Goal: Transaction & Acquisition: Book appointment/travel/reservation

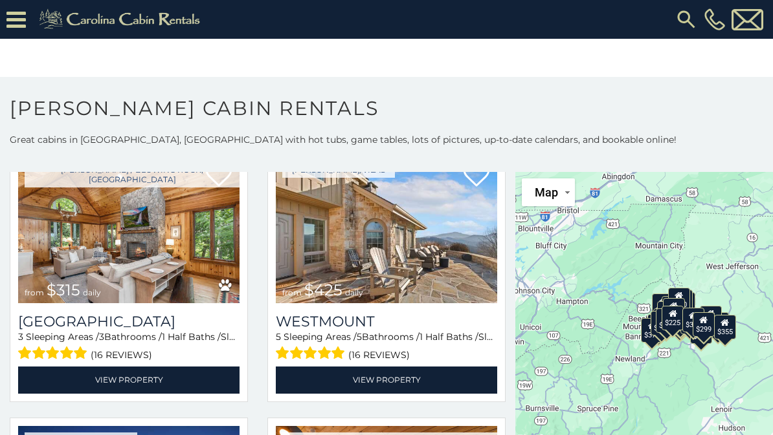
scroll to position [354, 0]
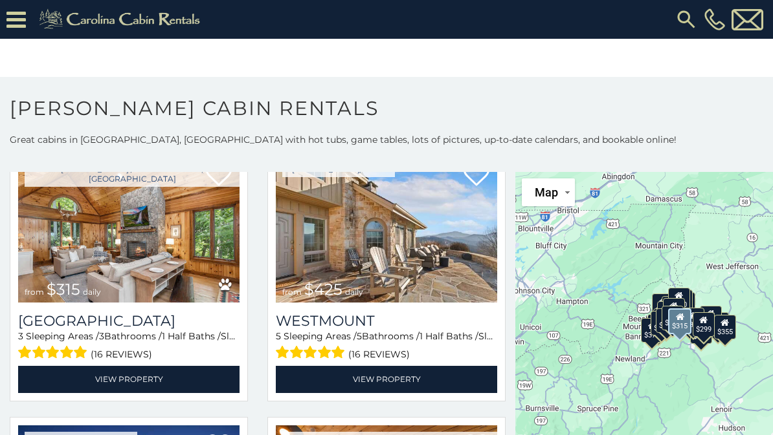
click at [136, 383] on link "View Property" at bounding box center [128, 379] width 221 height 27
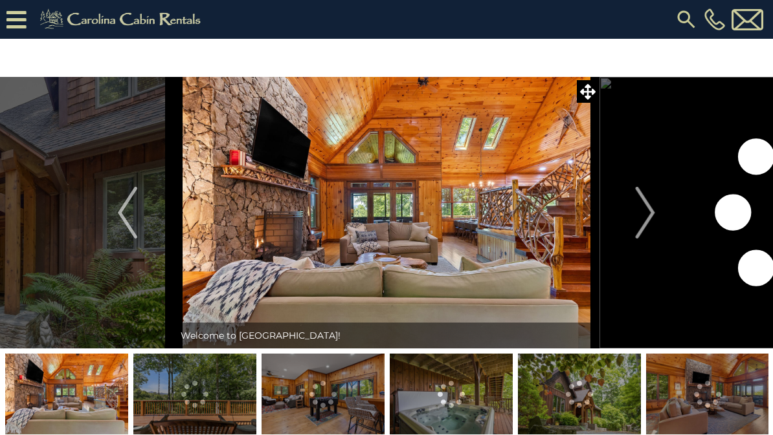
click at [641, 216] on img "Next" at bounding box center [644, 213] width 19 height 52
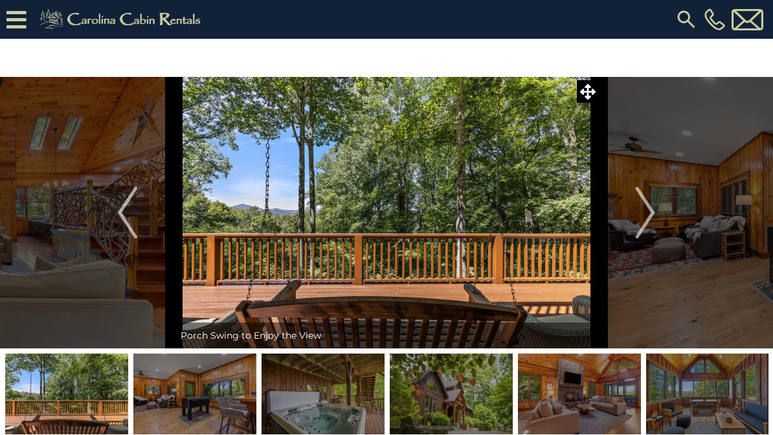
click at [645, 218] on img "Next" at bounding box center [644, 213] width 19 height 52
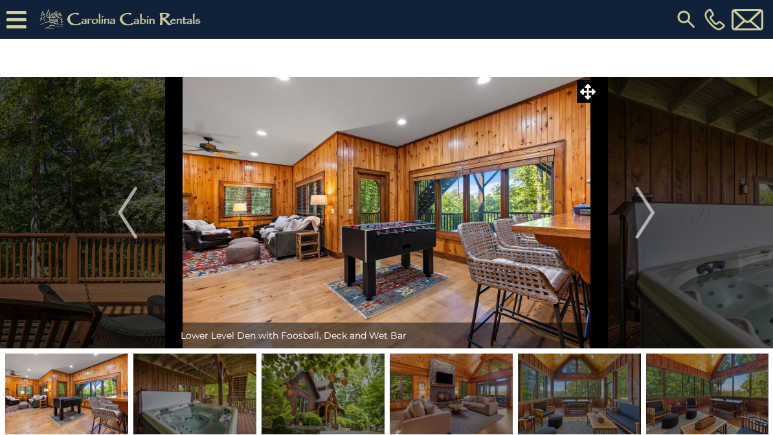
click at [639, 215] on img "Next" at bounding box center [644, 213] width 19 height 52
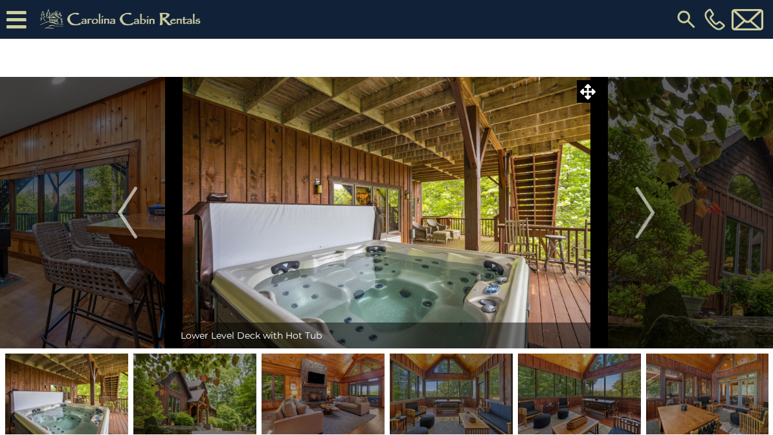
click at [649, 211] on img "Next" at bounding box center [644, 213] width 19 height 52
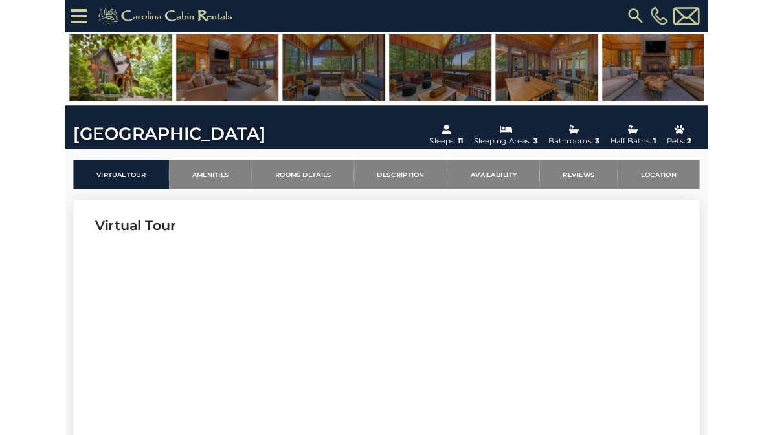
scroll to position [271, 0]
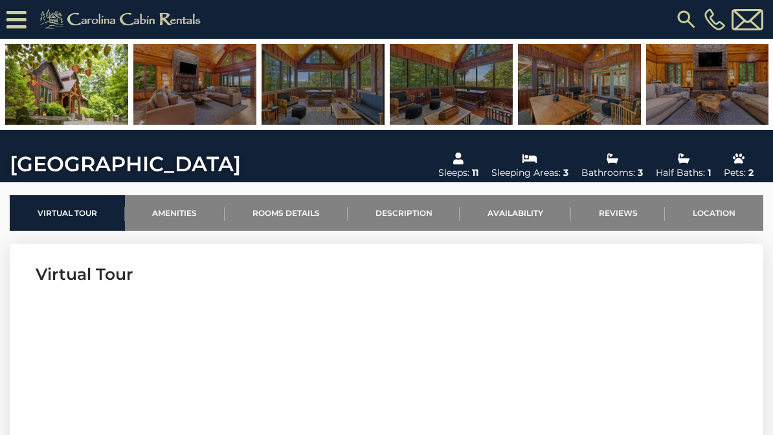
click at [520, 218] on link "Availability" at bounding box center [514, 213] width 111 height 36
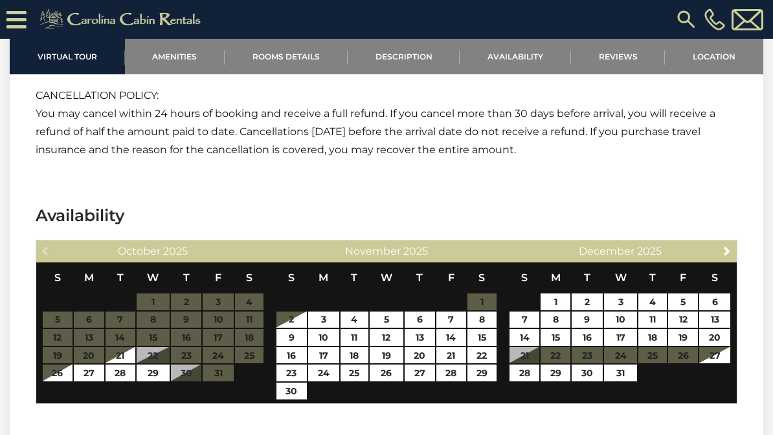
scroll to position [2509, 0]
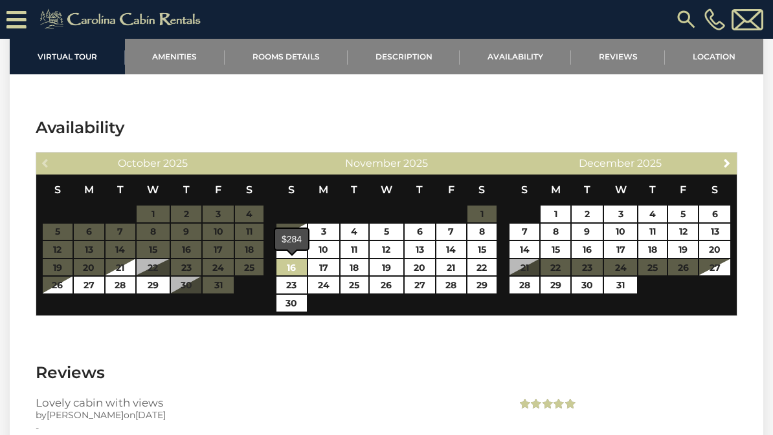
click at [289, 270] on link "16" at bounding box center [291, 267] width 30 height 17
type input "**********"
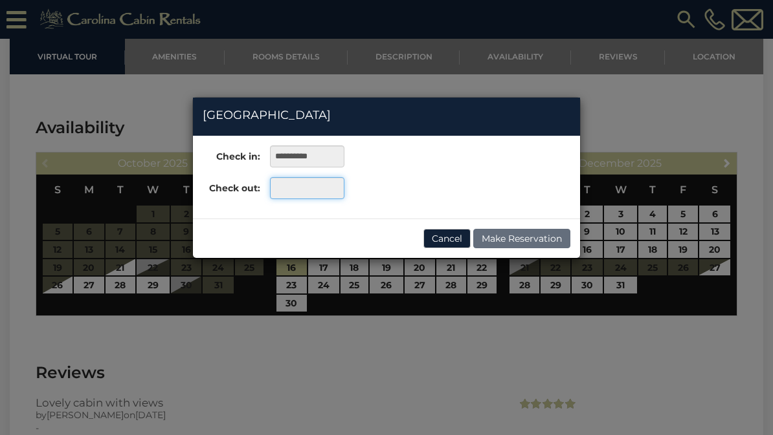
click at [301, 188] on input "text" at bounding box center [307, 188] width 74 height 22
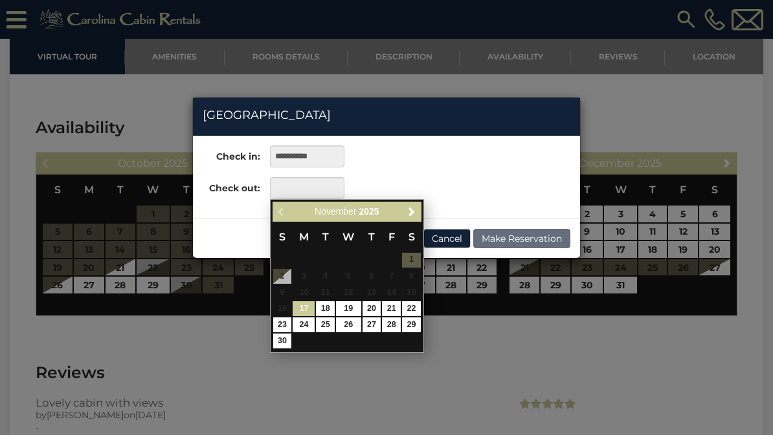
click at [415, 305] on link "22" at bounding box center [411, 308] width 19 height 15
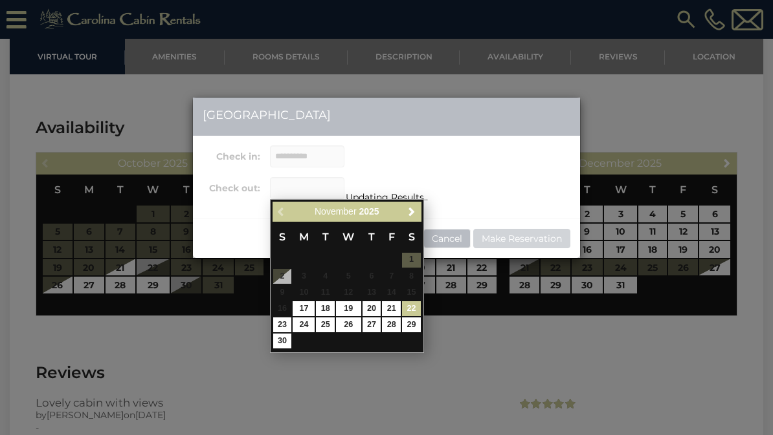
type input "**********"
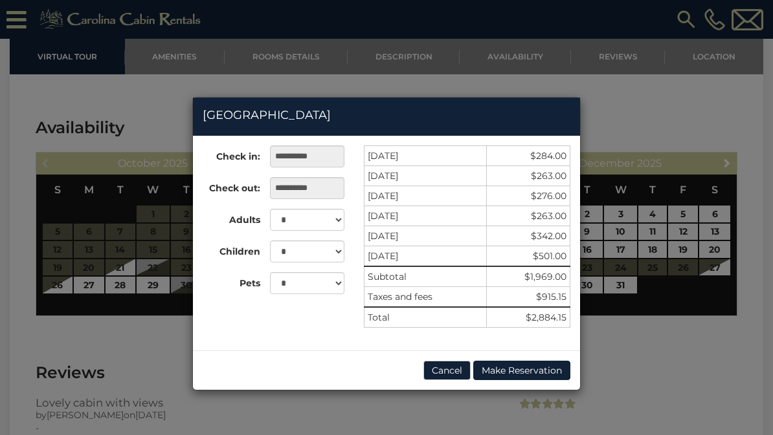
click at [669, 116] on div "**********" at bounding box center [386, 217] width 773 height 435
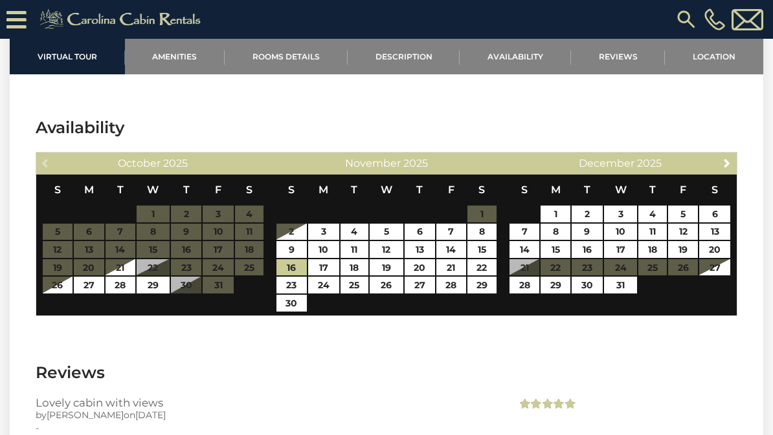
click at [17, 17] on icon at bounding box center [16, 19] width 20 height 23
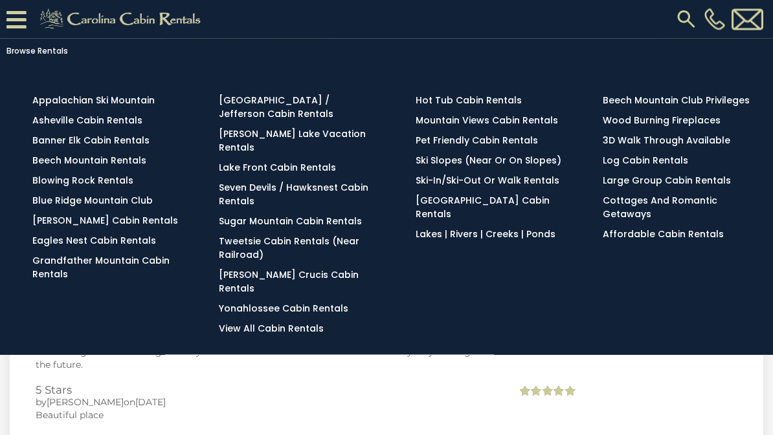
scroll to position [2700, 0]
click at [34, 52] on link "Browse Rentals" at bounding box center [383, 51] width 766 height 18
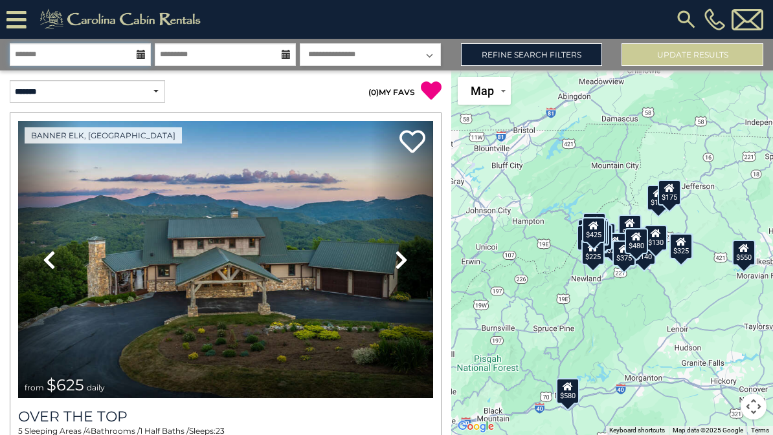
click at [89, 50] on input "text" at bounding box center [80, 54] width 141 height 23
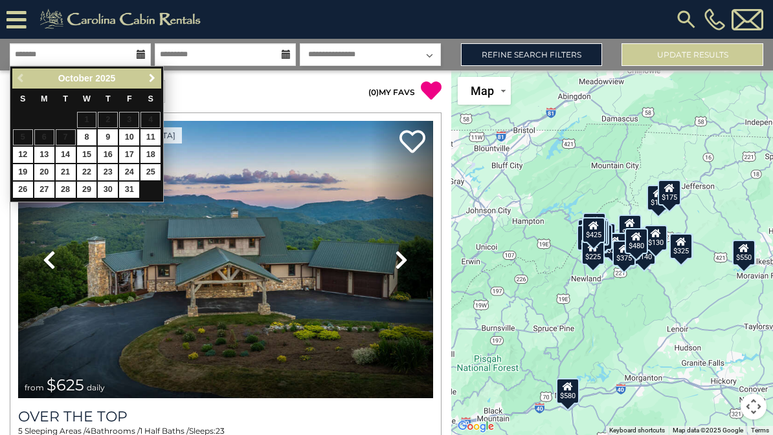
click at [147, 77] on span "Next" at bounding box center [152, 78] width 10 height 10
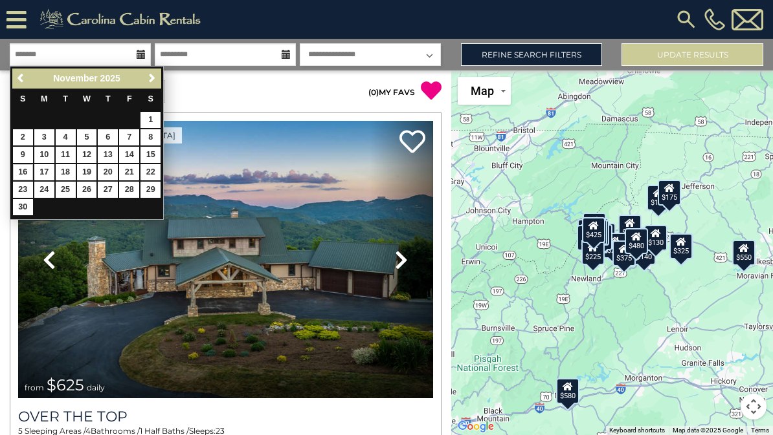
click at [27, 176] on link "16" at bounding box center [23, 172] width 20 height 16
type input "********"
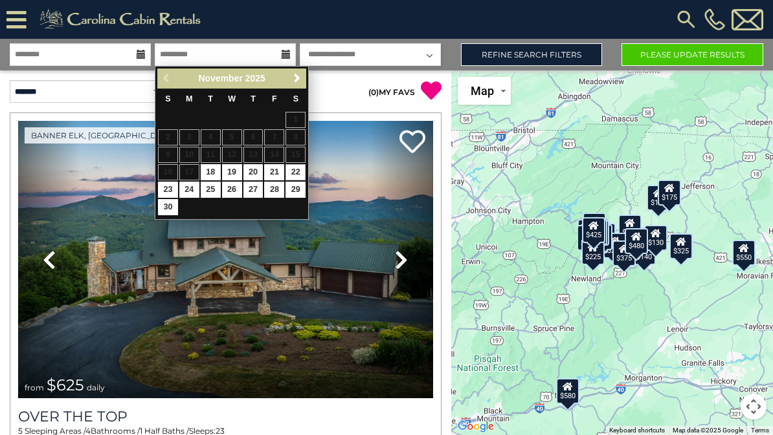
click at [298, 170] on link "22" at bounding box center [295, 172] width 20 height 16
type input "********"
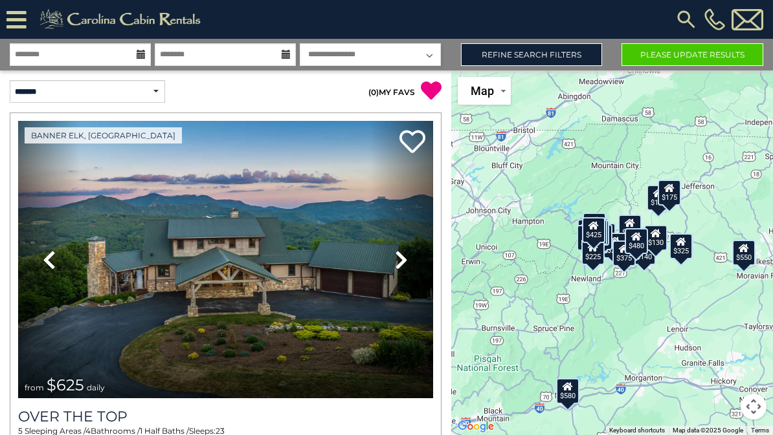
click at [422, 55] on select "**********" at bounding box center [370, 54] width 141 height 23
select select "*"
click at [686, 59] on button "Please Update Results" at bounding box center [692, 54] width 142 height 23
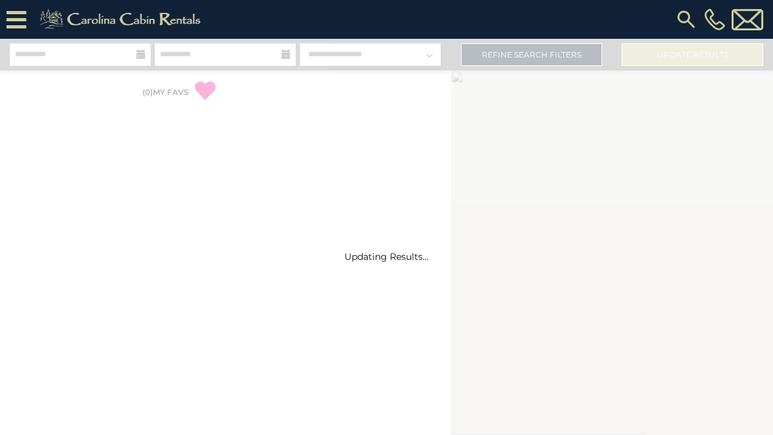
select select "*"
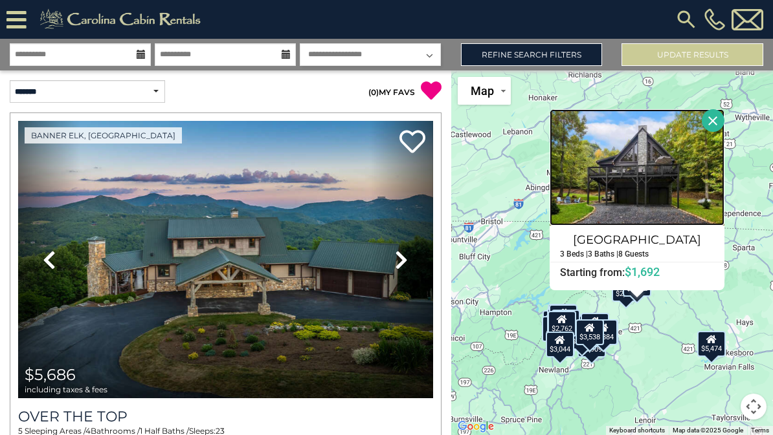
click at [689, 179] on img at bounding box center [636, 167] width 175 height 116
click at [724, 127] on button "Close" at bounding box center [712, 120] width 23 height 23
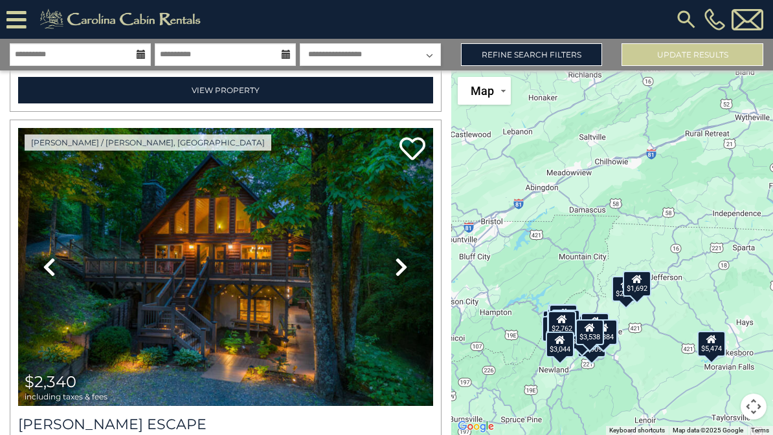
scroll to position [380, 0]
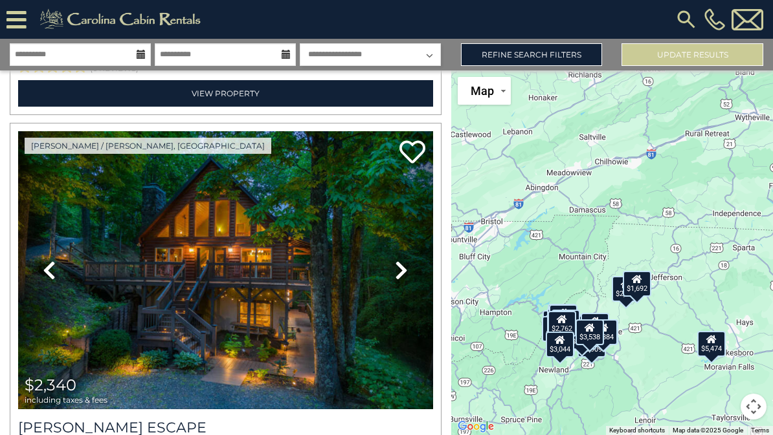
click at [404, 268] on icon at bounding box center [401, 270] width 13 height 21
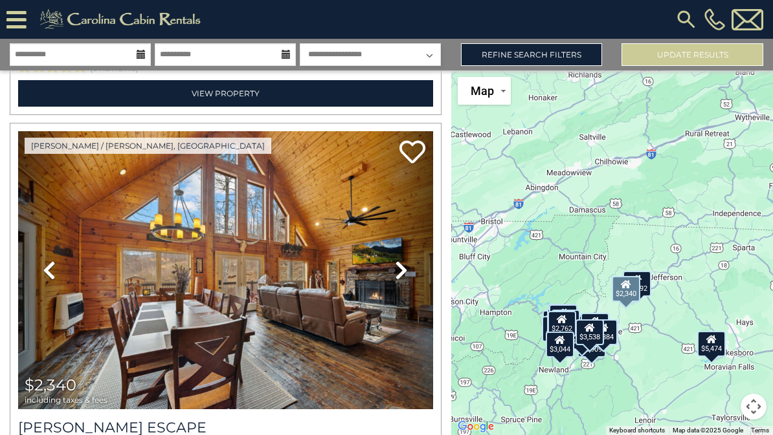
click at [404, 277] on icon at bounding box center [401, 270] width 13 height 21
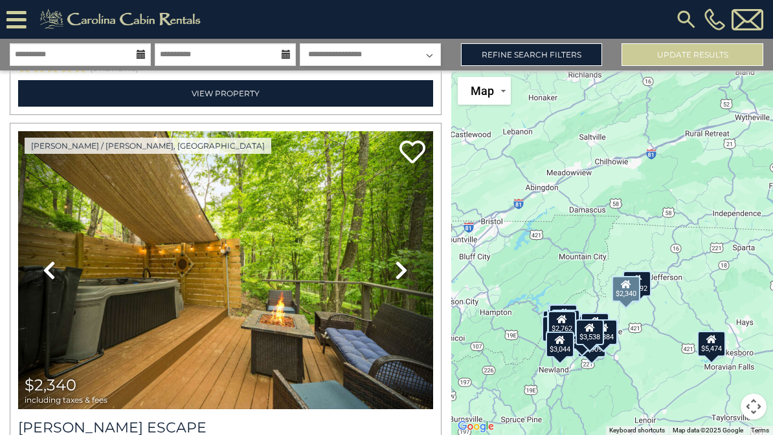
click at [405, 266] on icon at bounding box center [401, 270] width 13 height 21
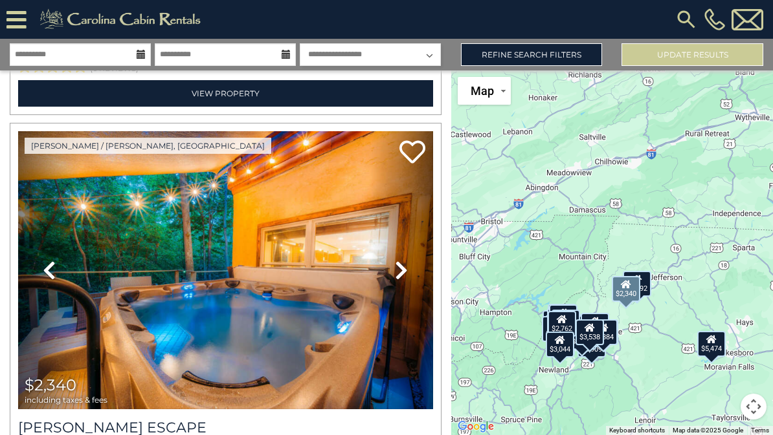
click at [406, 276] on icon at bounding box center [401, 270] width 13 height 21
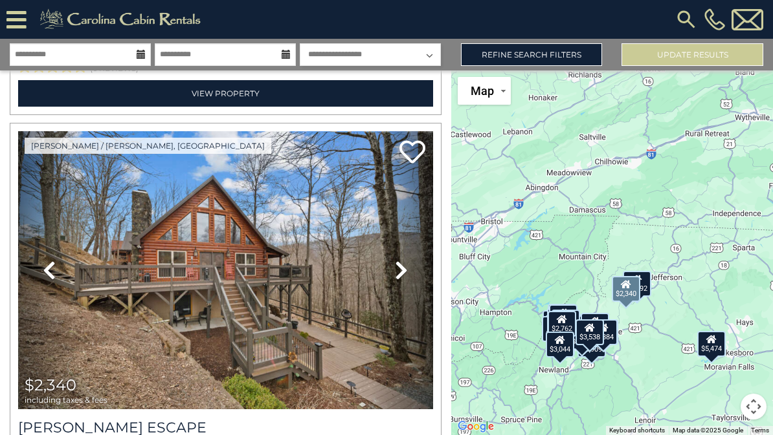
click at [403, 272] on icon at bounding box center [401, 270] width 13 height 21
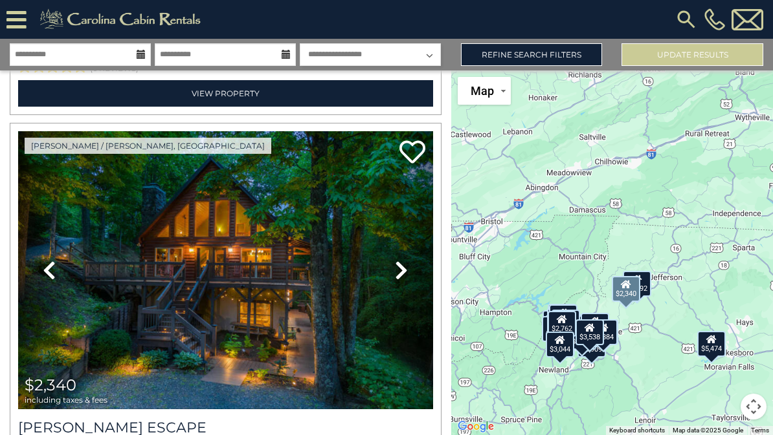
click at [410, 277] on link "Next" at bounding box center [401, 270] width 62 height 278
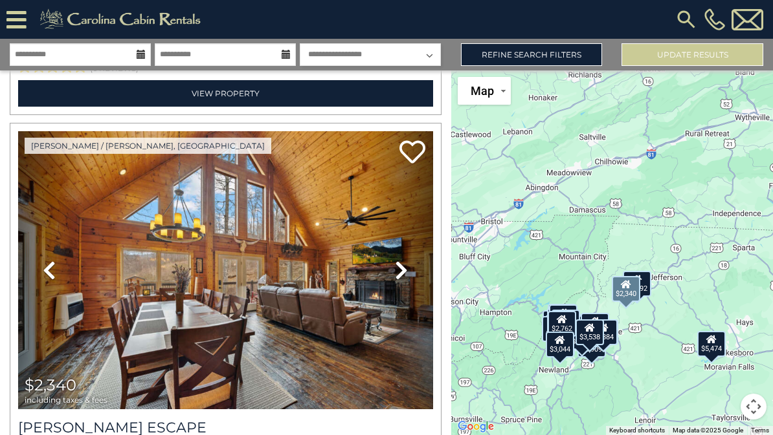
click at [408, 267] on icon at bounding box center [401, 270] width 13 height 21
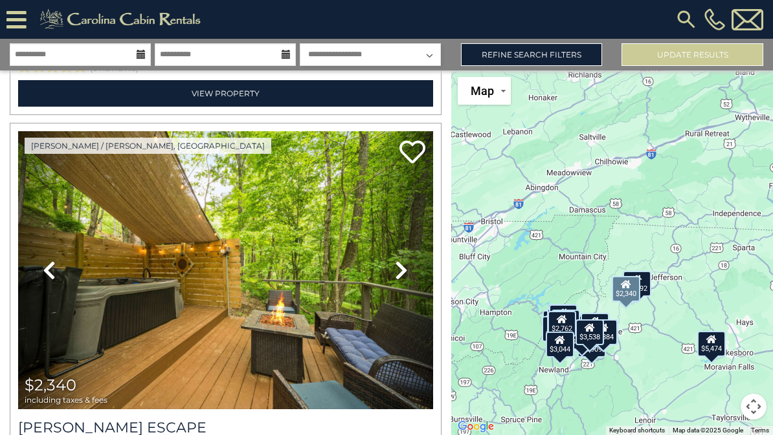
click at [411, 269] on link "Next" at bounding box center [401, 270] width 62 height 278
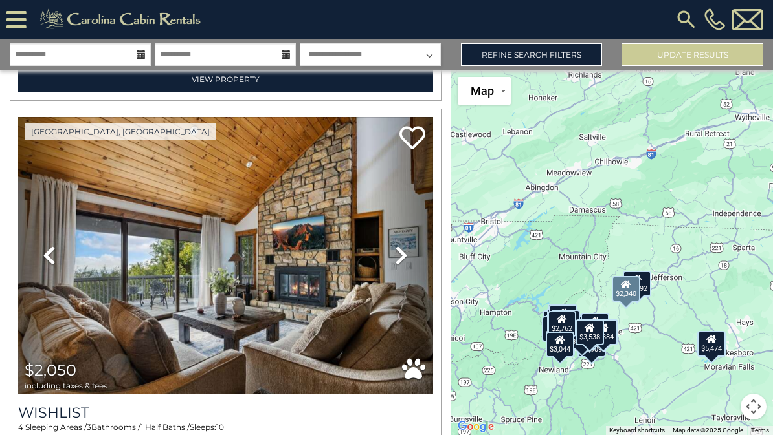
scroll to position [3520, 0]
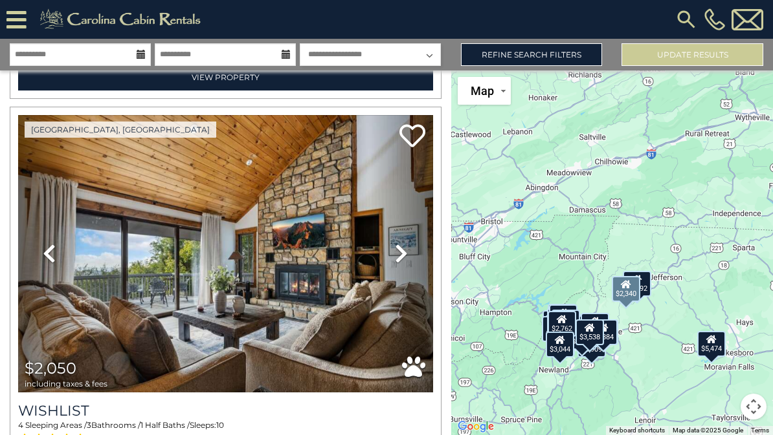
click at [356, 292] on img at bounding box center [225, 254] width 415 height 278
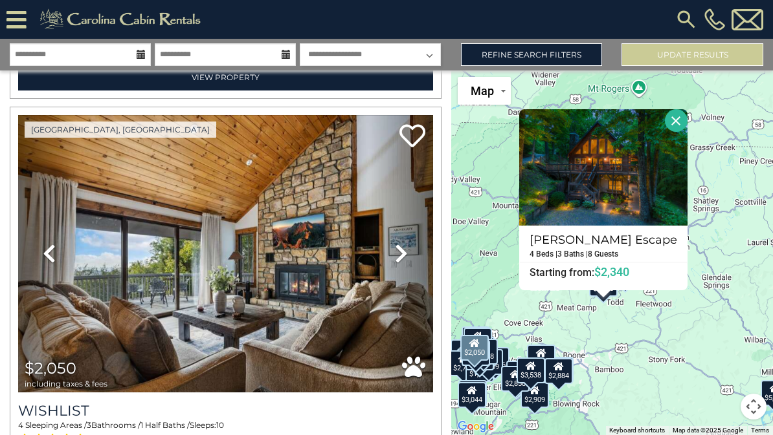
click at [687, 126] on button "Close" at bounding box center [675, 120] width 23 height 23
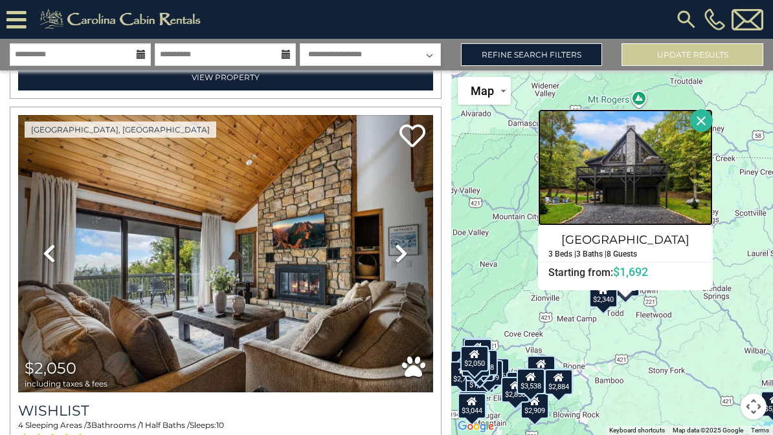
click at [668, 182] on img at bounding box center [625, 167] width 175 height 116
click at [712, 117] on button "Close" at bounding box center [701, 120] width 23 height 23
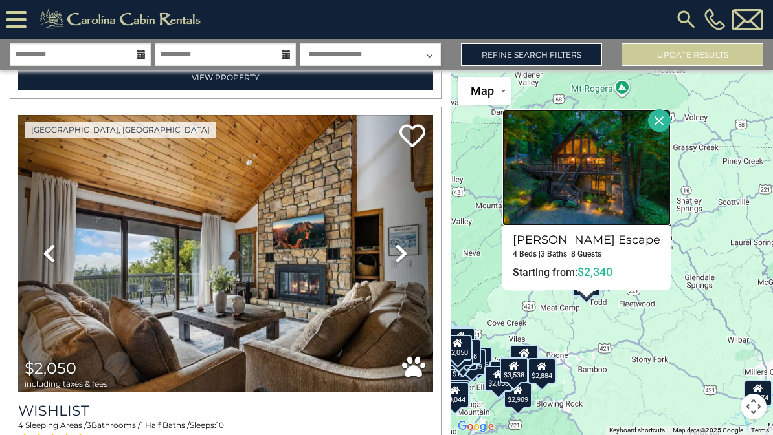
click at [635, 184] on img at bounding box center [586, 167] width 168 height 116
click at [670, 120] on button "Close" at bounding box center [659, 120] width 23 height 23
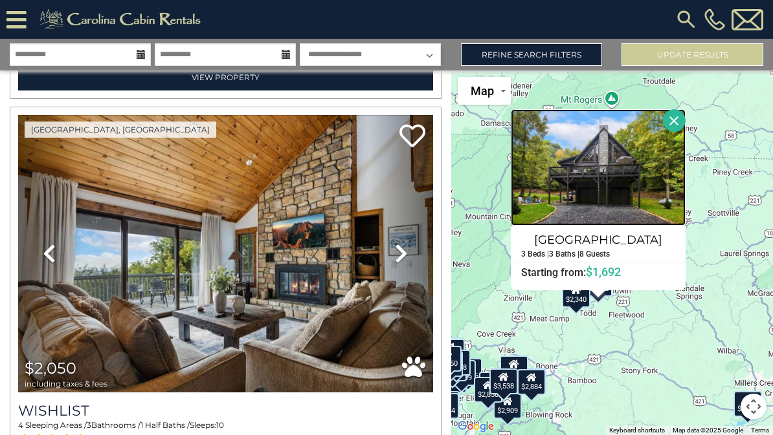
click at [620, 203] on img at bounding box center [597, 167] width 175 height 116
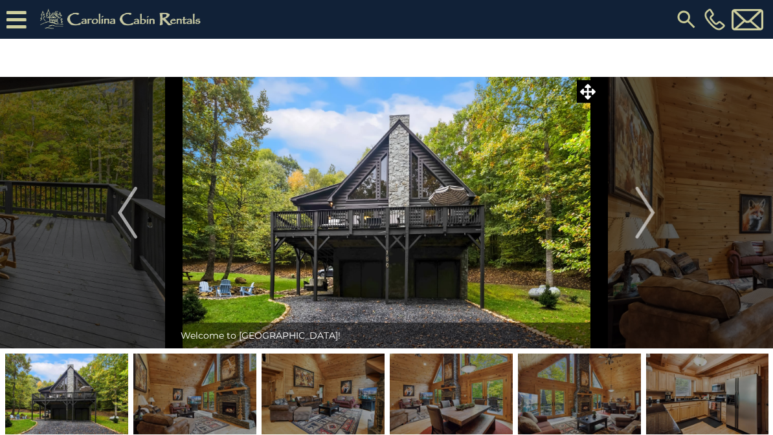
click at [650, 215] on img "Next" at bounding box center [644, 213] width 19 height 52
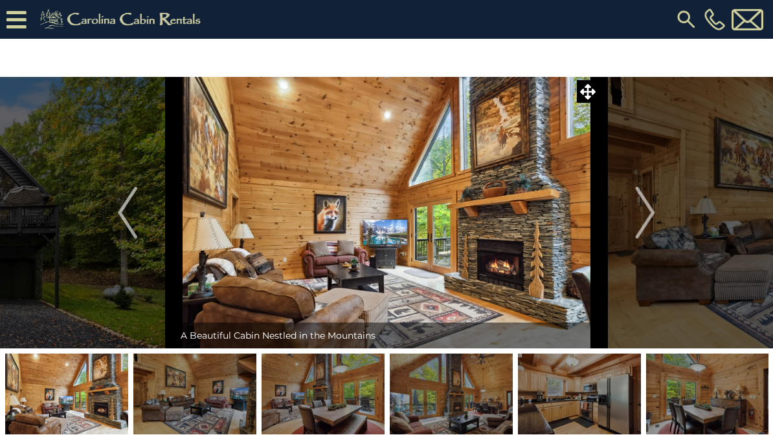
click at [653, 215] on img "Next" at bounding box center [644, 213] width 19 height 52
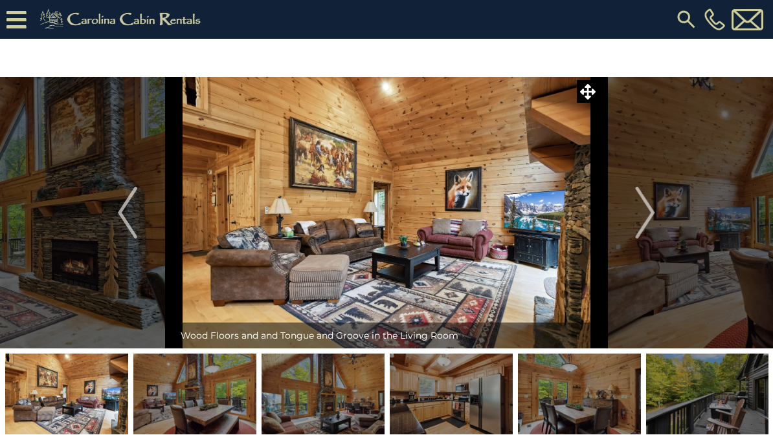
click at [652, 212] on img "Next" at bounding box center [644, 213] width 19 height 52
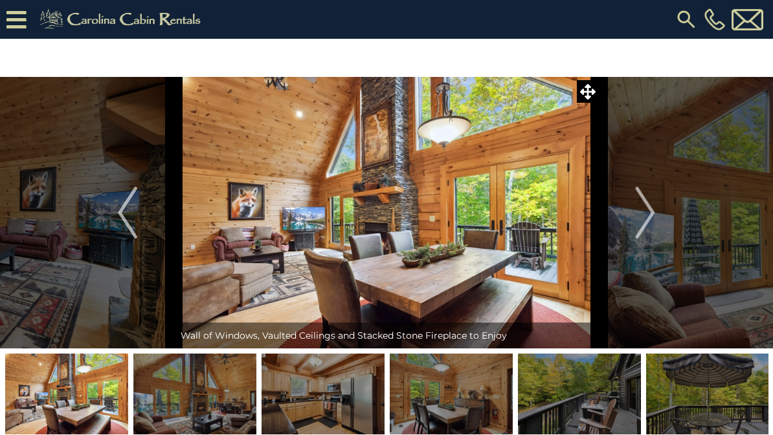
click at [652, 213] on img "Next" at bounding box center [644, 213] width 19 height 52
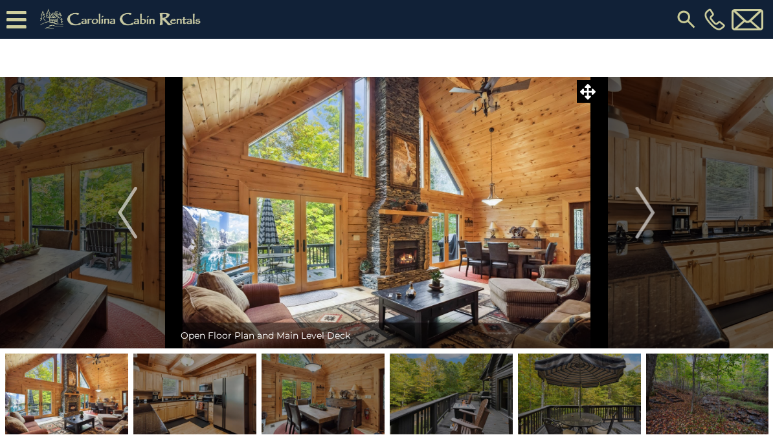
click at [653, 218] on img "Next" at bounding box center [644, 213] width 19 height 52
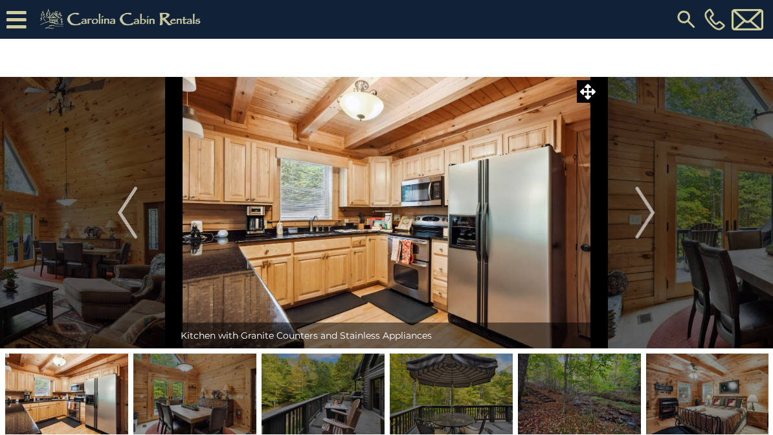
click at [658, 214] on button "Next" at bounding box center [644, 213] width 93 height 272
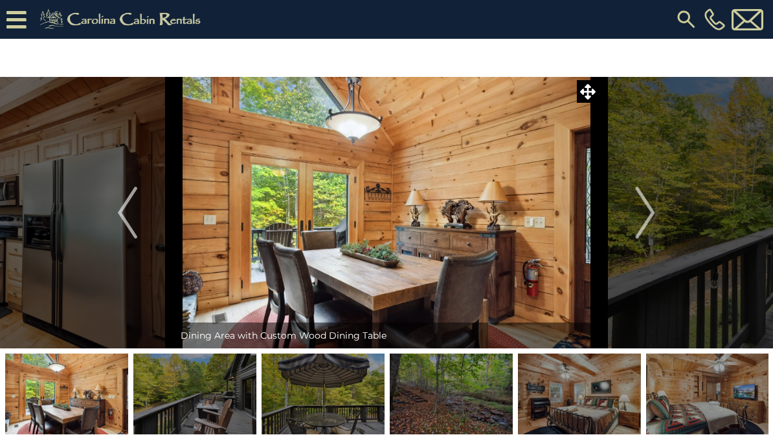
click at [652, 225] on img "Next" at bounding box center [644, 213] width 19 height 52
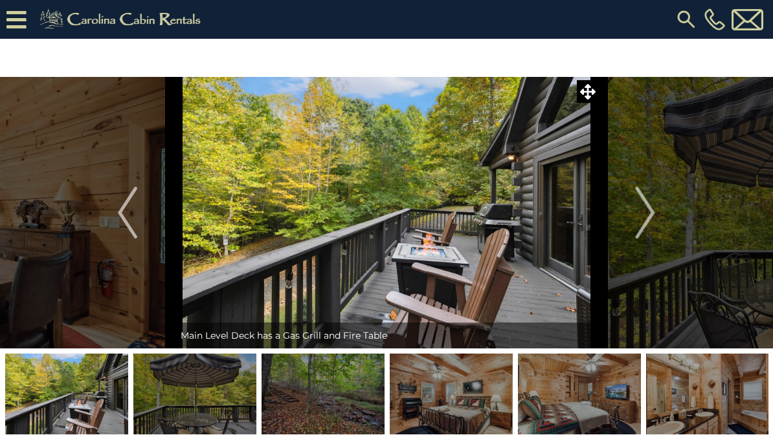
click at [653, 215] on img "Next" at bounding box center [644, 213] width 19 height 52
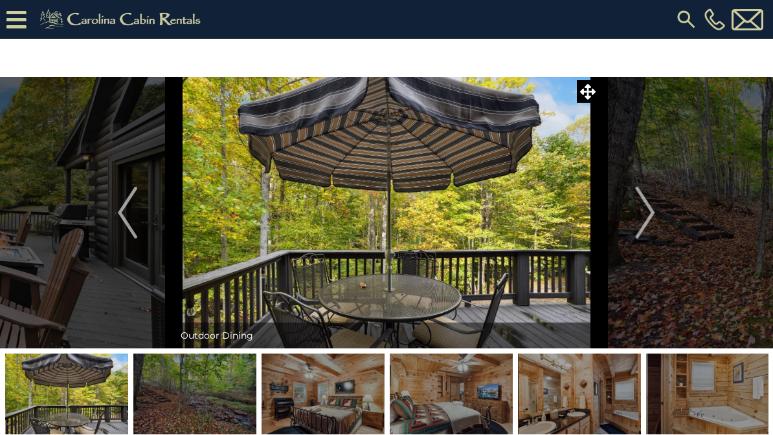
click at [652, 217] on img "Next" at bounding box center [644, 213] width 19 height 52
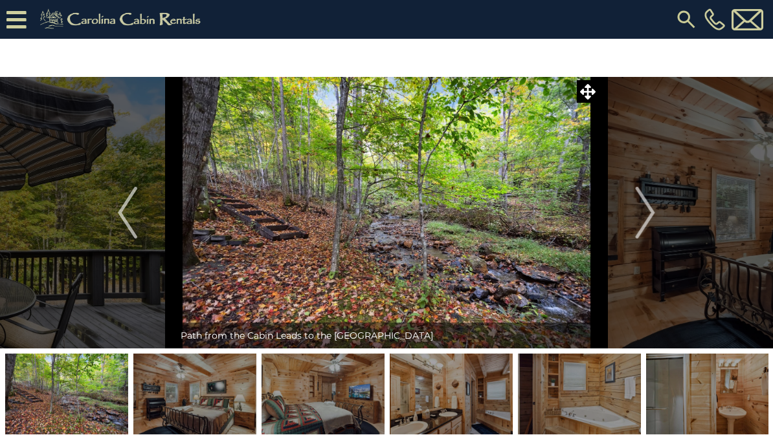
click at [653, 212] on img "Next" at bounding box center [644, 213] width 19 height 52
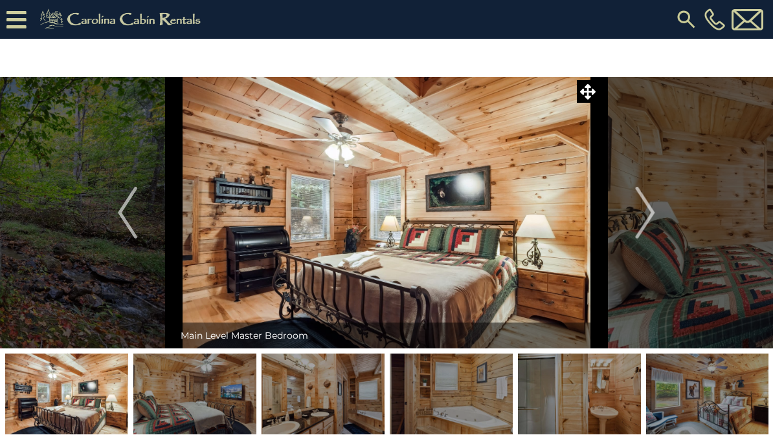
click at [652, 215] on img "Next" at bounding box center [644, 213] width 19 height 52
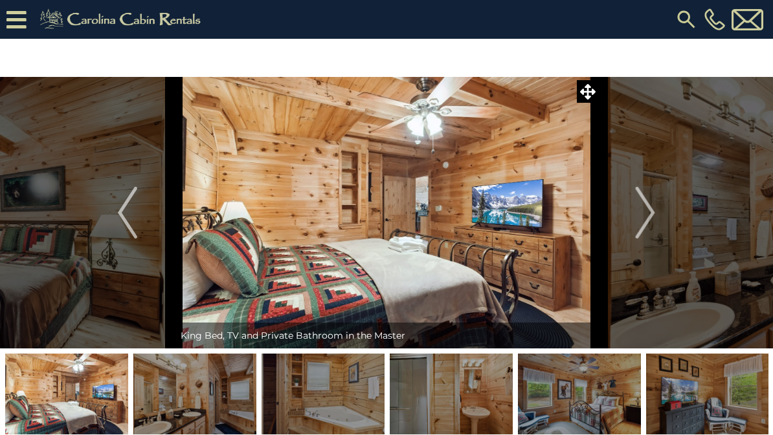
click at [652, 212] on img "Next" at bounding box center [644, 213] width 19 height 52
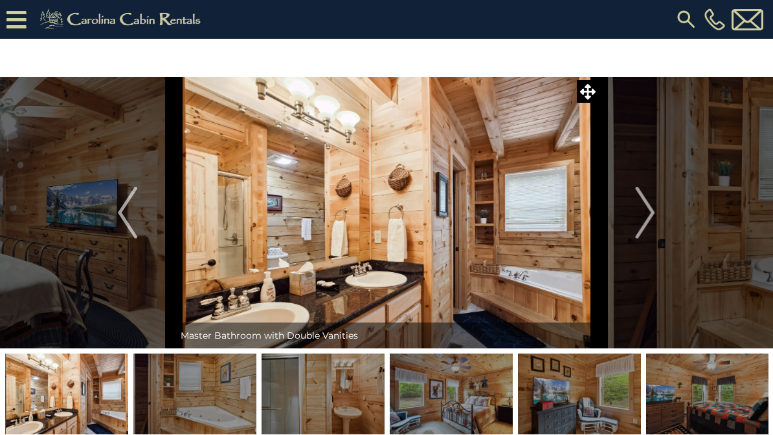
click at [648, 215] on img "Next" at bounding box center [644, 213] width 19 height 52
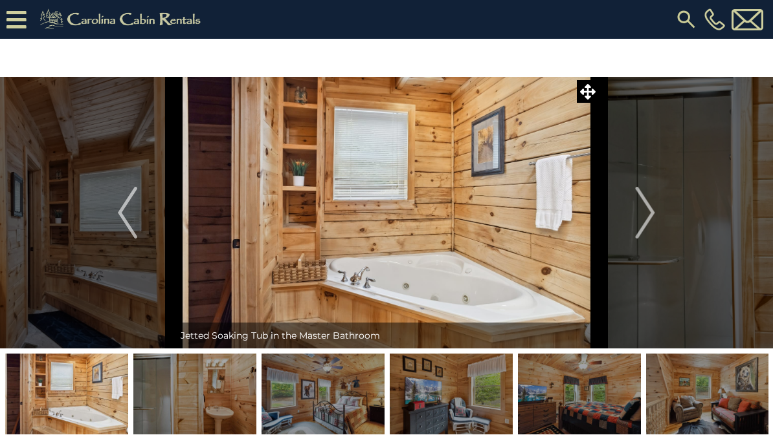
click at [649, 219] on img "Next" at bounding box center [644, 213] width 19 height 52
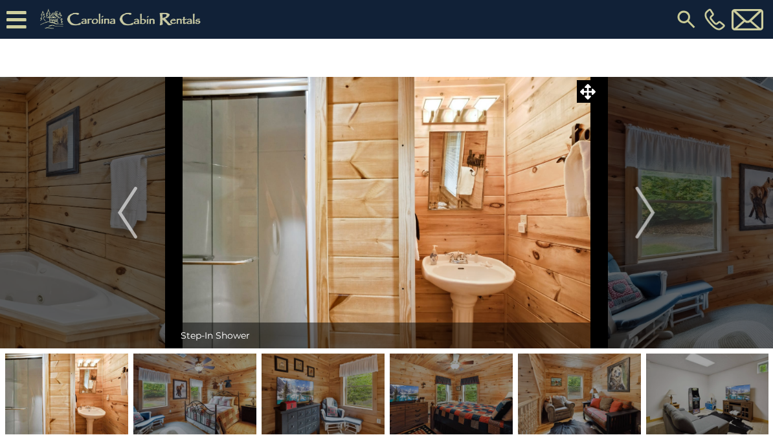
click at [653, 218] on img "Next" at bounding box center [644, 213] width 19 height 52
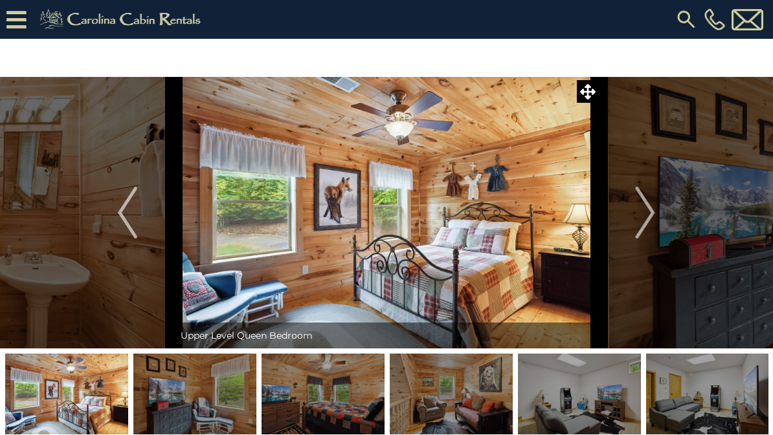
click at [651, 221] on img "Next" at bounding box center [644, 213] width 19 height 52
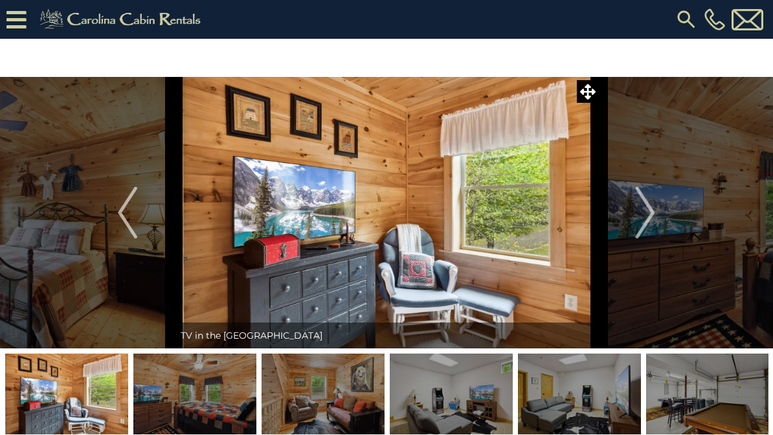
click at [637, 218] on img "Next" at bounding box center [644, 213] width 19 height 52
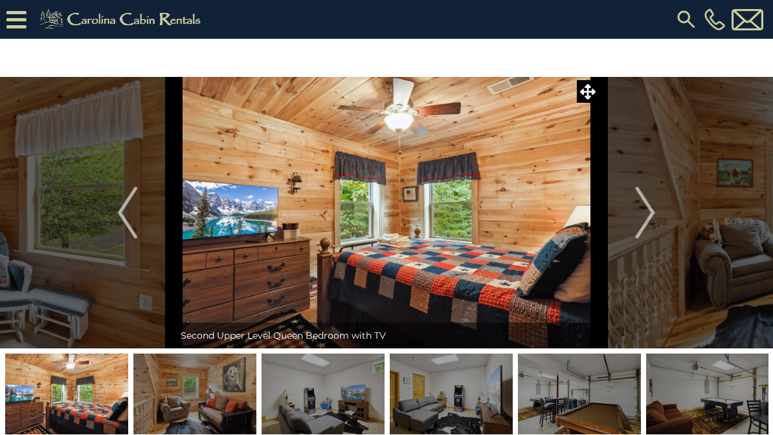
click at [648, 214] on img "Next" at bounding box center [644, 213] width 19 height 52
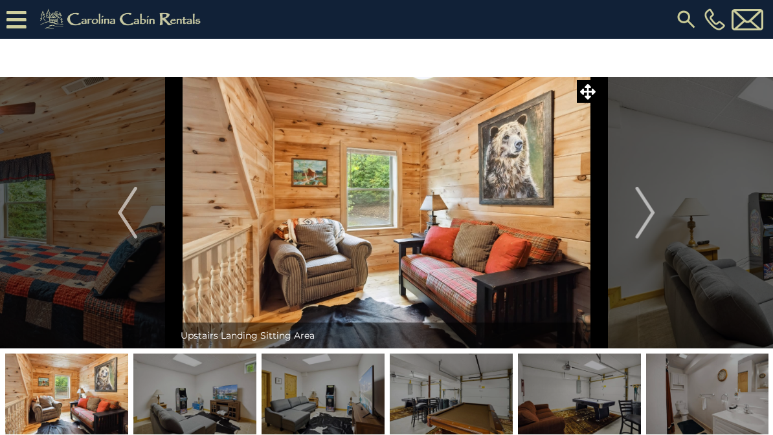
click at [650, 215] on img "Next" at bounding box center [644, 213] width 19 height 52
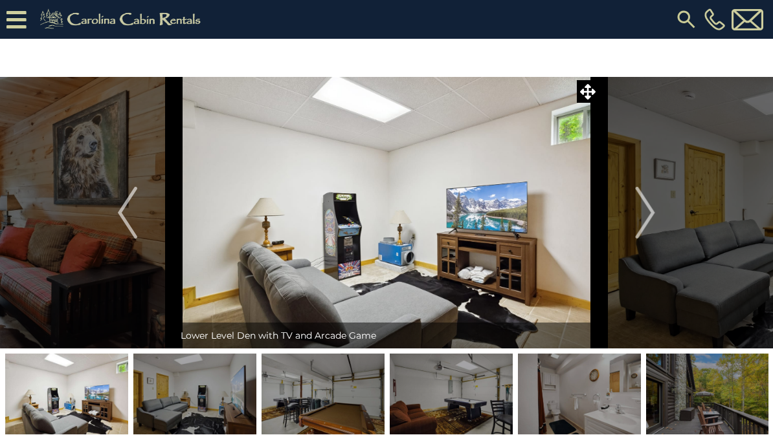
click at [652, 218] on img "Next" at bounding box center [644, 213] width 19 height 52
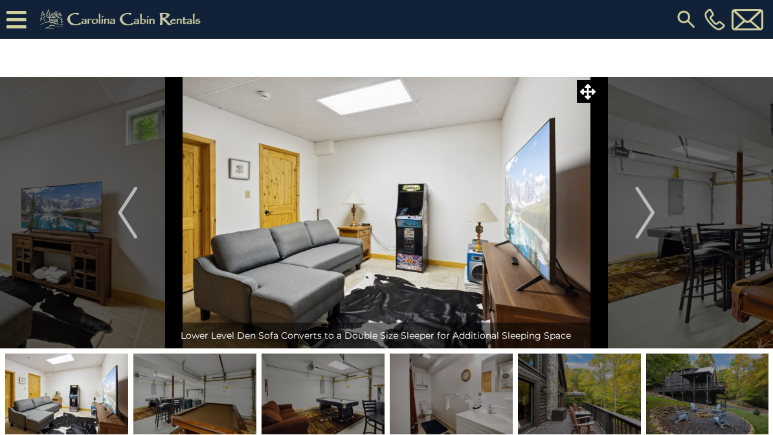
click at [652, 215] on img "Next" at bounding box center [644, 213] width 19 height 52
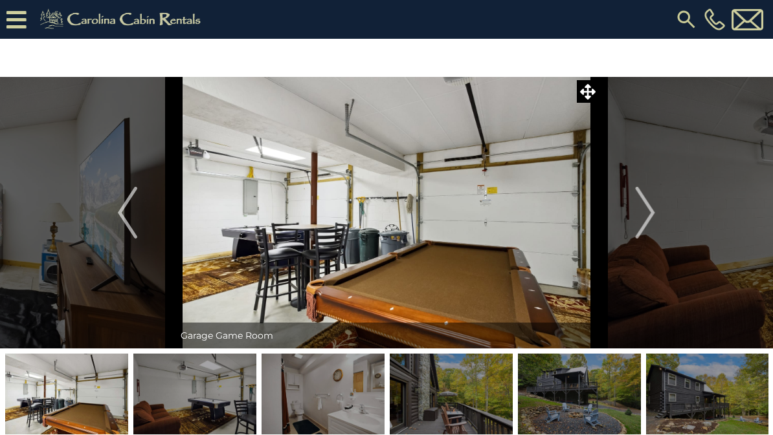
click at [650, 219] on img "Next" at bounding box center [644, 213] width 19 height 52
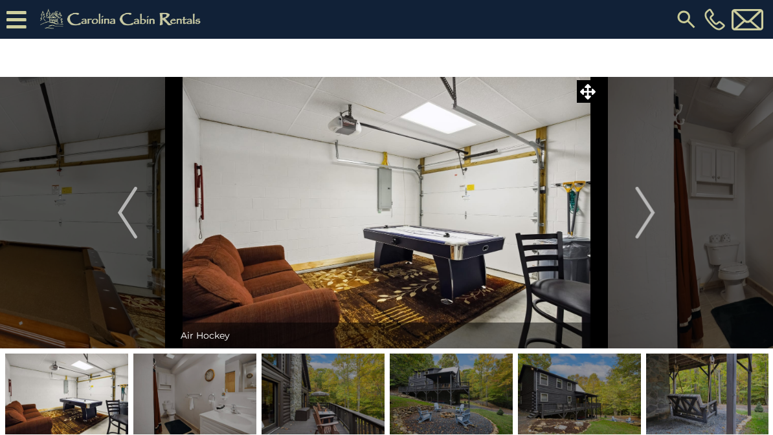
click at [650, 219] on img "Next" at bounding box center [644, 213] width 19 height 52
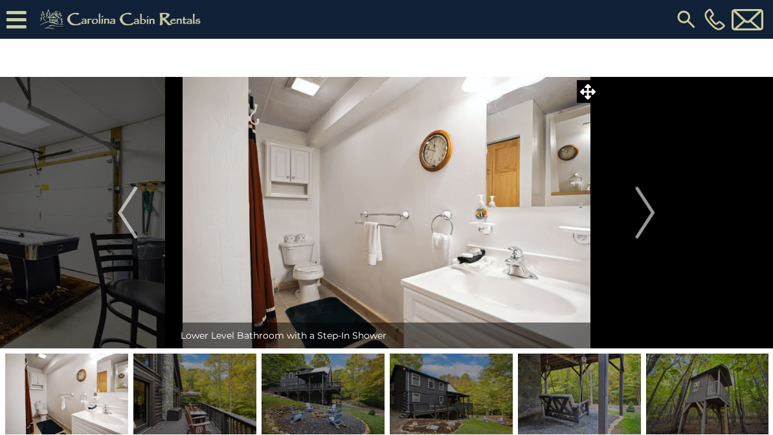
click at [653, 216] on img "Next" at bounding box center [644, 213] width 19 height 52
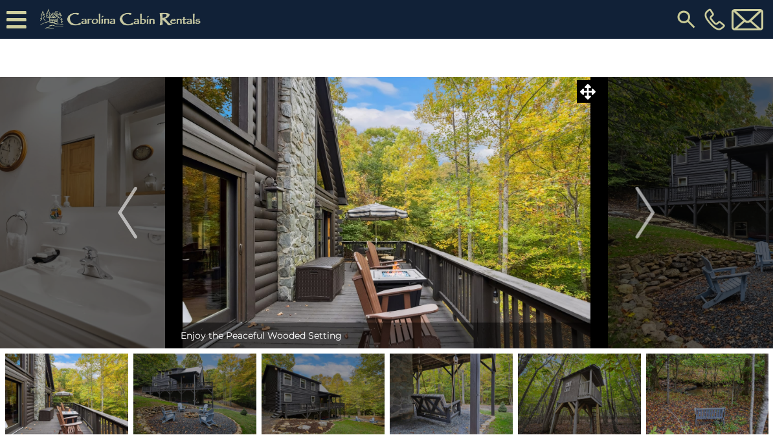
click at [653, 218] on img "Next" at bounding box center [644, 213] width 19 height 52
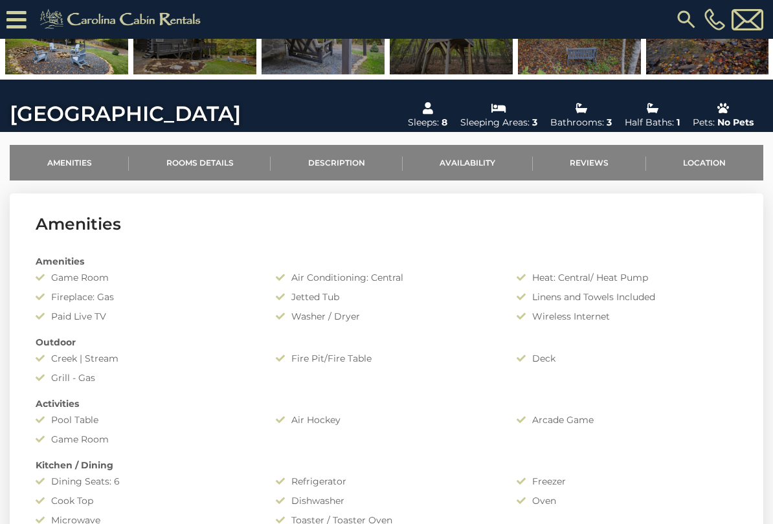
scroll to position [325, 0]
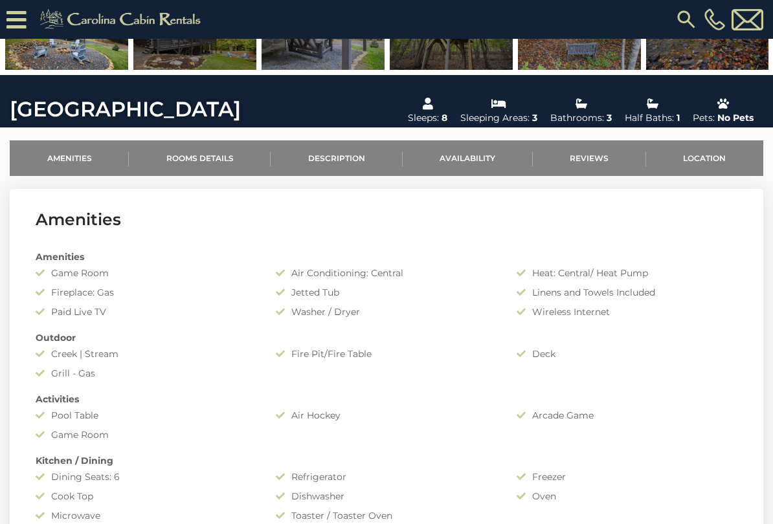
click at [707, 161] on link "Location" at bounding box center [704, 158] width 117 height 36
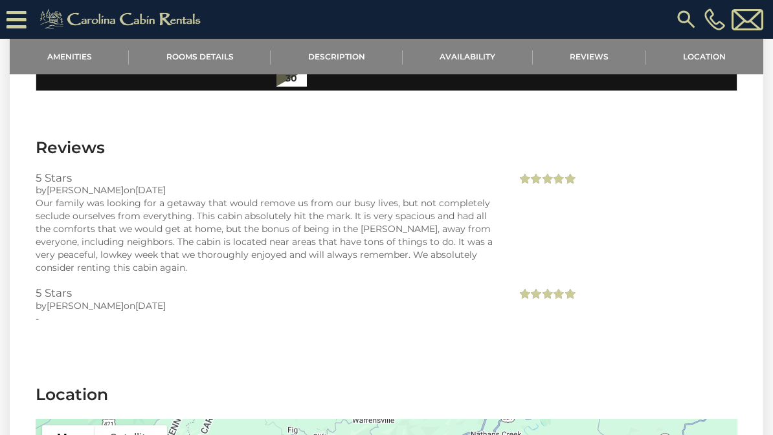
scroll to position [2281, 0]
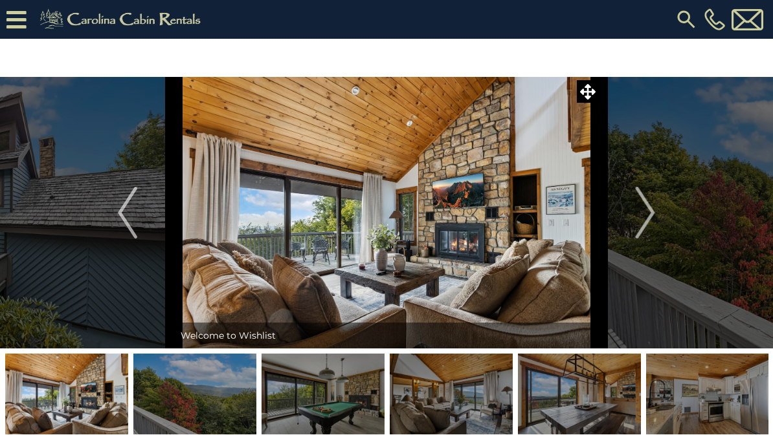
click at [649, 219] on img "Next" at bounding box center [644, 213] width 19 height 52
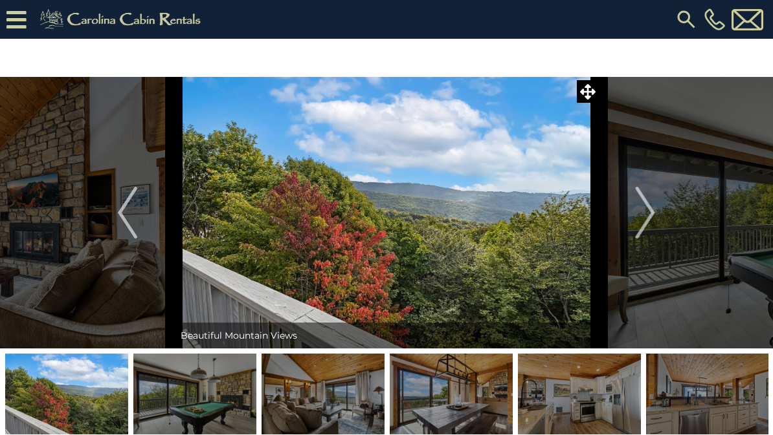
click at [642, 205] on img "Next" at bounding box center [644, 213] width 19 height 52
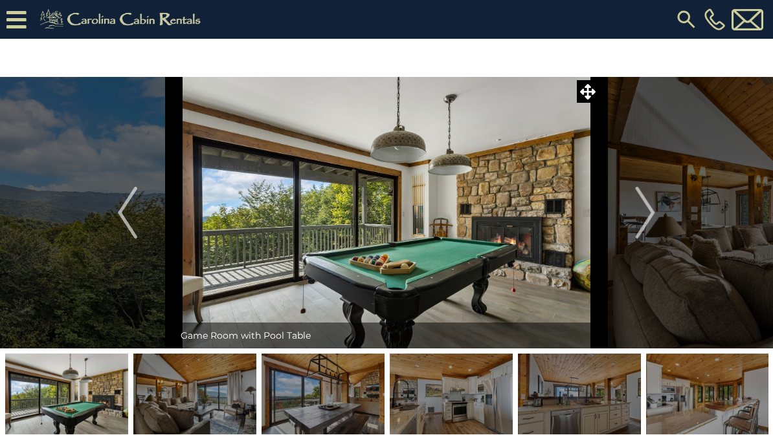
click at [651, 213] on img "Next" at bounding box center [644, 213] width 19 height 52
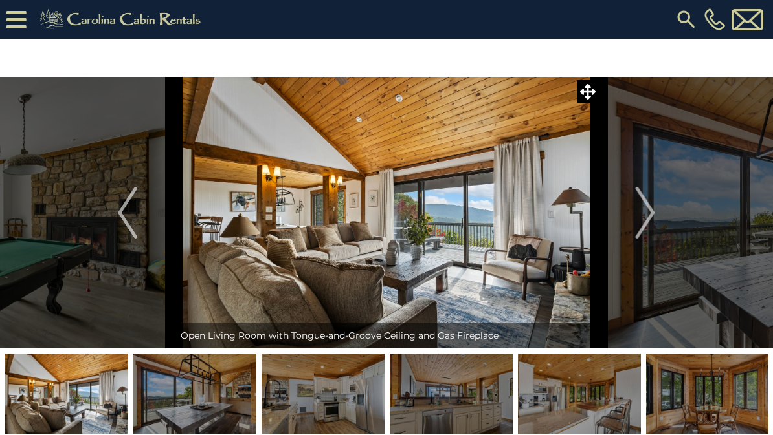
click at [650, 223] on img "Next" at bounding box center [644, 213] width 19 height 52
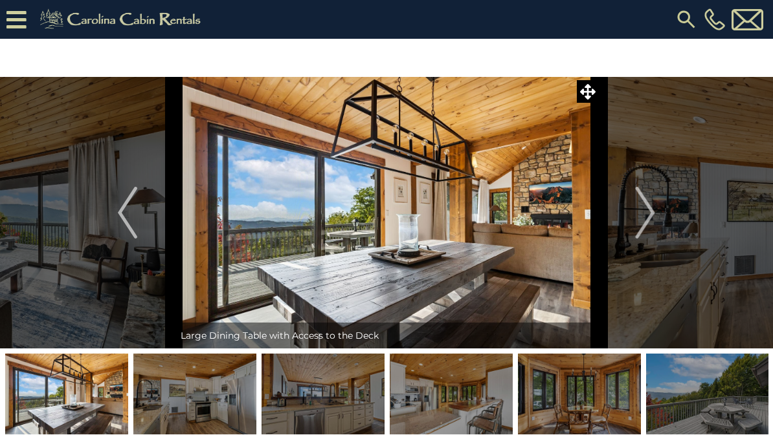
click at [654, 212] on img "Next" at bounding box center [644, 213] width 19 height 52
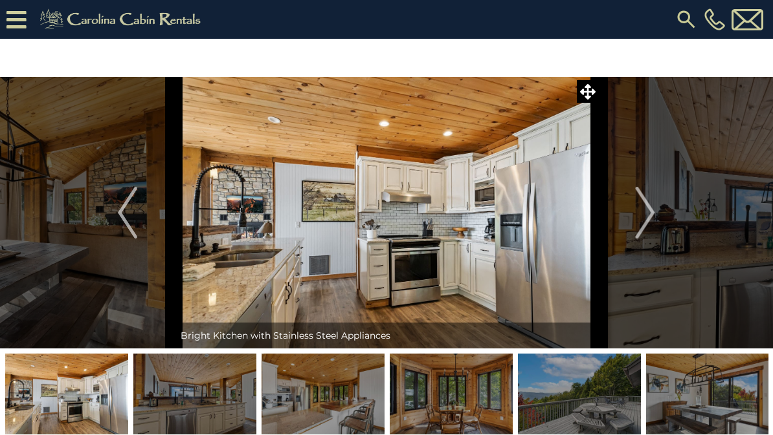
click at [657, 212] on button "Next" at bounding box center [644, 213] width 93 height 272
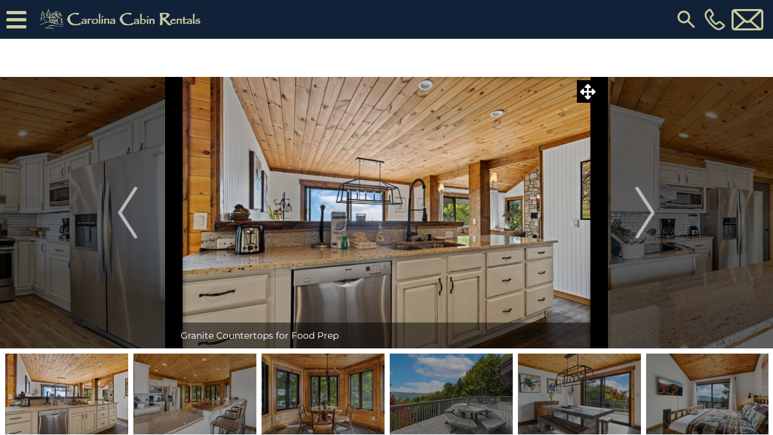
click at [658, 210] on button "Next" at bounding box center [644, 213] width 93 height 272
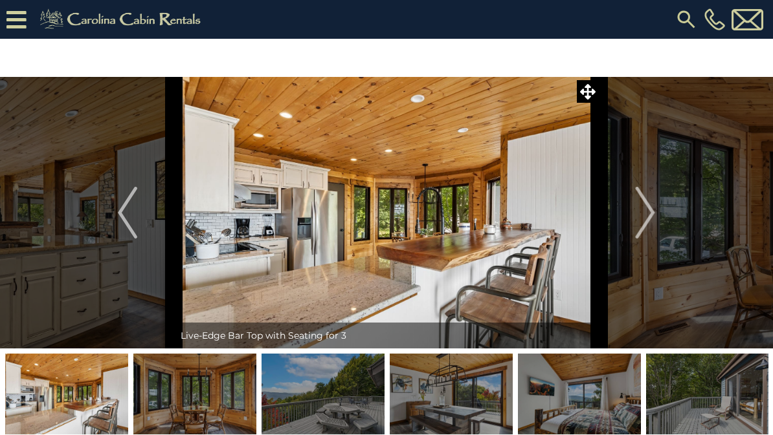
click at [651, 214] on img "Next" at bounding box center [644, 213] width 19 height 52
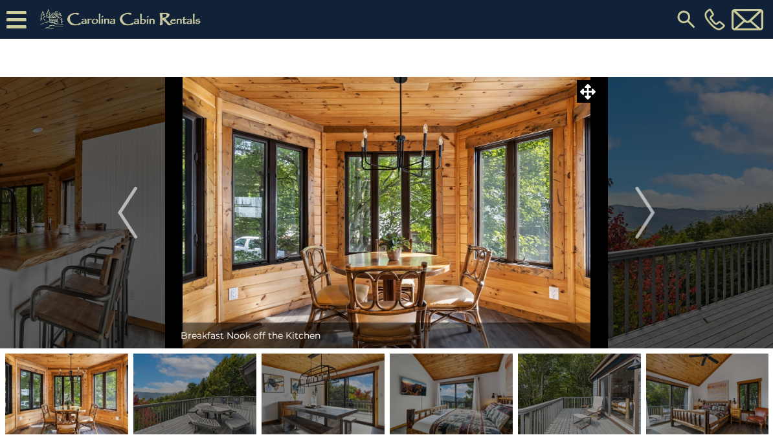
click at [654, 218] on img "Next" at bounding box center [644, 213] width 19 height 52
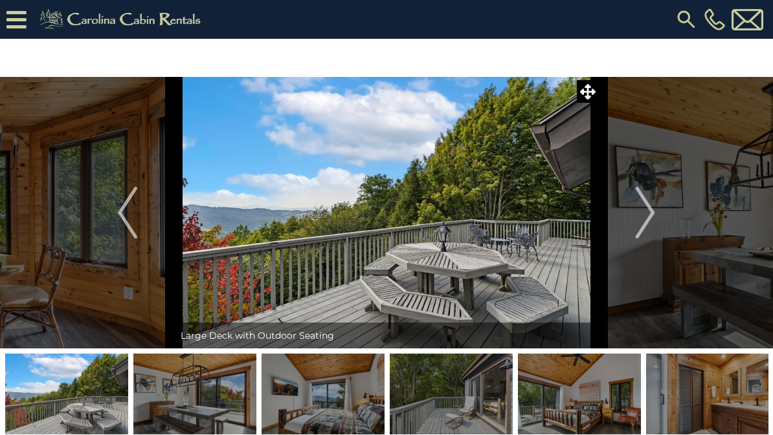
click at [656, 215] on button "Next" at bounding box center [644, 213] width 93 height 272
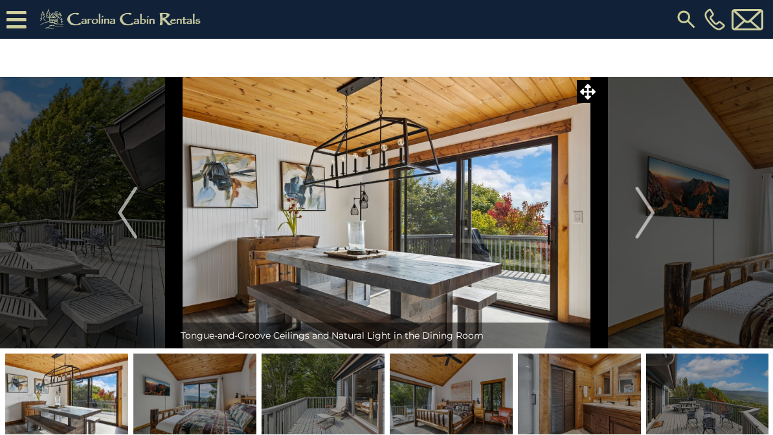
click at [655, 219] on button "Next" at bounding box center [644, 213] width 93 height 272
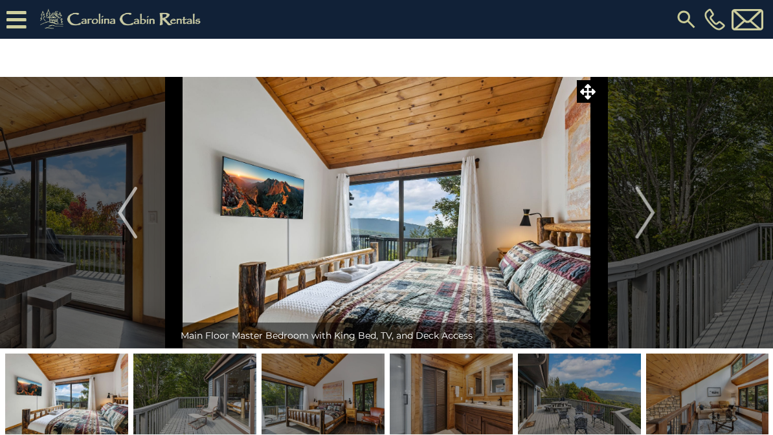
click at [649, 213] on img "Next" at bounding box center [644, 213] width 19 height 52
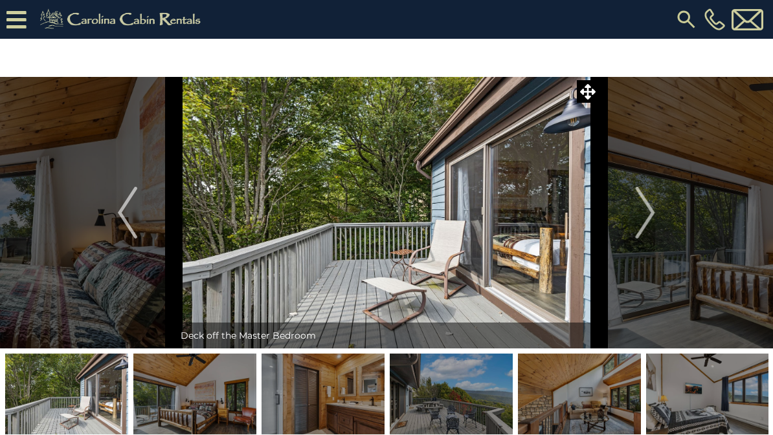
click at [649, 221] on img "Next" at bounding box center [644, 213] width 19 height 52
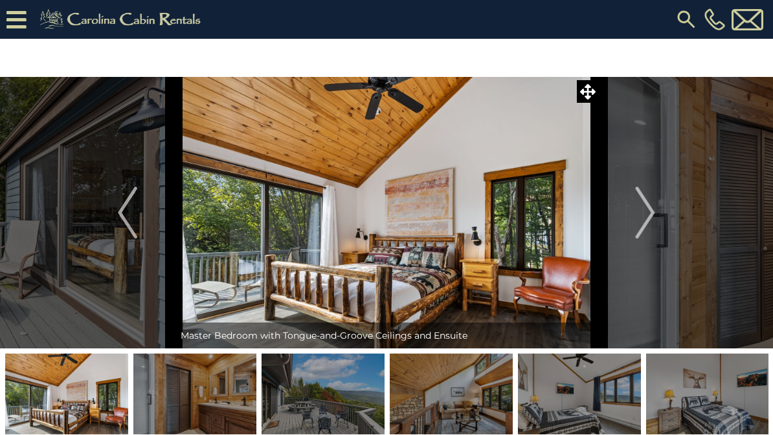
click at [647, 223] on img "Next" at bounding box center [644, 213] width 19 height 52
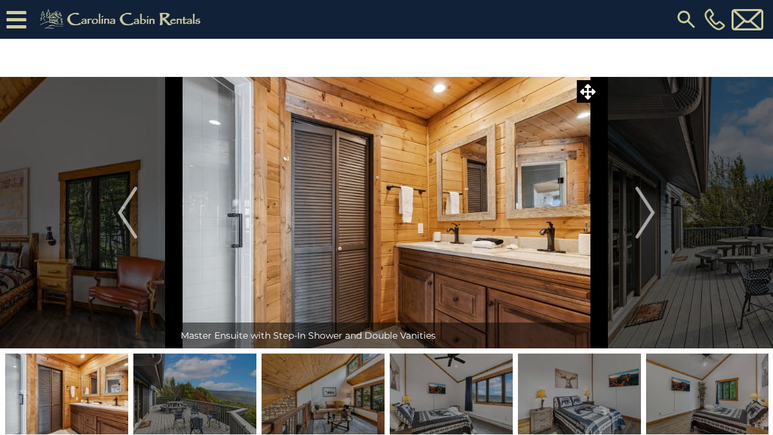
click at [650, 217] on img "Next" at bounding box center [644, 213] width 19 height 52
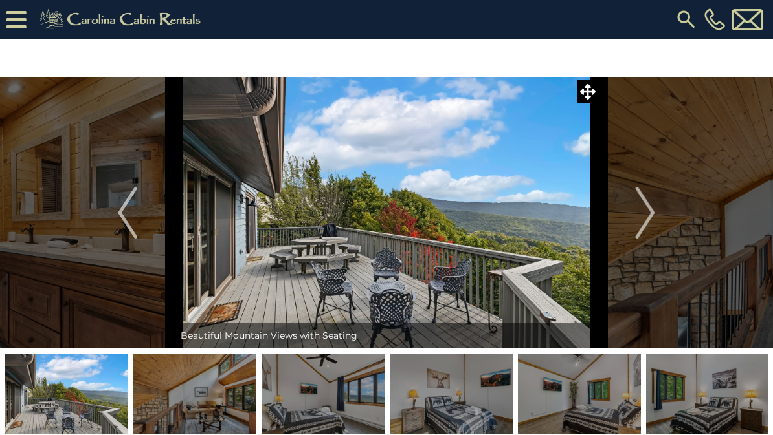
click at [652, 223] on img "Next" at bounding box center [644, 213] width 19 height 52
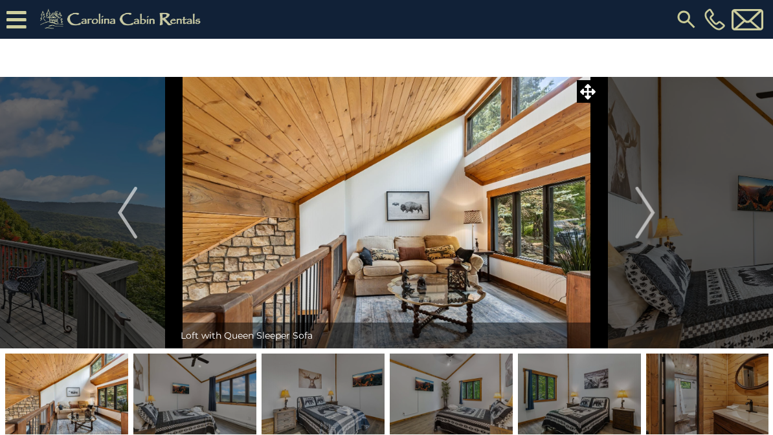
click at [652, 215] on img "Next" at bounding box center [644, 213] width 19 height 52
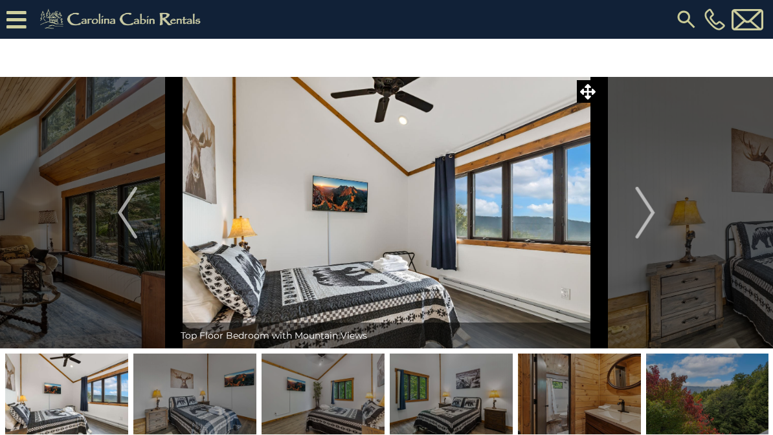
click at [645, 216] on img "Next" at bounding box center [644, 213] width 19 height 52
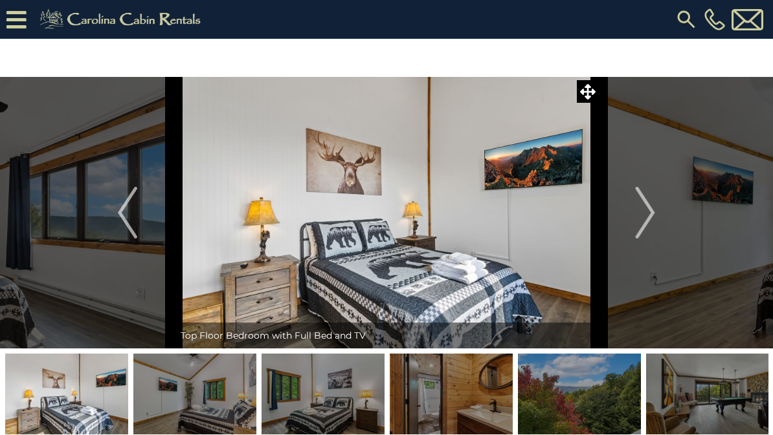
click at [651, 210] on img "Next" at bounding box center [644, 213] width 19 height 52
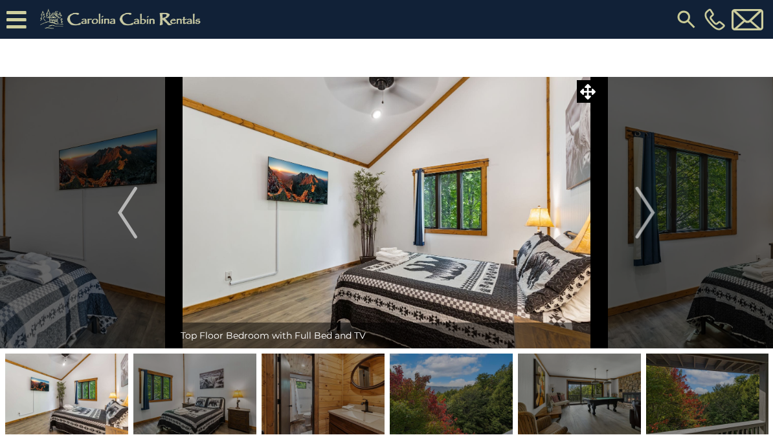
click at [651, 212] on img "Next" at bounding box center [644, 213] width 19 height 52
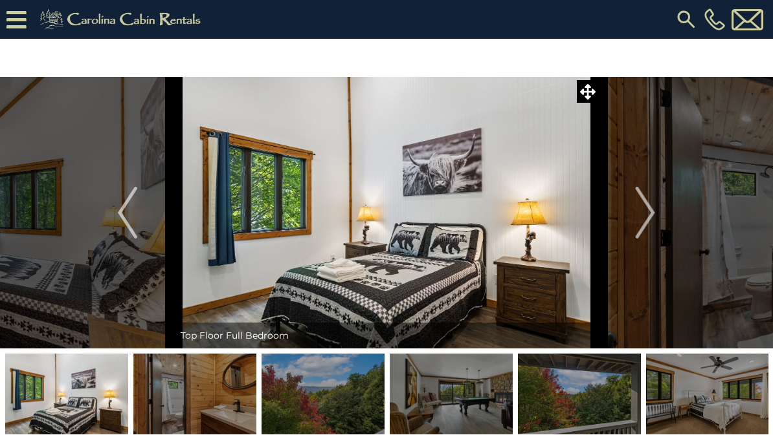
click at [650, 212] on img "Next" at bounding box center [644, 213] width 19 height 52
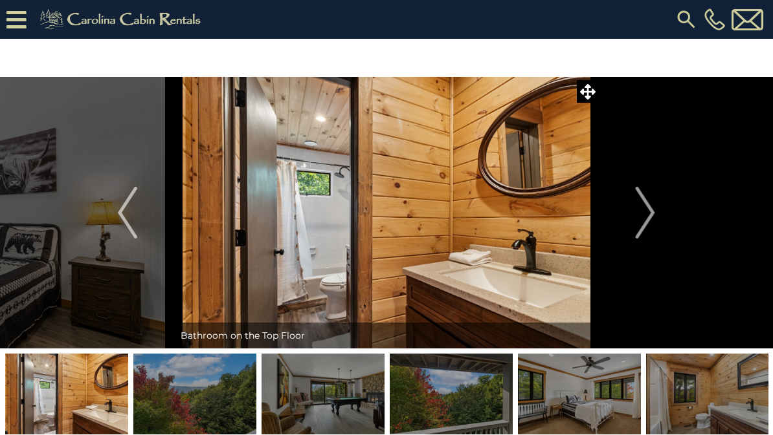
click at [647, 216] on img "Next" at bounding box center [644, 213] width 19 height 52
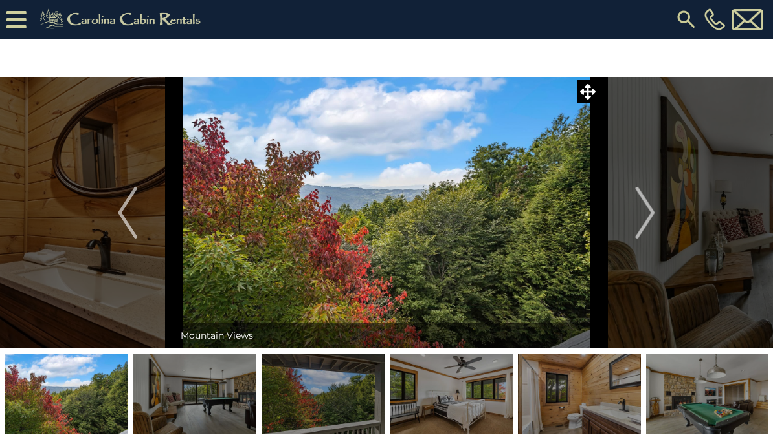
click at [651, 217] on img "Next" at bounding box center [644, 213] width 19 height 52
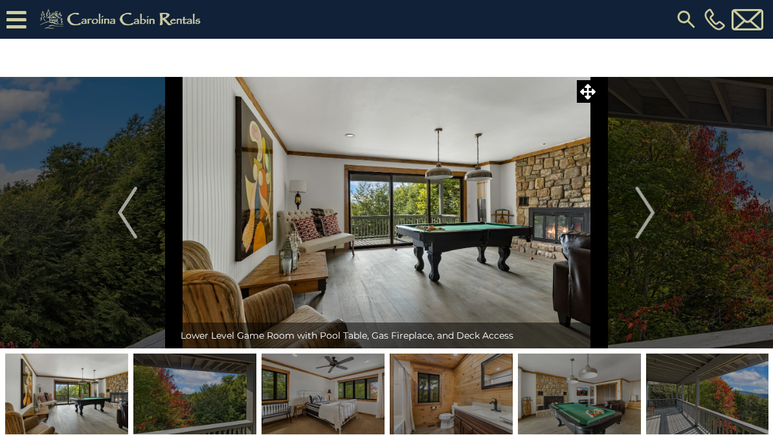
click at [653, 218] on img "Next" at bounding box center [644, 213] width 19 height 52
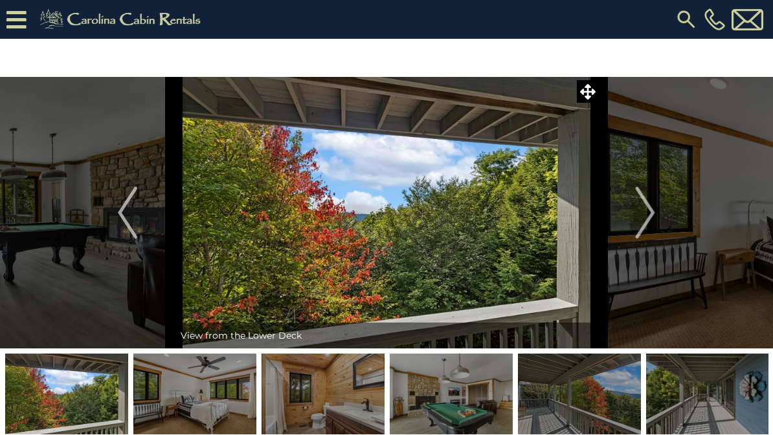
click at [652, 219] on img "Next" at bounding box center [644, 213] width 19 height 52
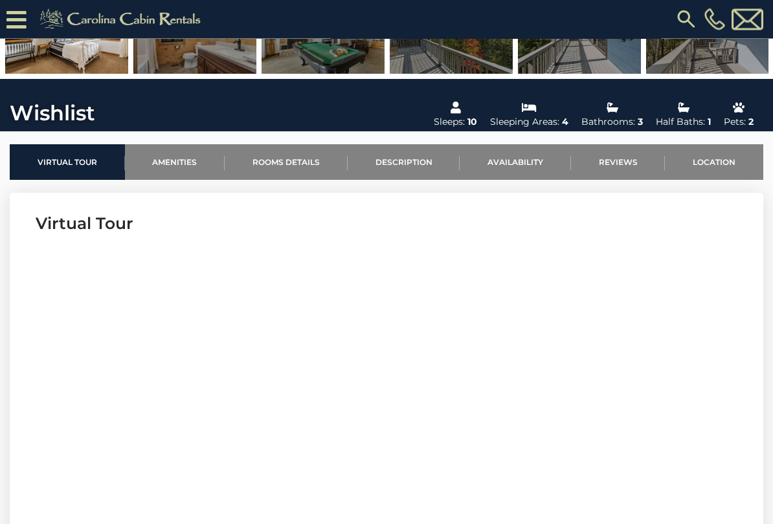
scroll to position [322, 0]
click at [719, 164] on link "Location" at bounding box center [713, 162] width 98 height 36
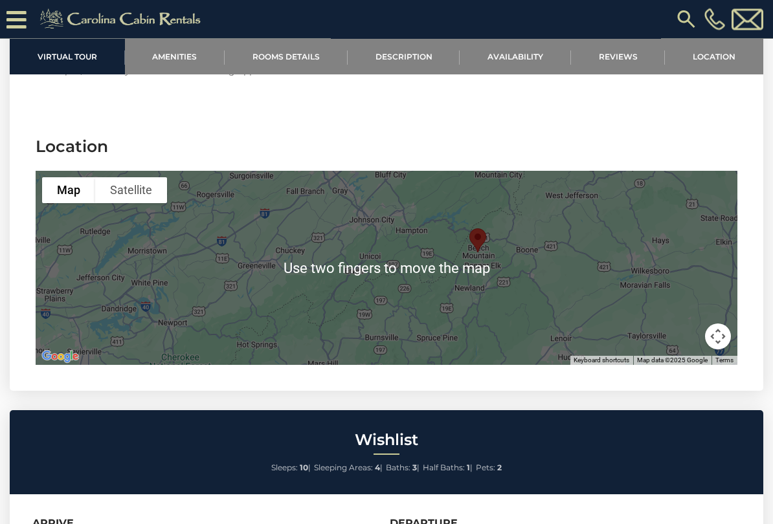
scroll to position [2992, 0]
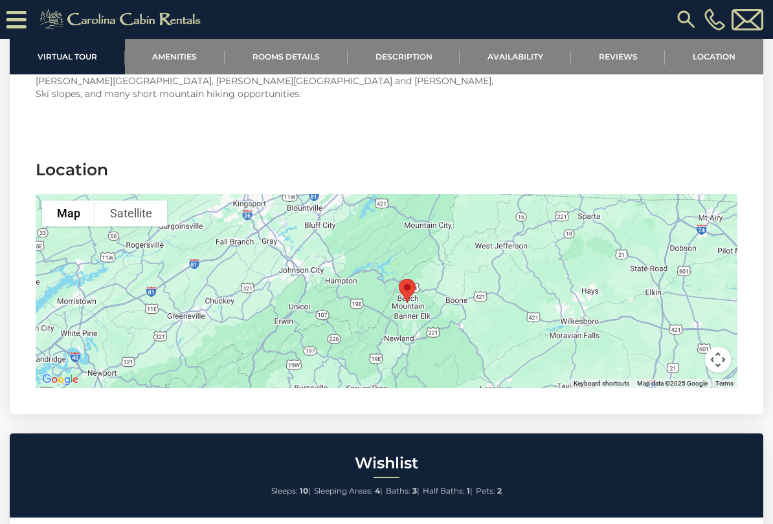
click at [278, 46] on link "Rooms Details" at bounding box center [286, 57] width 123 height 36
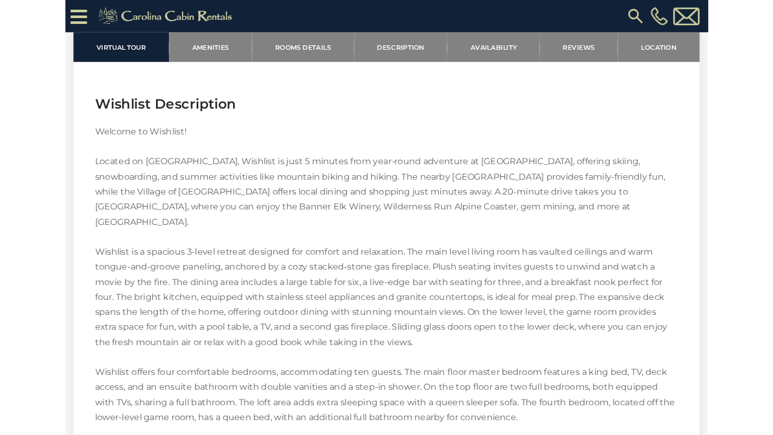
scroll to position [1683, 0]
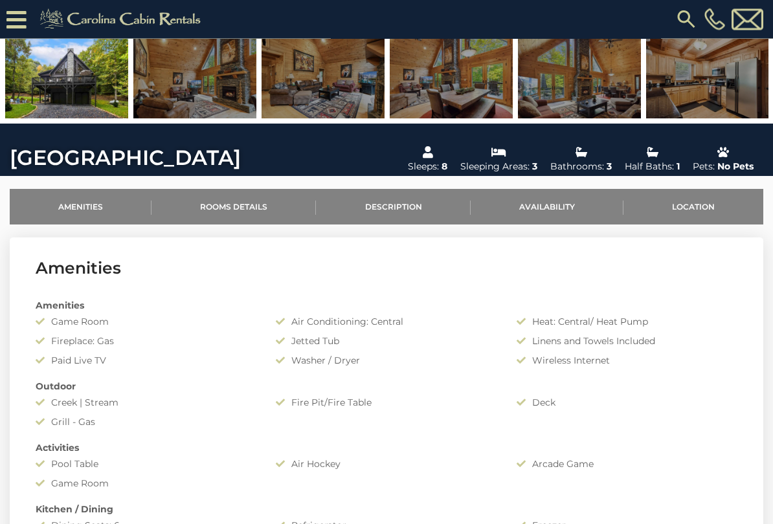
scroll to position [278, 0]
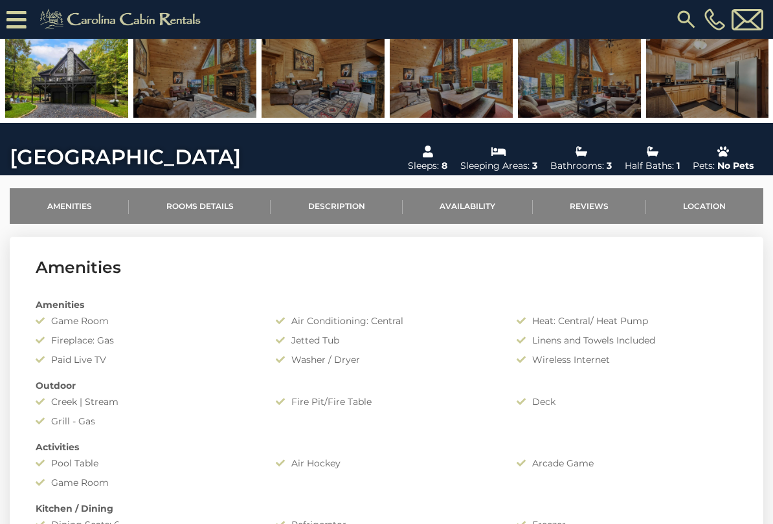
click at [226, 209] on link "Rooms Details" at bounding box center [200, 206] width 142 height 36
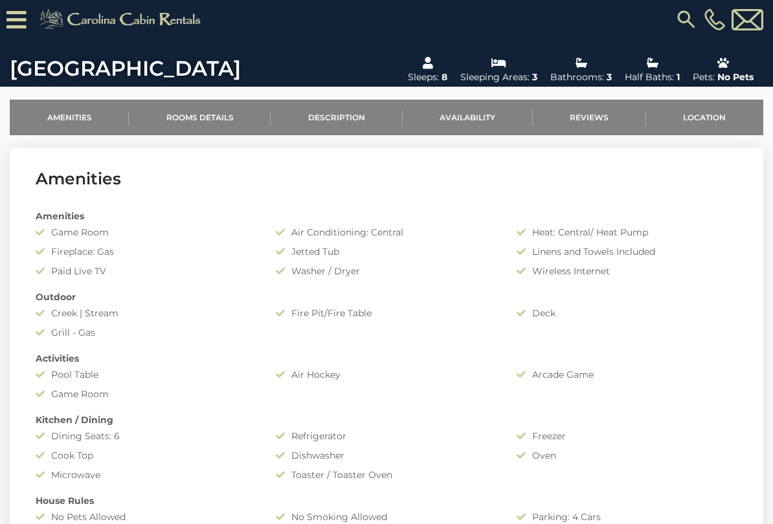
scroll to position [368, 0]
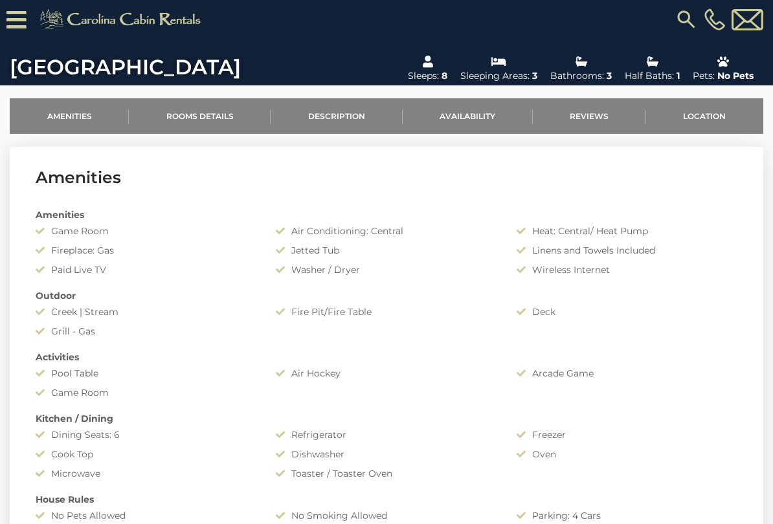
click at [454, 119] on link "Availability" at bounding box center [467, 116] width 130 height 36
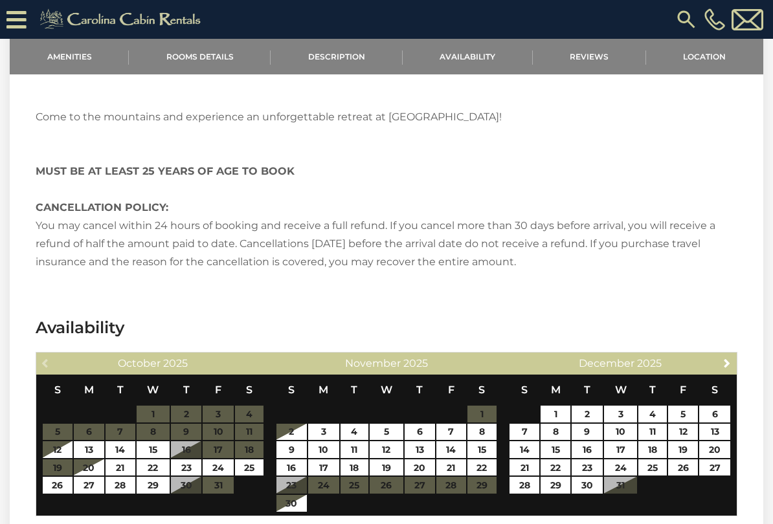
scroll to position [2058, 0]
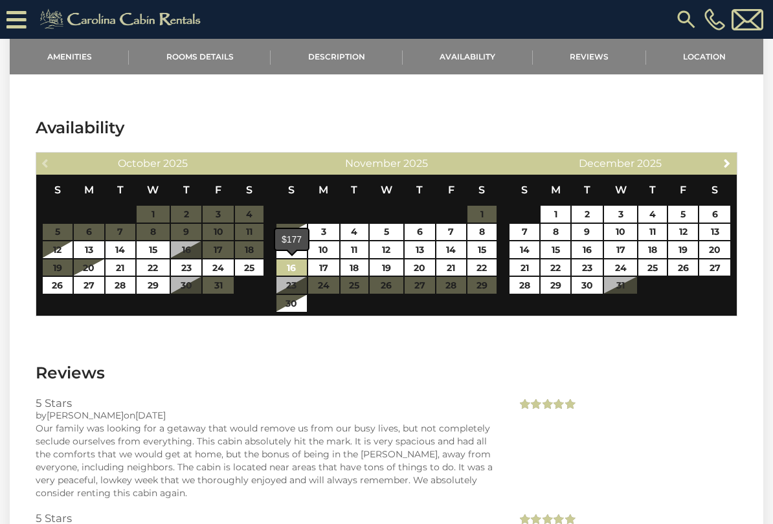
click at [290, 269] on link "16" at bounding box center [291, 267] width 30 height 17
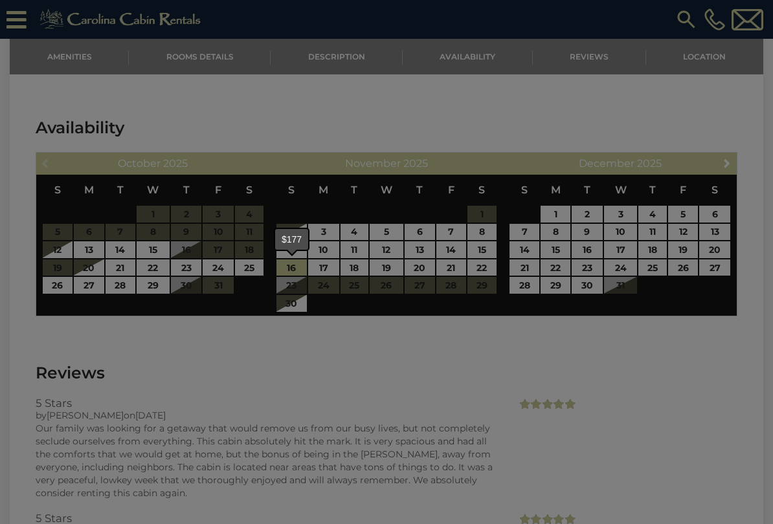
type input "**********"
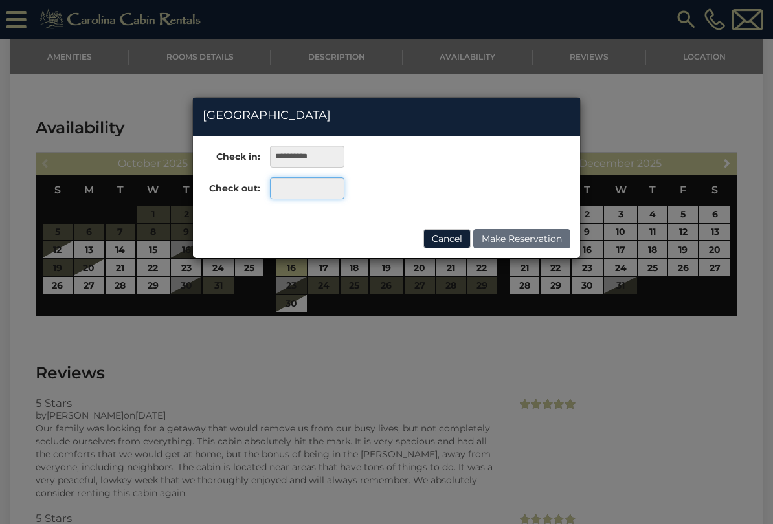
click at [318, 188] on input "text" at bounding box center [307, 188] width 74 height 22
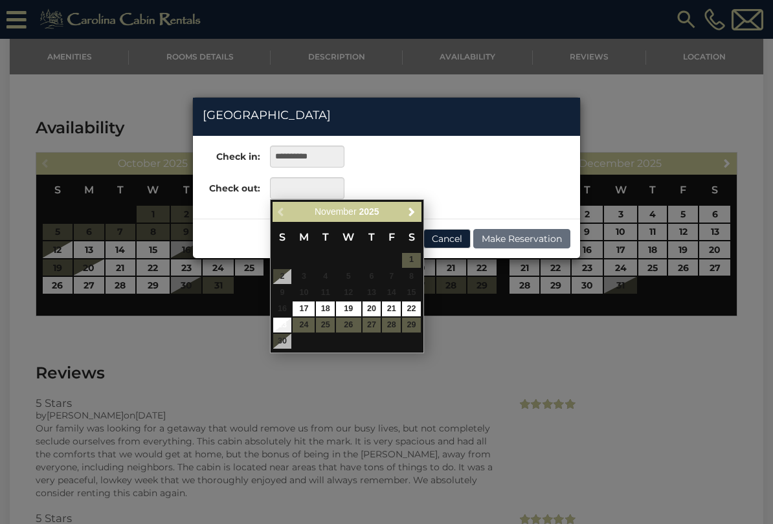
click at [285, 321] on link "23" at bounding box center [282, 325] width 19 height 15
type input "**********"
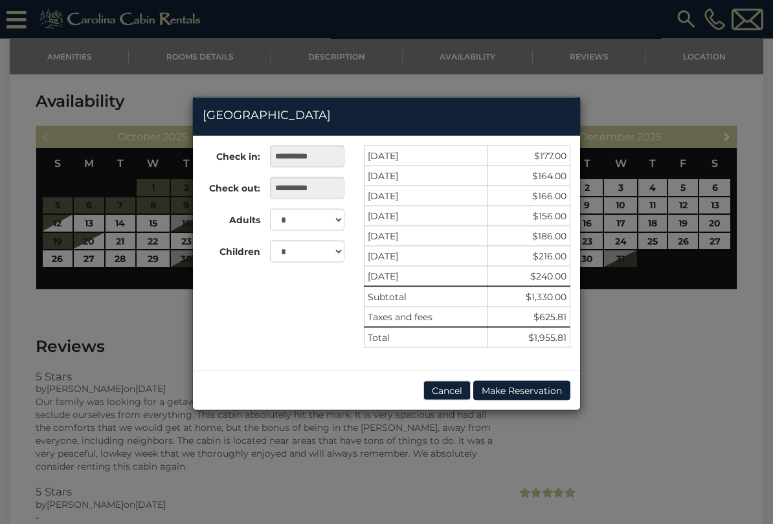
scroll to position [2071, 0]
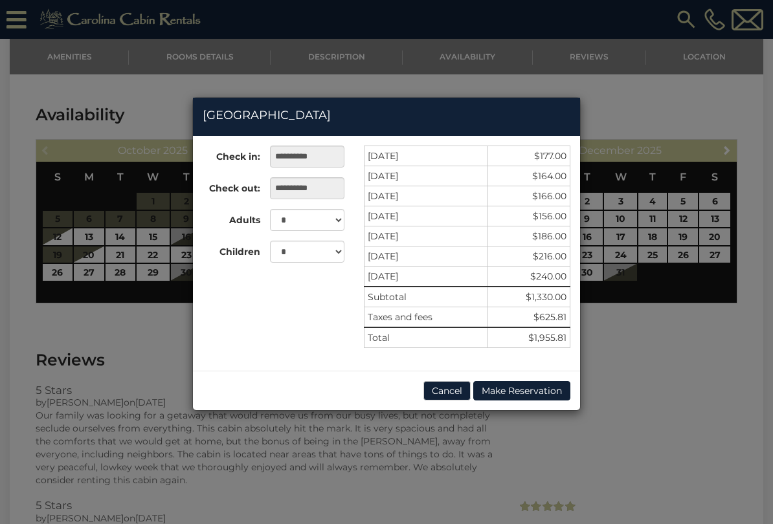
click at [451, 386] on button "Cancel" at bounding box center [446, 390] width 47 height 19
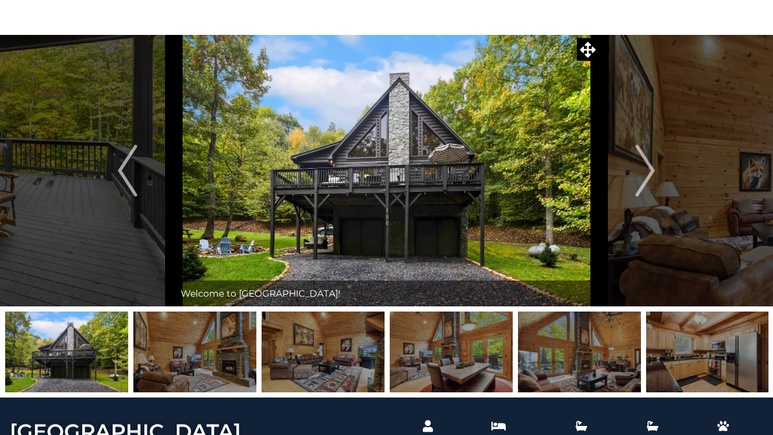
scroll to position [0, 0]
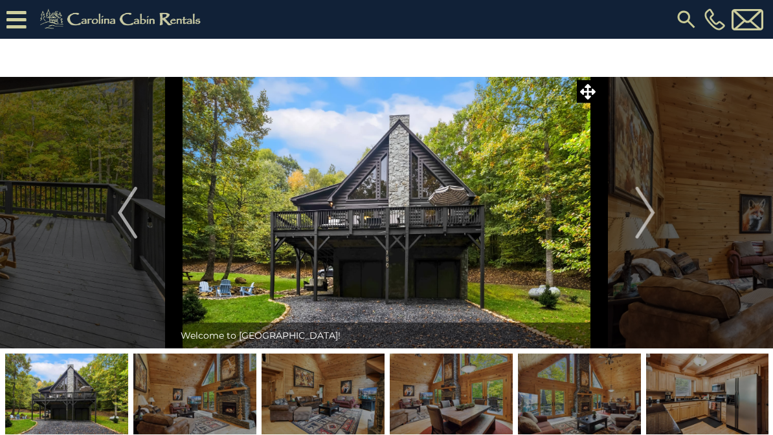
click at [653, 218] on img "Next" at bounding box center [644, 213] width 19 height 52
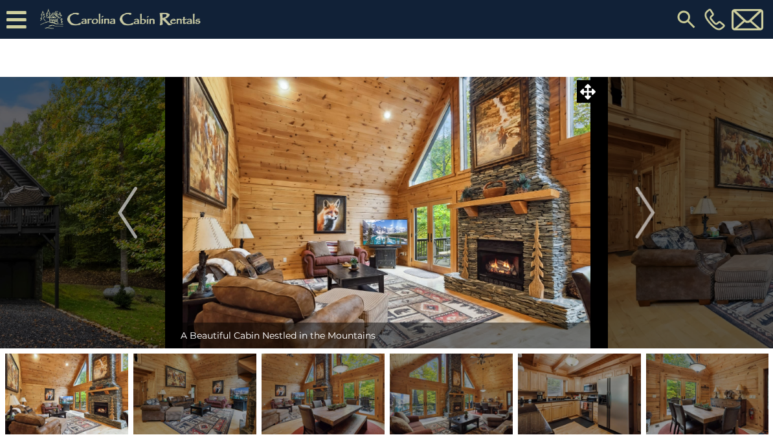
click at [657, 210] on button "Next" at bounding box center [644, 213] width 93 height 272
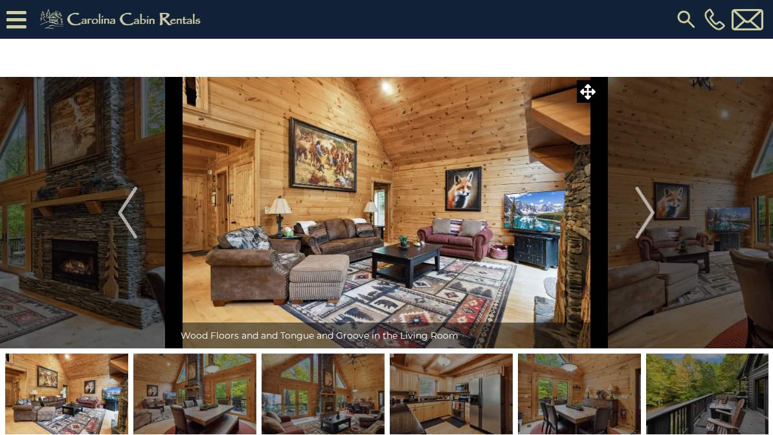
click at [657, 214] on button "Next" at bounding box center [644, 213] width 93 height 272
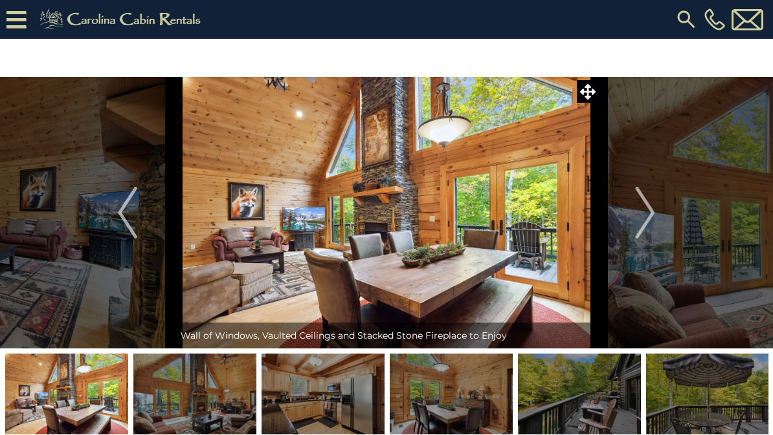
click at [659, 223] on button "Next" at bounding box center [644, 213] width 93 height 272
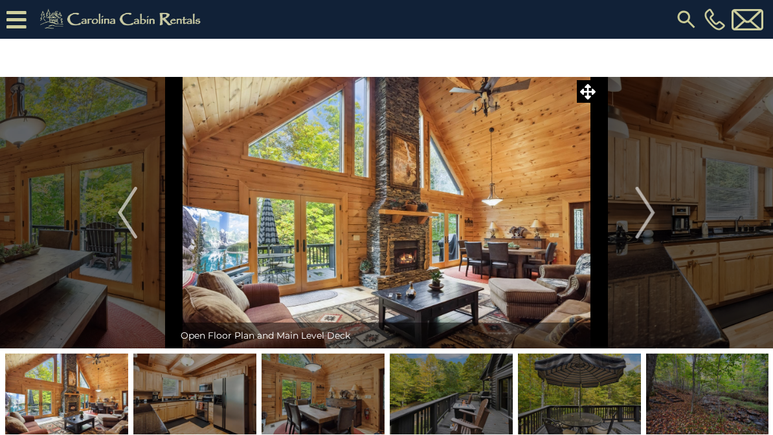
click at [655, 220] on button "Next" at bounding box center [644, 213] width 93 height 272
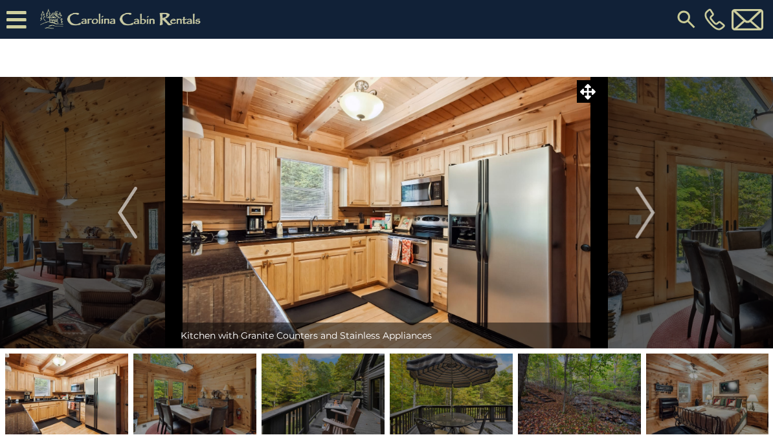
click at [654, 216] on img "Next" at bounding box center [644, 213] width 19 height 52
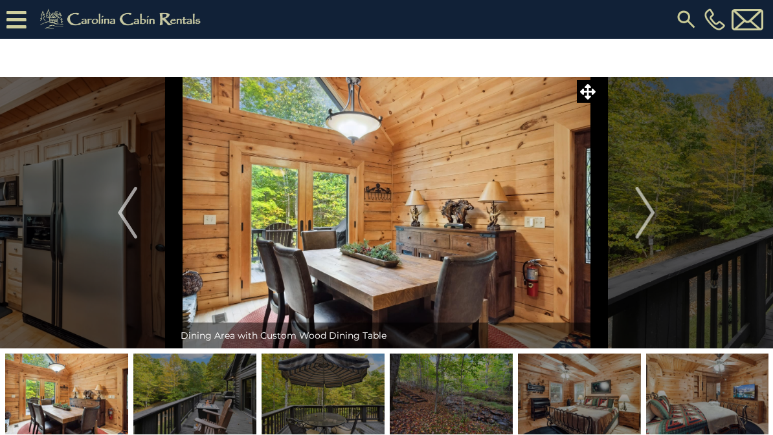
click at [652, 216] on img "Next" at bounding box center [644, 213] width 19 height 52
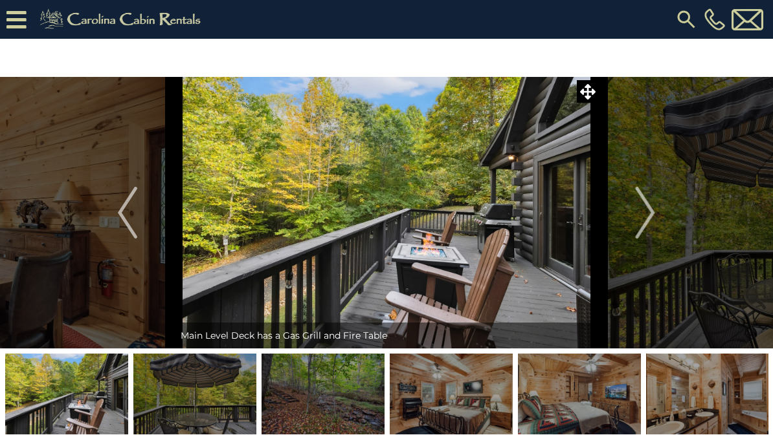
click at [654, 225] on img "Next" at bounding box center [644, 213] width 19 height 52
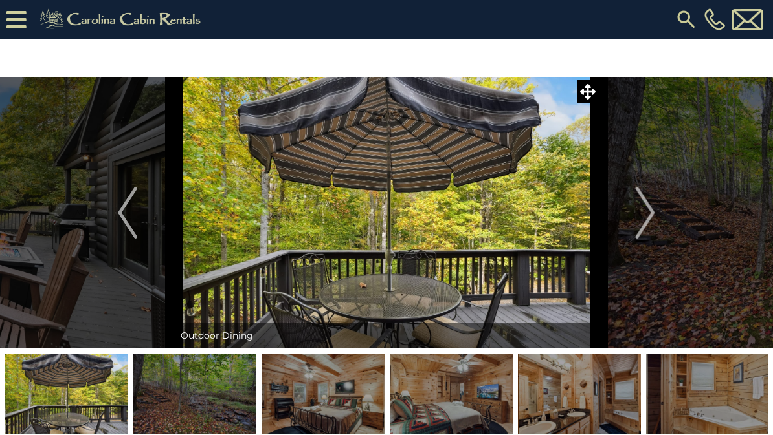
click at [652, 216] on img "Next" at bounding box center [644, 213] width 19 height 52
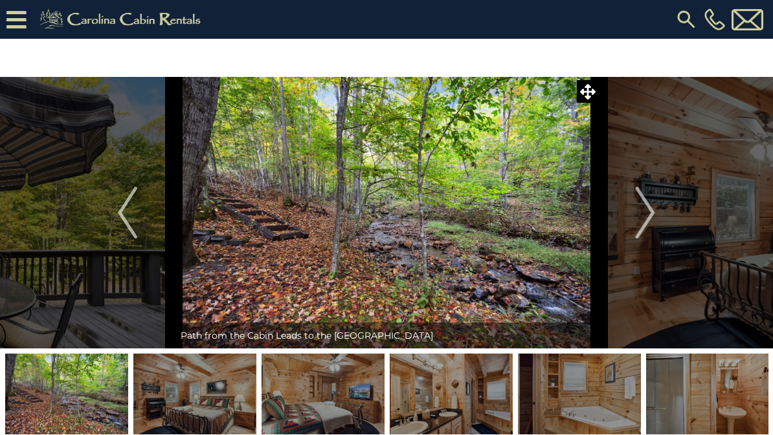
click at [656, 208] on button "Next" at bounding box center [644, 213] width 93 height 272
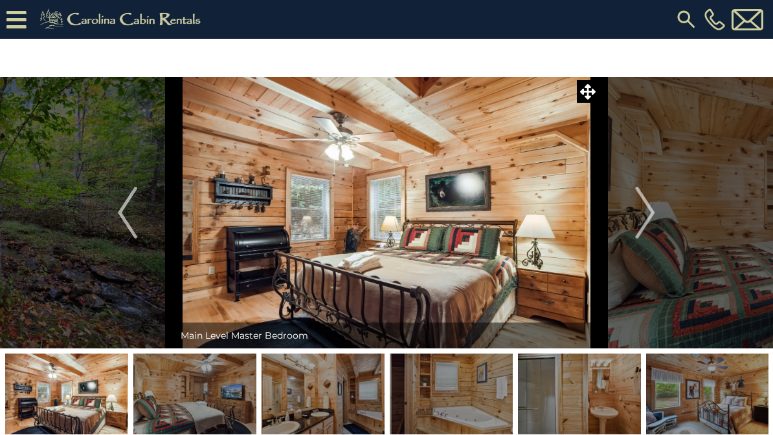
click at [663, 225] on button "Next" at bounding box center [644, 213] width 93 height 272
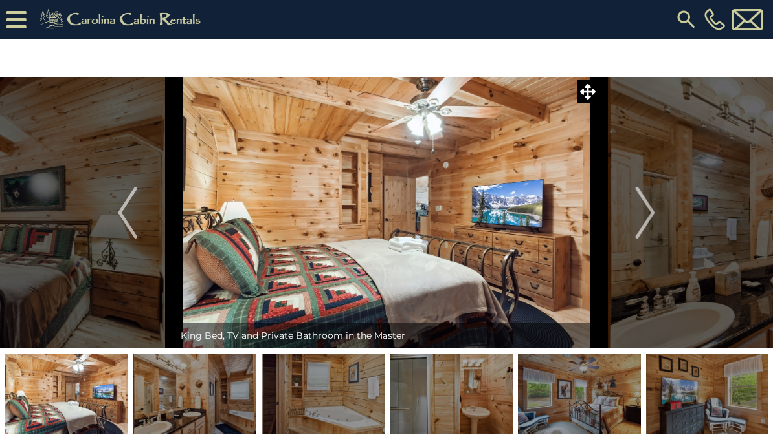
click at [656, 224] on button "Next" at bounding box center [644, 213] width 93 height 272
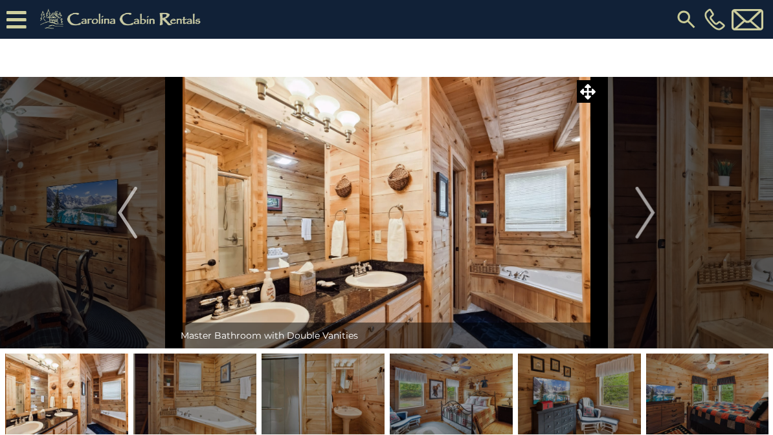
click at [657, 224] on button "Next" at bounding box center [644, 213] width 93 height 272
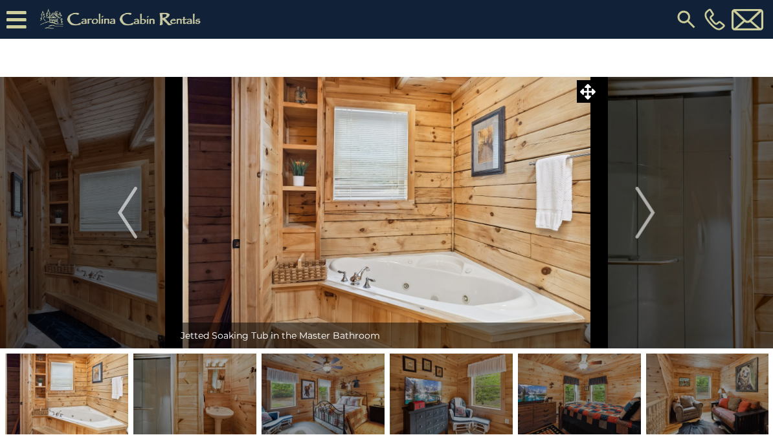
click at [653, 220] on img "Next" at bounding box center [644, 213] width 19 height 52
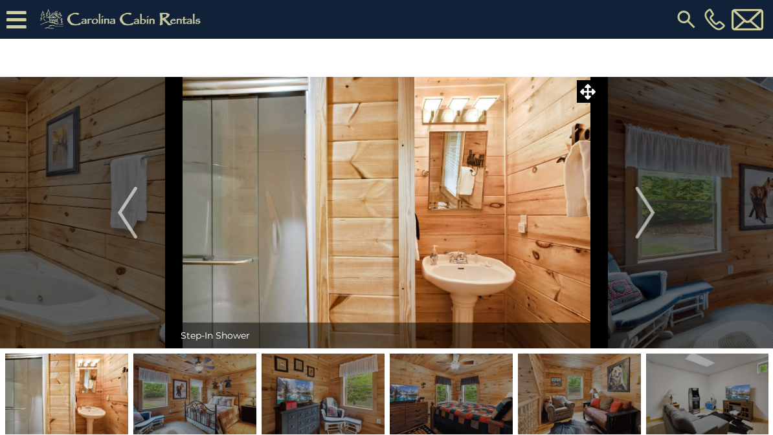
click at [649, 211] on img "Next" at bounding box center [644, 213] width 19 height 52
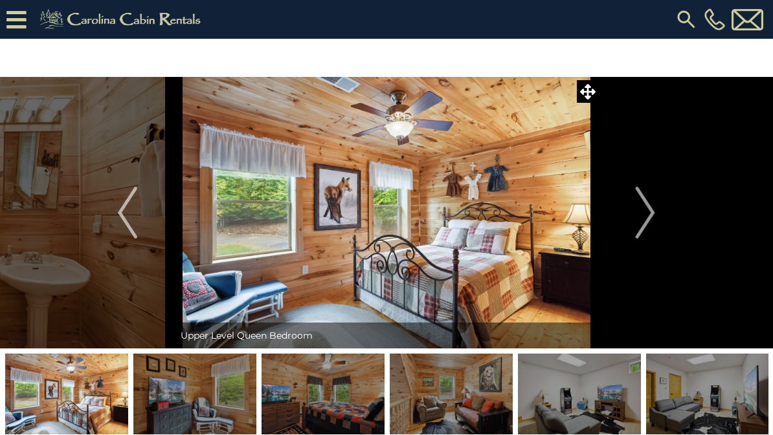
click at [655, 217] on button "Next" at bounding box center [644, 213] width 93 height 272
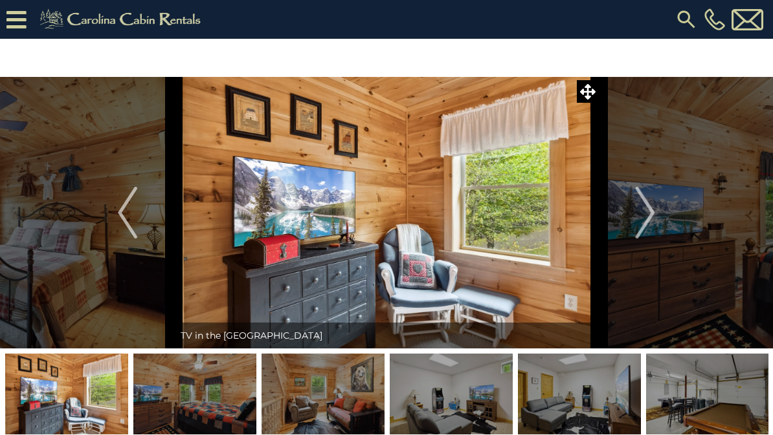
click at [655, 214] on button "Next" at bounding box center [644, 213] width 93 height 272
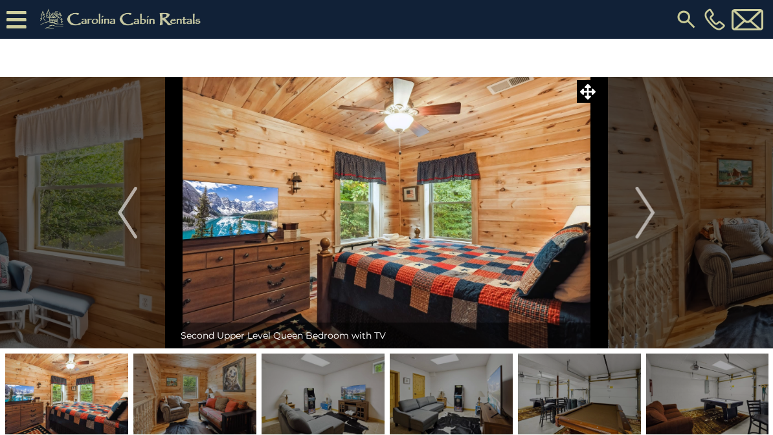
click at [657, 215] on button "Next" at bounding box center [644, 213] width 93 height 272
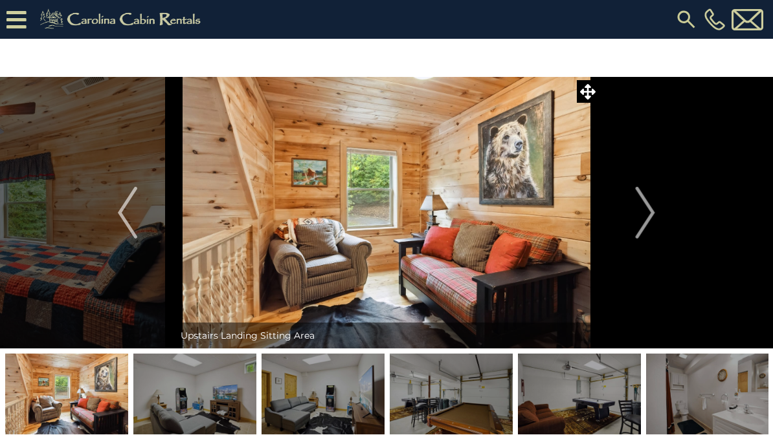
click at [641, 212] on img "Next" at bounding box center [644, 213] width 19 height 52
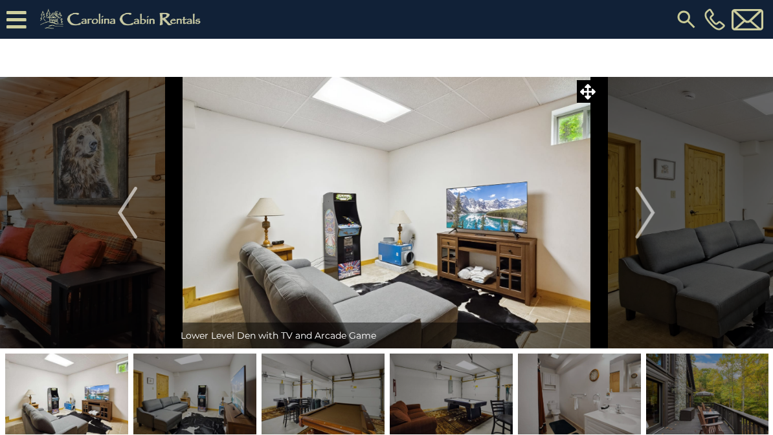
click at [650, 223] on img "Next" at bounding box center [644, 213] width 19 height 52
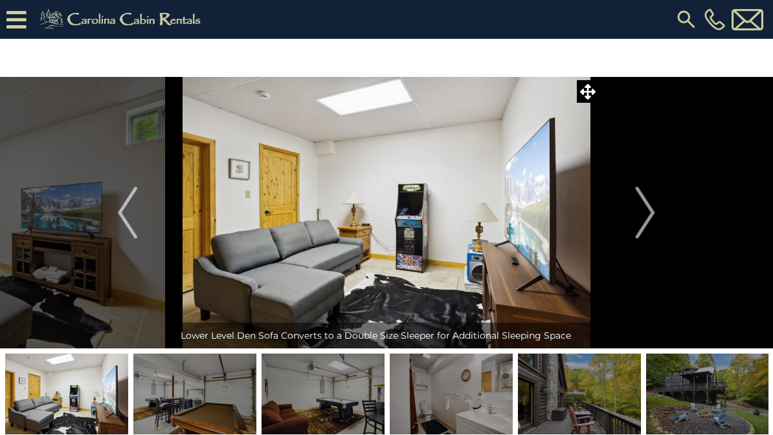
click at [653, 226] on img "Next" at bounding box center [644, 213] width 19 height 52
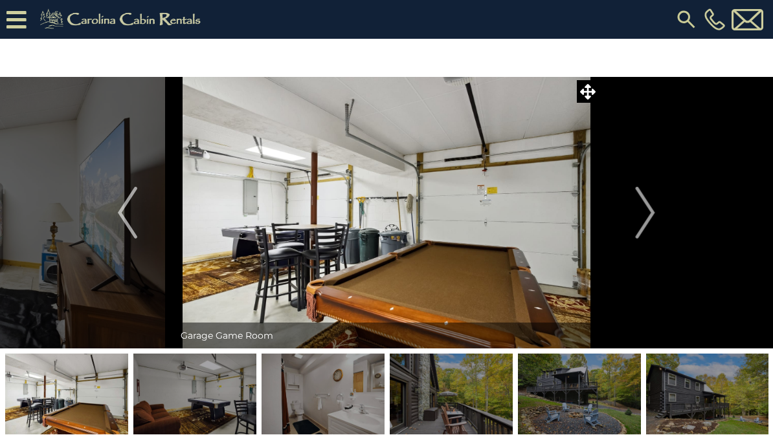
click at [664, 219] on button "Next" at bounding box center [644, 213] width 93 height 272
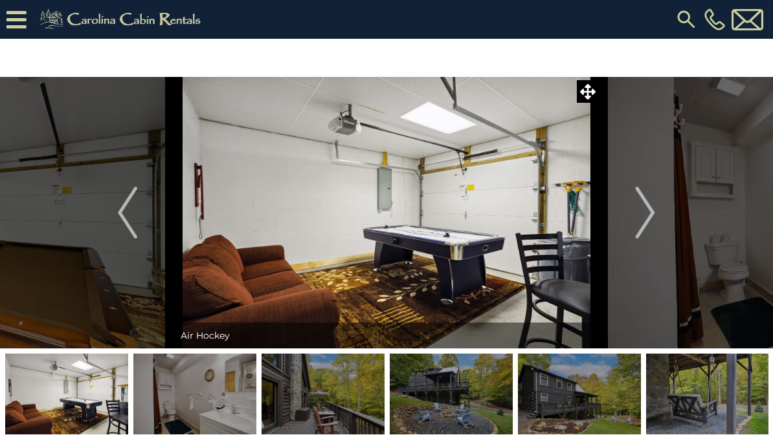
click at [660, 219] on button "Next" at bounding box center [644, 213] width 93 height 272
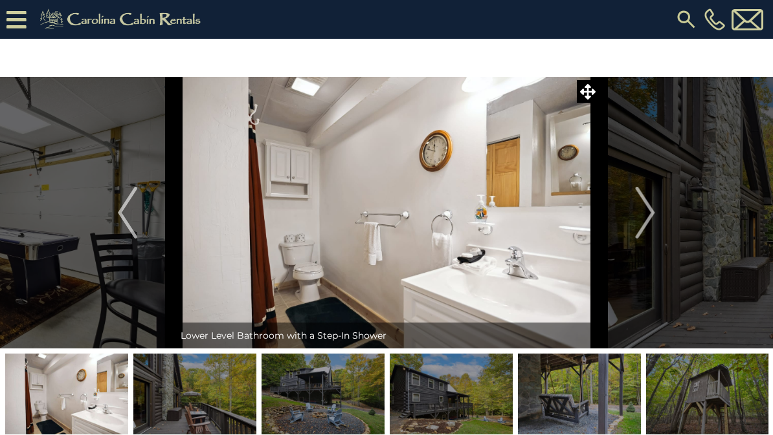
click at [655, 226] on button "Next" at bounding box center [644, 213] width 93 height 272
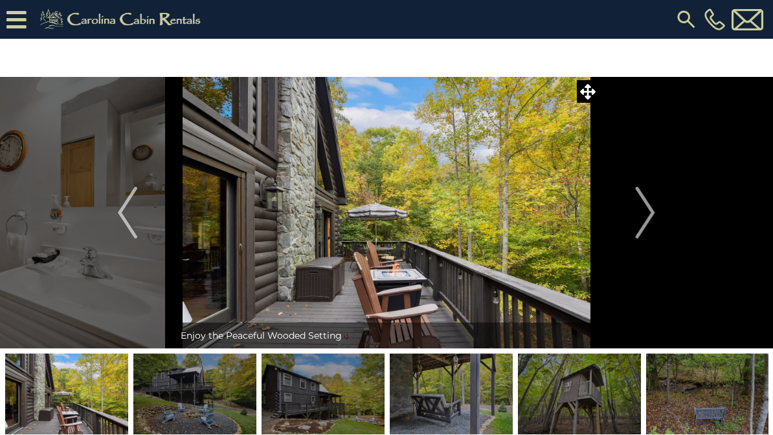
click at [655, 223] on img "Next" at bounding box center [644, 213] width 19 height 52
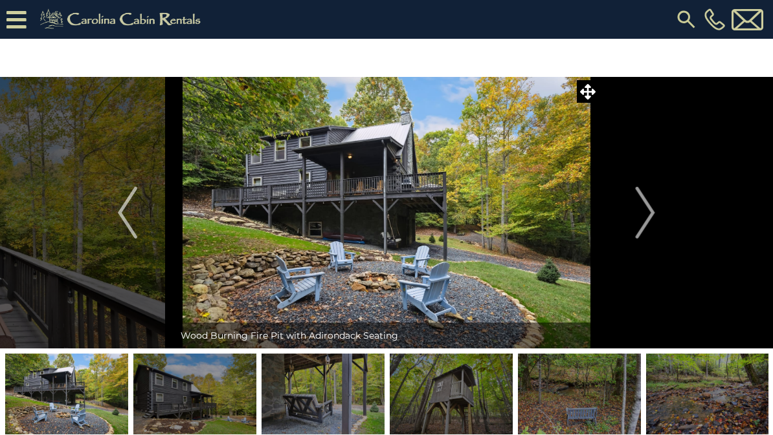
click at [644, 221] on img "Next" at bounding box center [644, 213] width 19 height 52
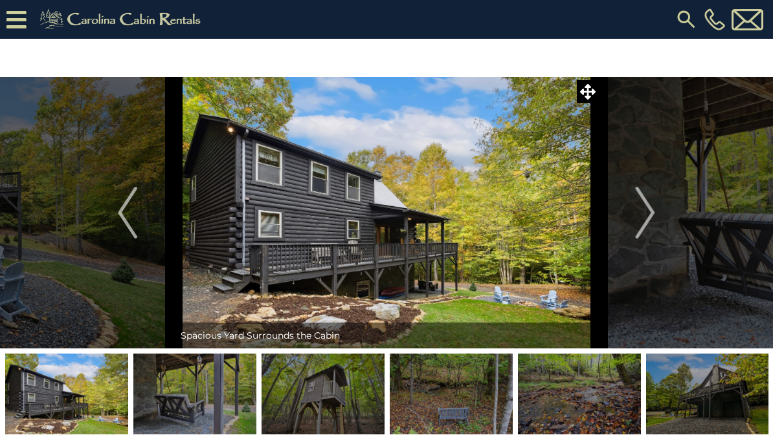
click at [645, 235] on img "Next" at bounding box center [644, 213] width 19 height 52
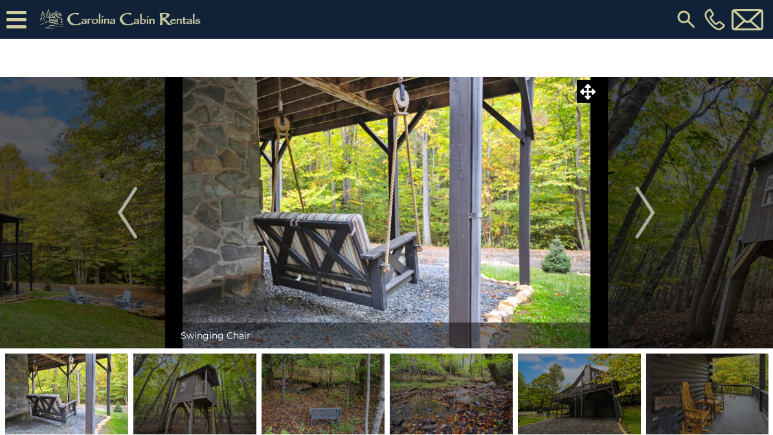
click at [652, 225] on img "Next" at bounding box center [644, 213] width 19 height 52
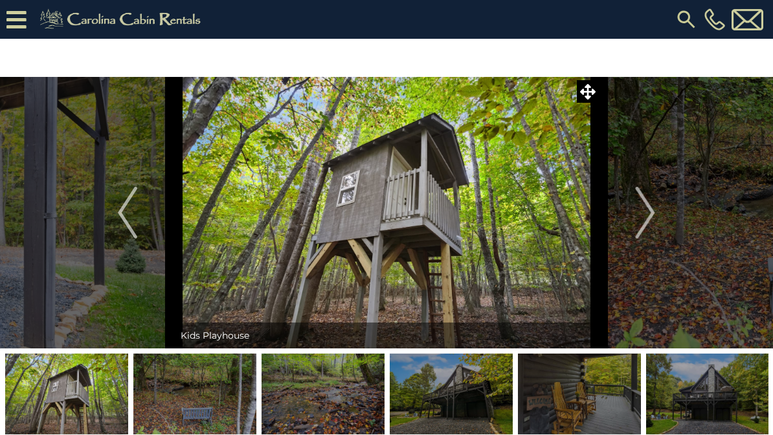
click at [654, 230] on img "Next" at bounding box center [644, 213] width 19 height 52
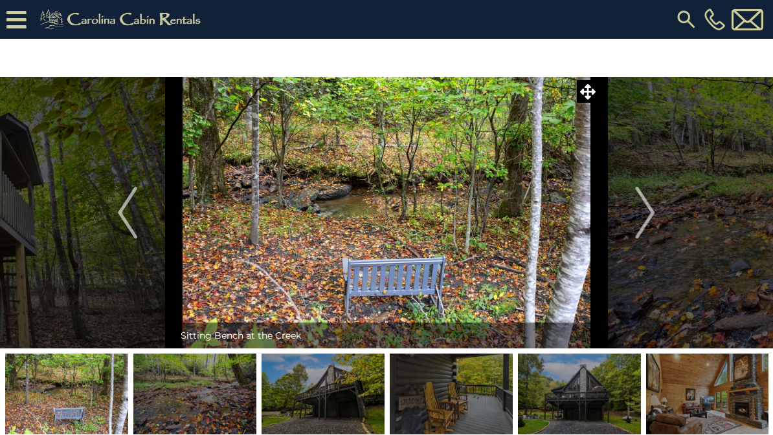
click at [652, 223] on img "Next" at bounding box center [644, 213] width 19 height 52
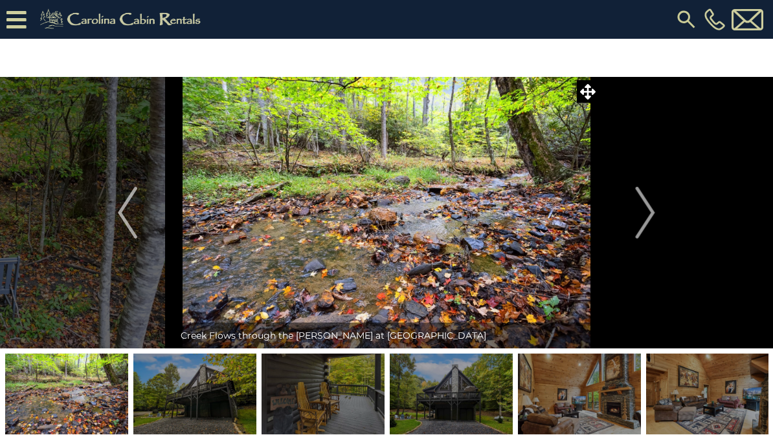
click at [648, 220] on img "Next" at bounding box center [644, 213] width 19 height 52
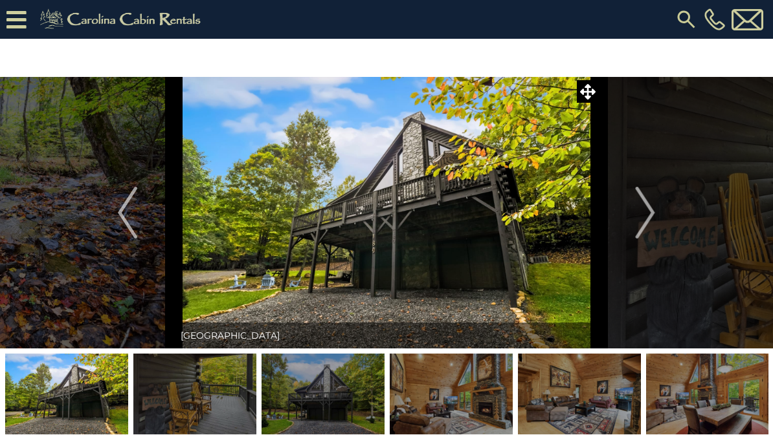
click at [653, 223] on img "Next" at bounding box center [644, 213] width 19 height 52
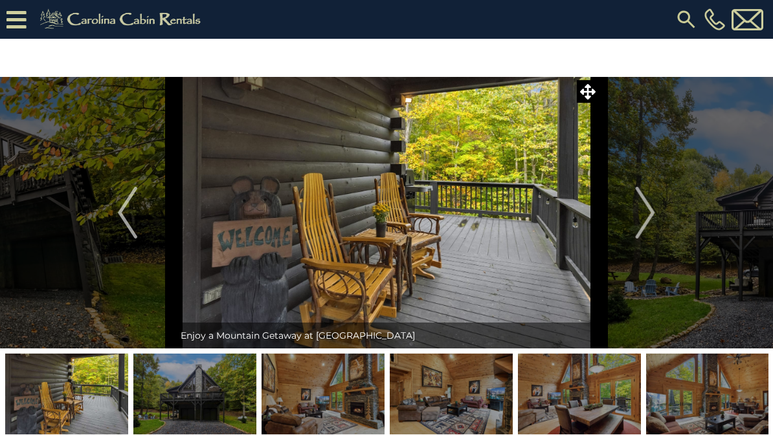
click at [655, 223] on img "Next" at bounding box center [644, 213] width 19 height 52
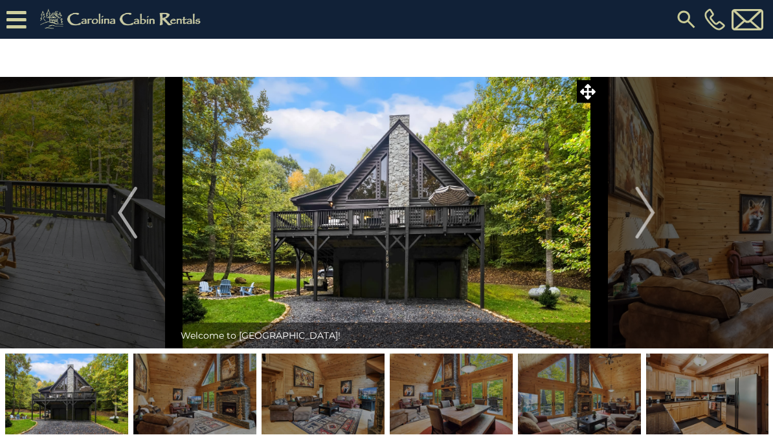
click at [655, 219] on button "Next" at bounding box center [644, 213] width 93 height 272
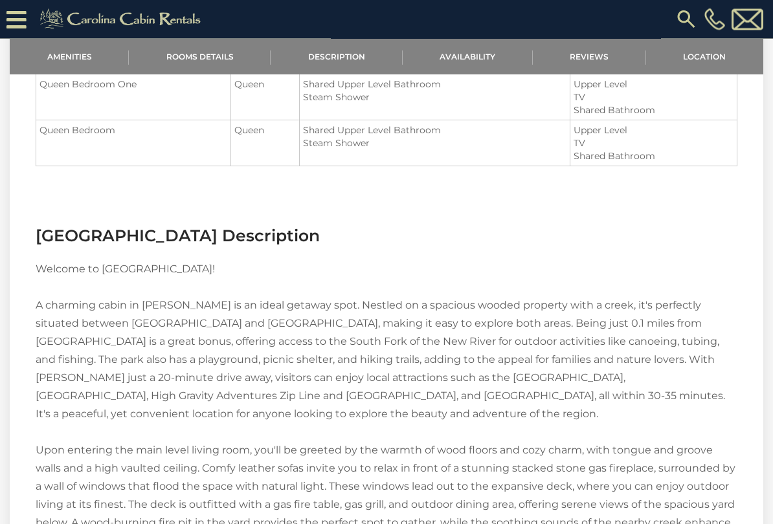
scroll to position [1050, 0]
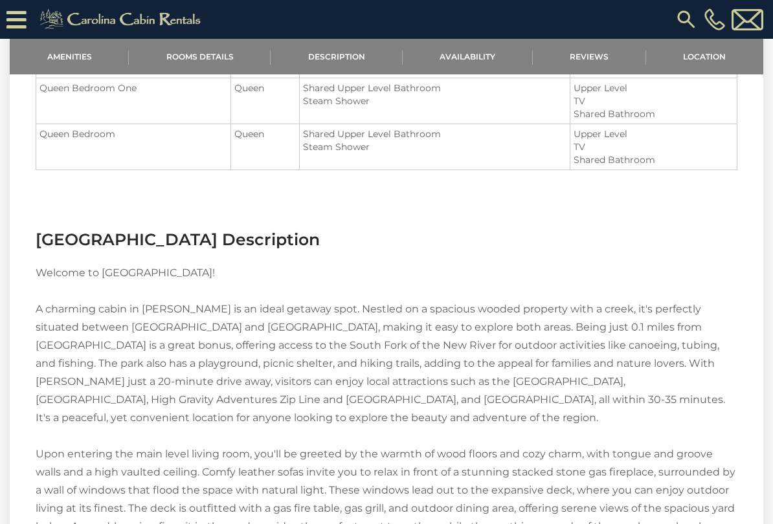
click at [591, 51] on link "Reviews" at bounding box center [588, 57] width 113 height 36
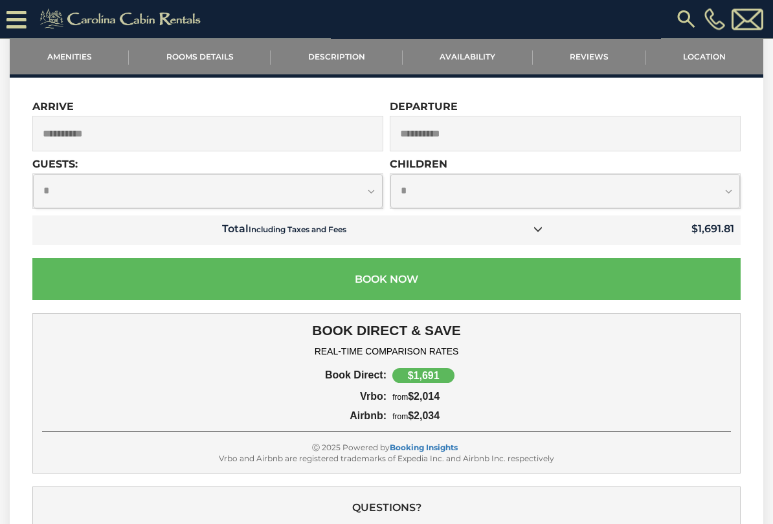
scroll to position [2948, 0]
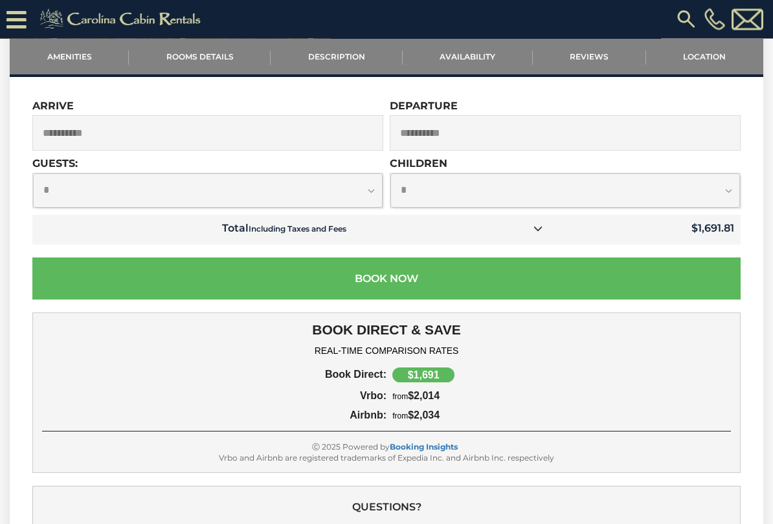
click at [430, 377] on div "$1,691" at bounding box center [423, 375] width 62 height 15
click at [430, 375] on div "$1,691" at bounding box center [423, 375] width 62 height 15
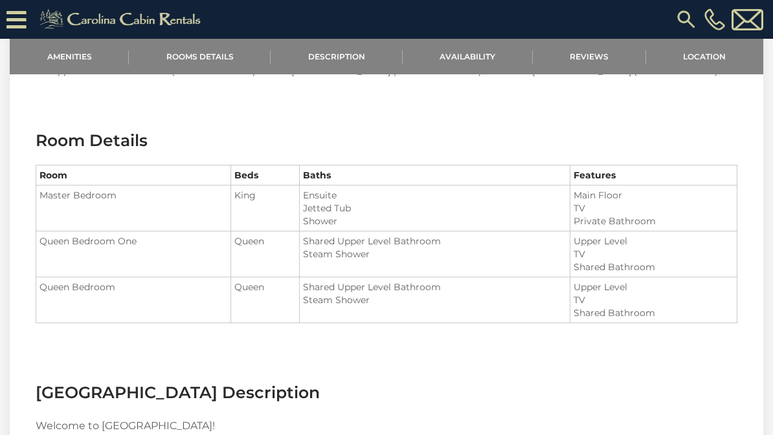
scroll to position [884, 0]
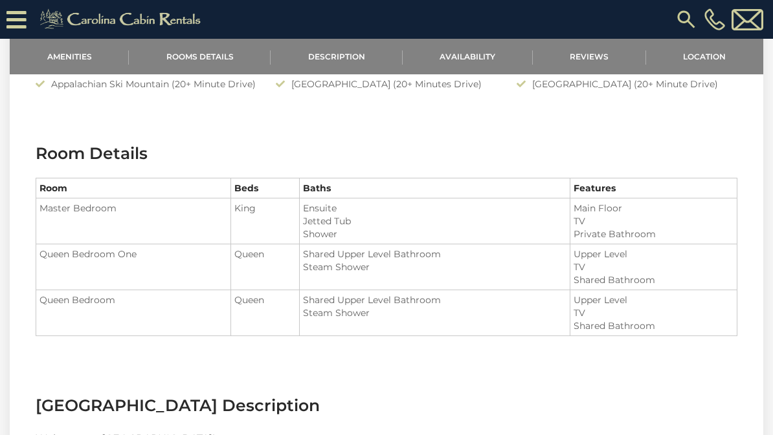
click at [745, 23] on img at bounding box center [747, 19] width 32 height 21
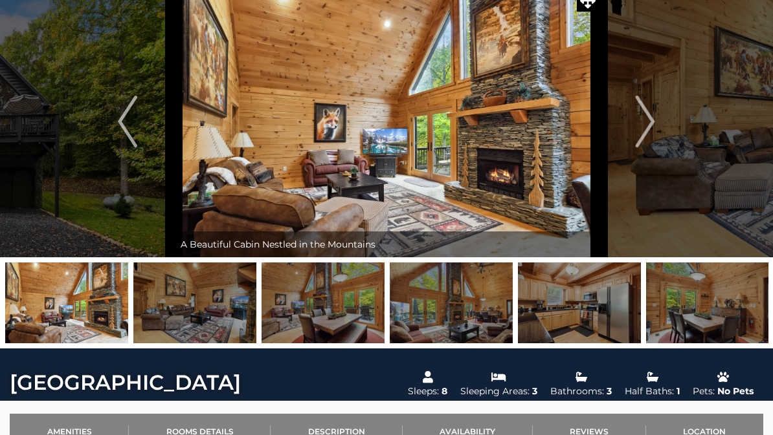
scroll to position [0, 0]
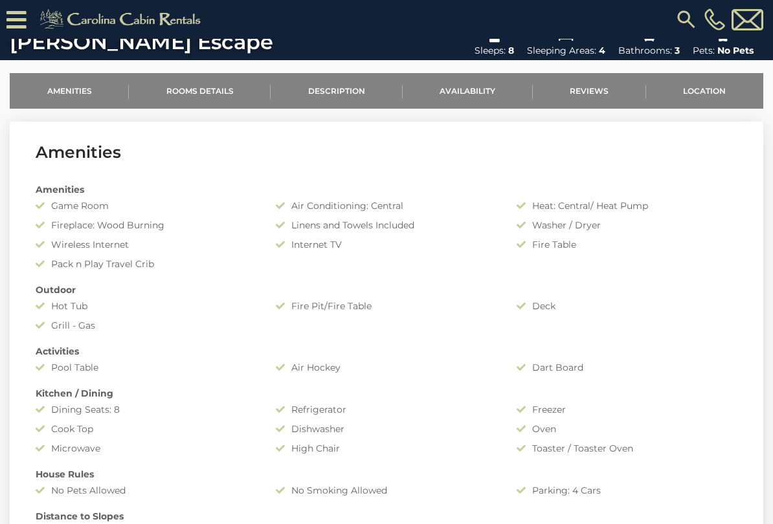
scroll to position [345, 0]
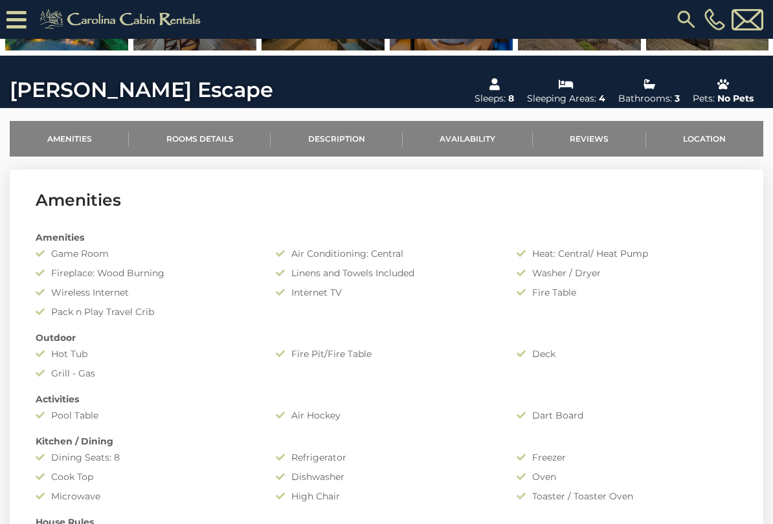
click at [470, 135] on link "Availability" at bounding box center [467, 139] width 130 height 36
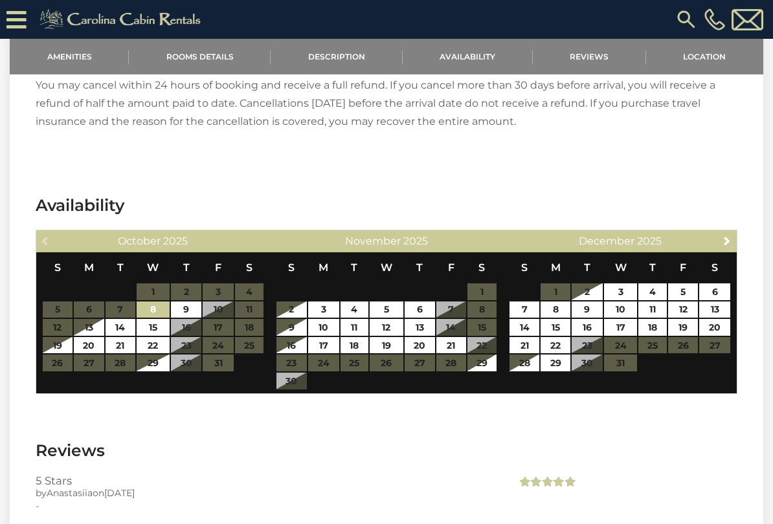
scroll to position [2062, 0]
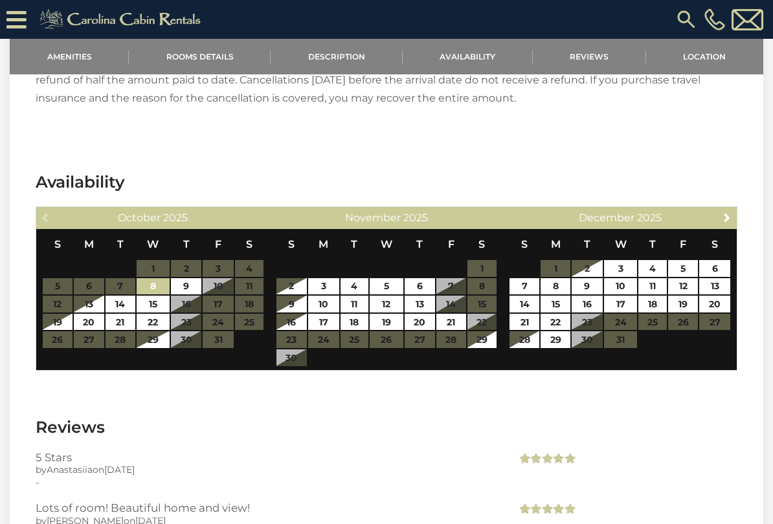
click at [584, 57] on link "Reviews" at bounding box center [588, 57] width 113 height 36
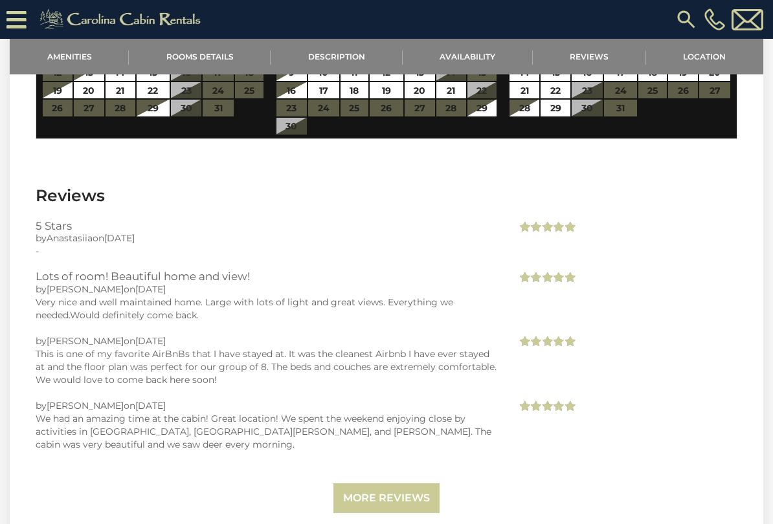
scroll to position [2307, 0]
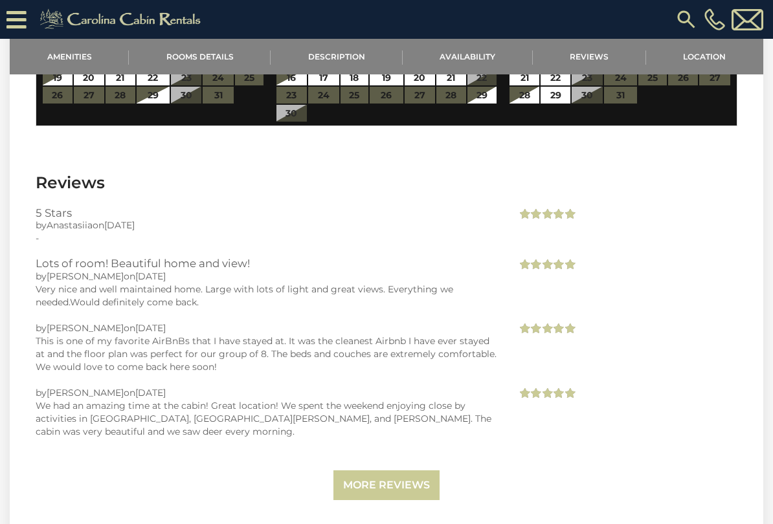
click at [700, 54] on link "Location" at bounding box center [704, 57] width 117 height 36
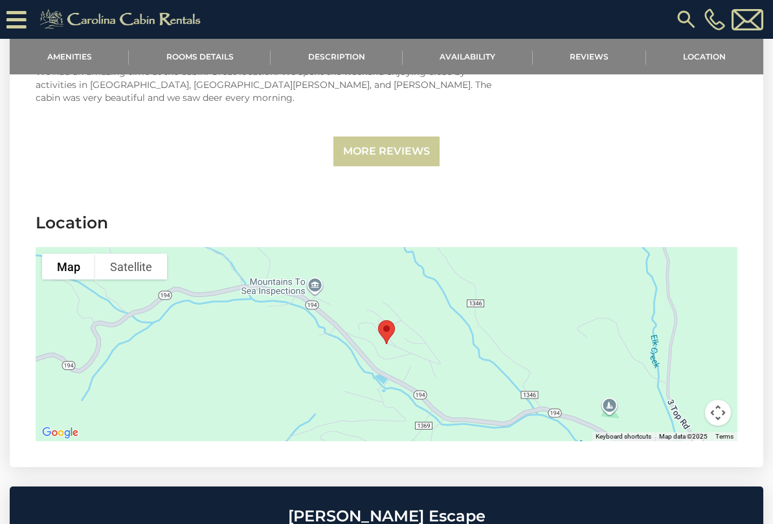
scroll to position [2680, 0]
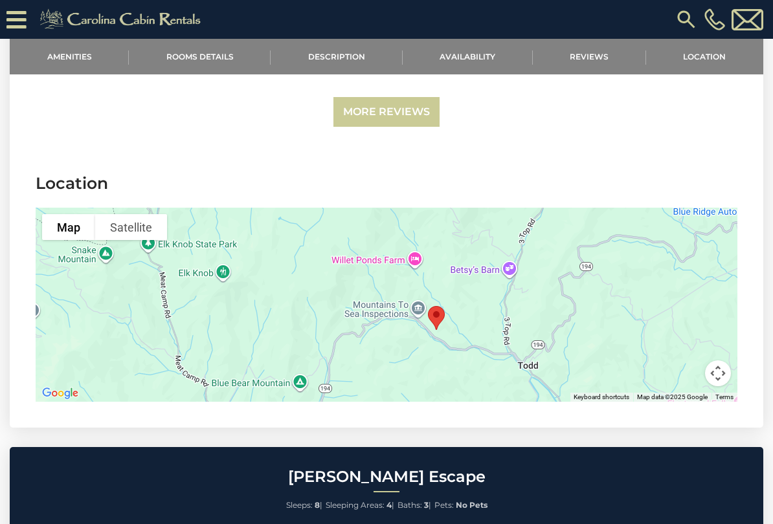
click at [212, 54] on link "Rooms Details" at bounding box center [200, 57] width 142 height 36
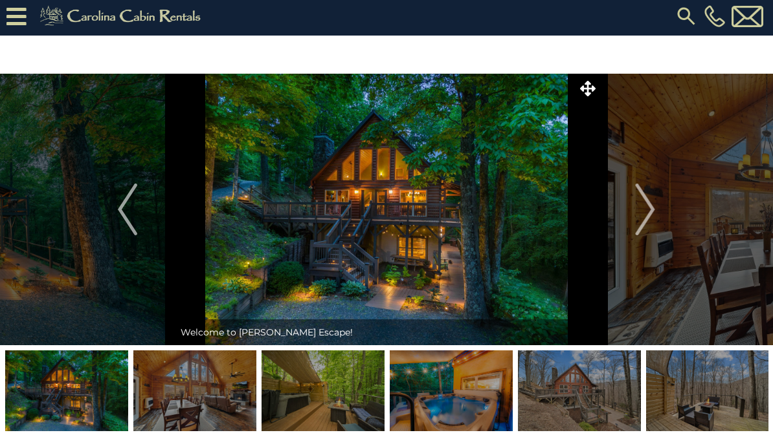
scroll to position [0, 0]
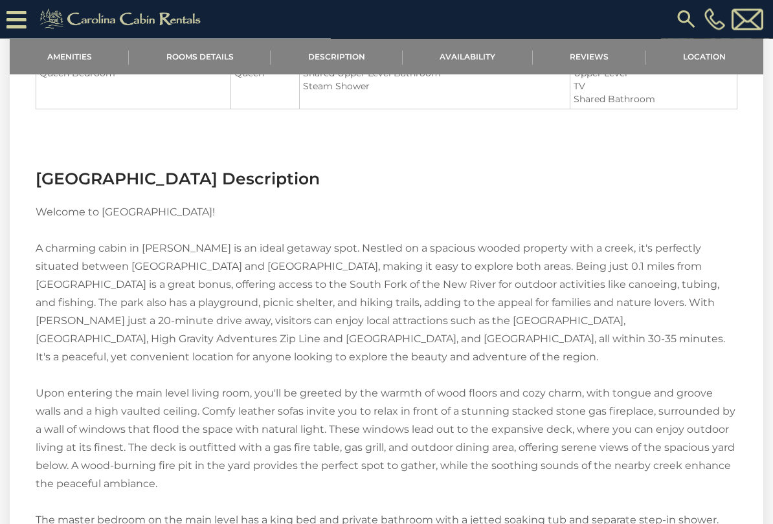
scroll to position [1074, 0]
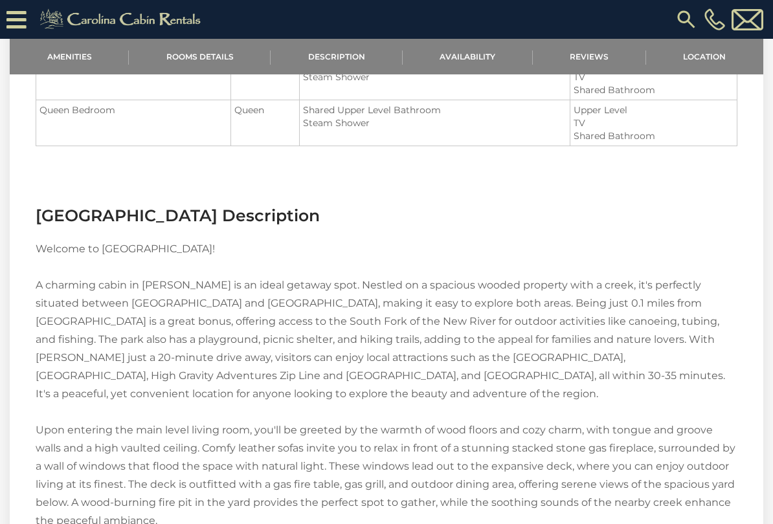
click at [705, 54] on link "Location" at bounding box center [704, 57] width 117 height 36
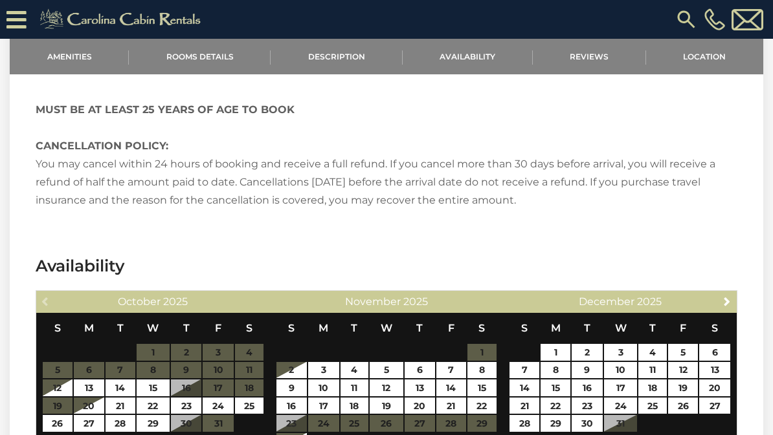
scroll to position [1919, 0]
click at [74, 57] on link "Amenities" at bounding box center [69, 57] width 119 height 36
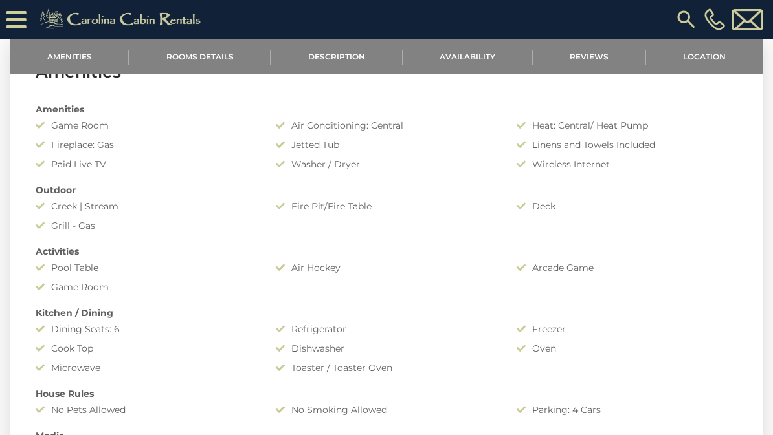
scroll to position [418, 0]
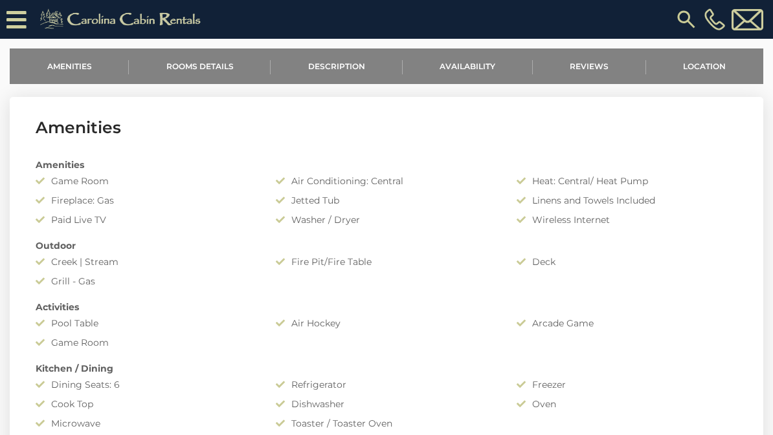
click at [19, 16] on icon at bounding box center [16, 19] width 20 height 23
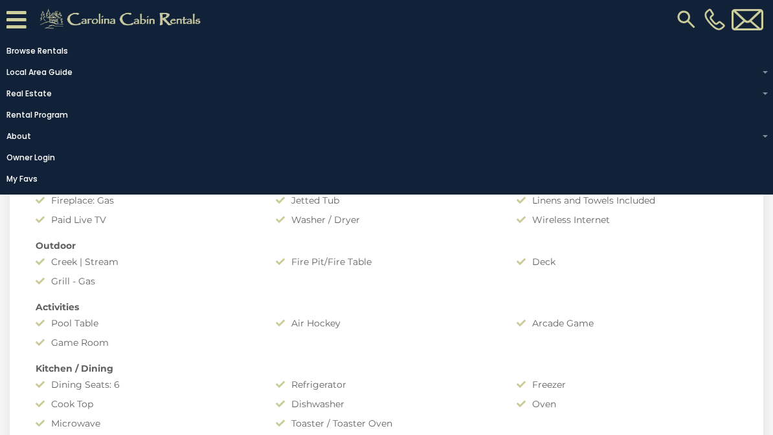
click at [697, 319] on div "Arcade Game" at bounding box center [627, 323] width 240 height 13
click at [690, 304] on div "Activities" at bounding box center [386, 307] width 721 height 13
click at [675, 294] on div "Amenities Game Room Air Conditioning: Central Heat: Central/ Heat Pump Fireplac…" at bounding box center [386, 357] width 721 height 411
click at [535, 269] on div "Amenities Game Room Air Conditioning: Central Heat: Central/ Heat Pump Fireplac…" at bounding box center [386, 357] width 721 height 411
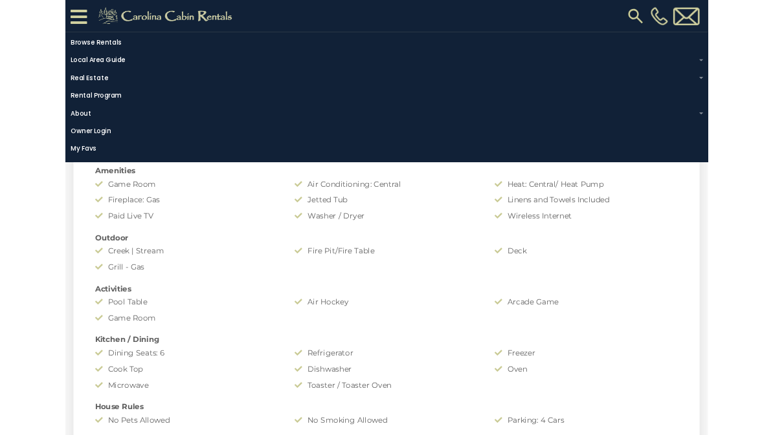
scroll to position [376, 0]
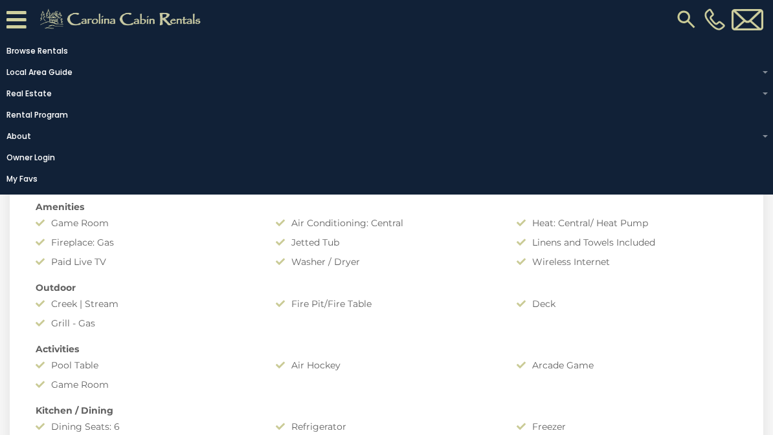
click at [15, 16] on icon at bounding box center [16, 19] width 20 height 23
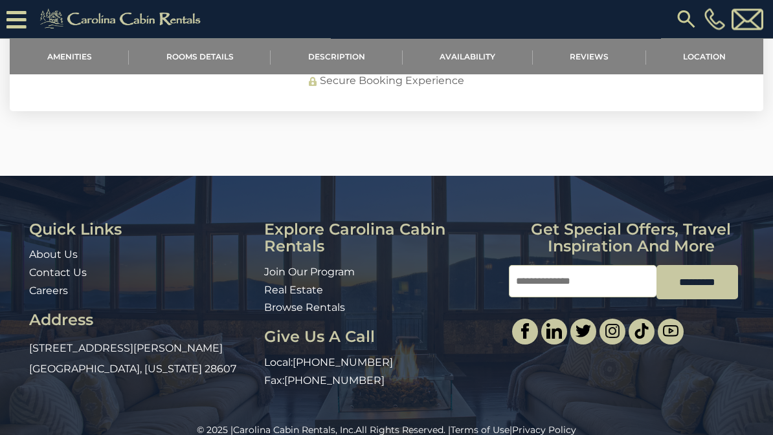
scroll to position [3496, 0]
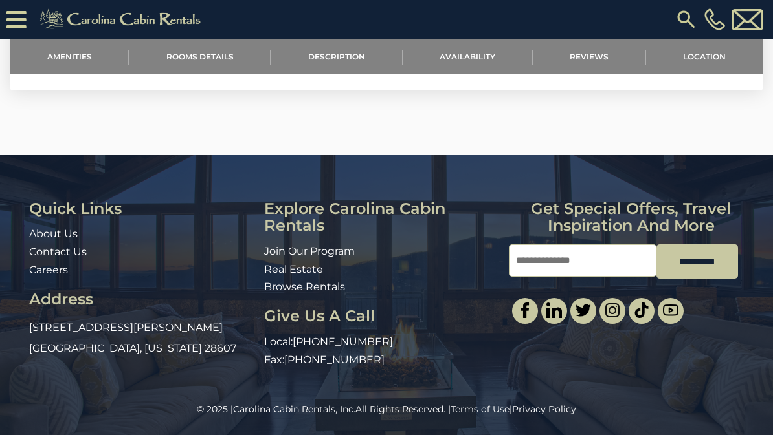
click at [747, 17] on img at bounding box center [747, 19] width 32 height 21
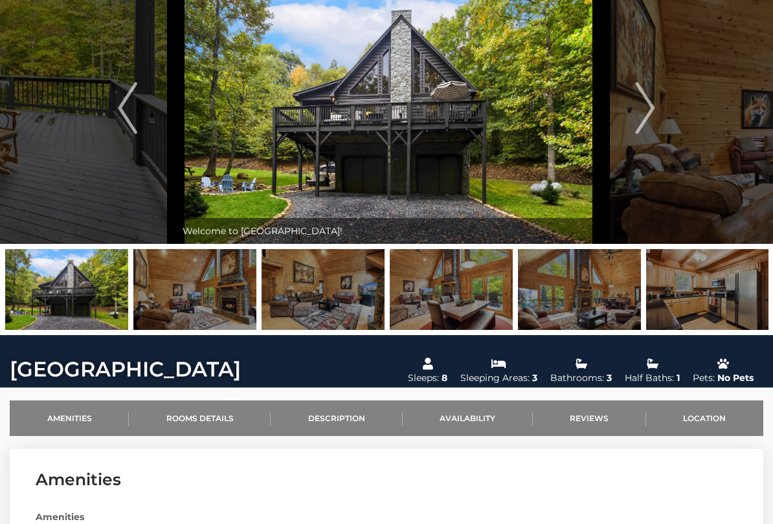
scroll to position [112, 0]
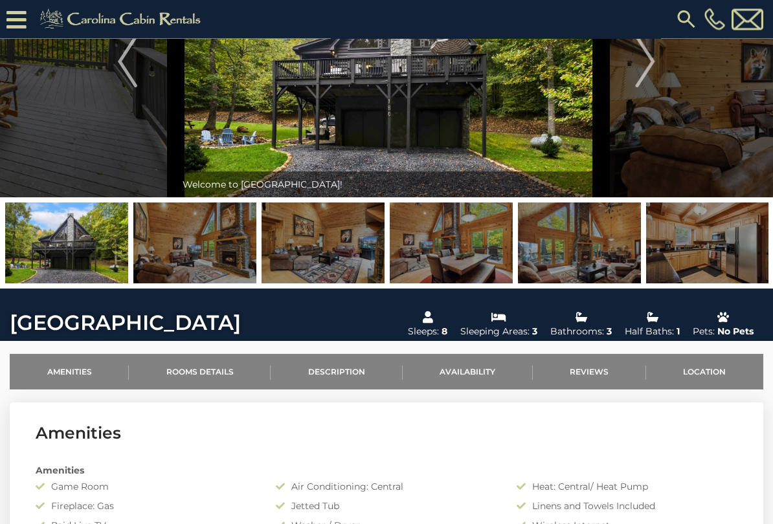
click at [478, 377] on link "Availability" at bounding box center [467, 373] width 130 height 36
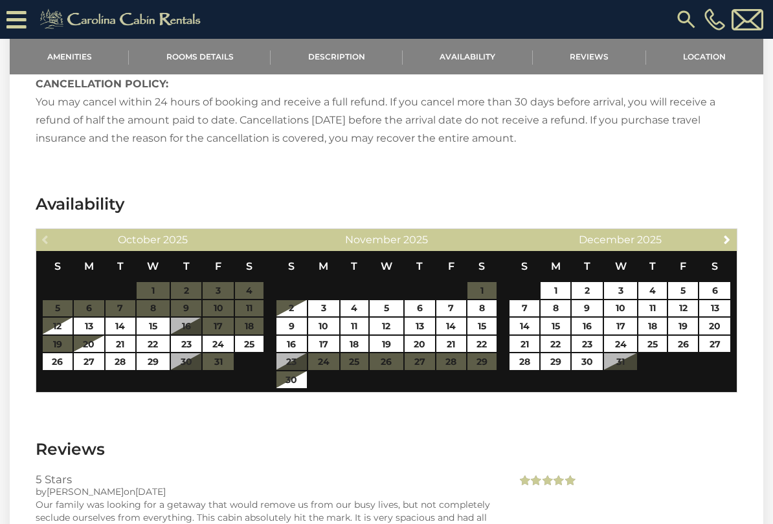
scroll to position [2058, 0]
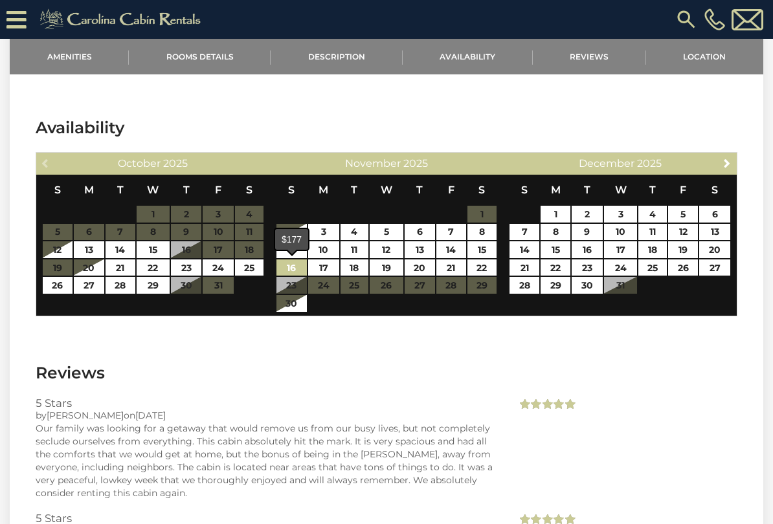
click at [295, 265] on link "16" at bounding box center [291, 267] width 30 height 17
type input "**********"
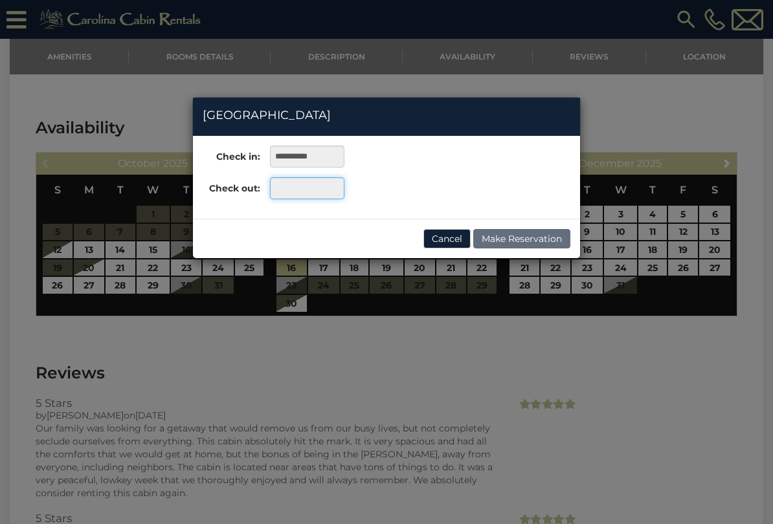
click at [325, 195] on input "text" at bounding box center [307, 188] width 74 height 22
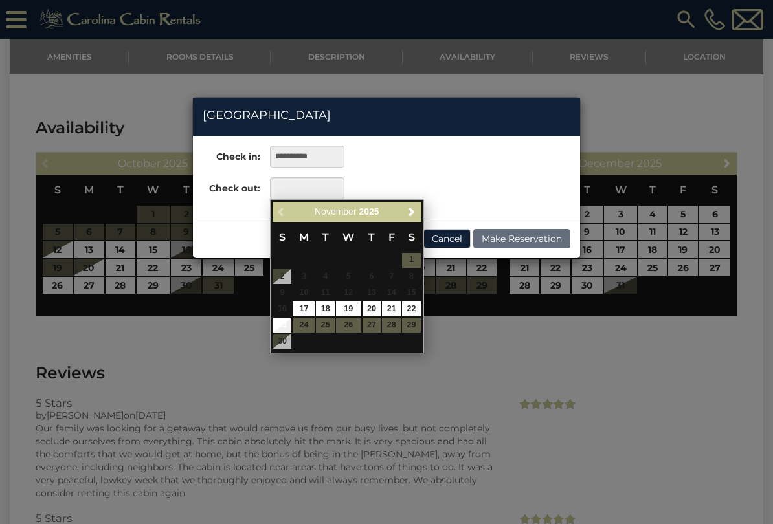
click at [283, 322] on link "23" at bounding box center [282, 325] width 19 height 15
type input "**********"
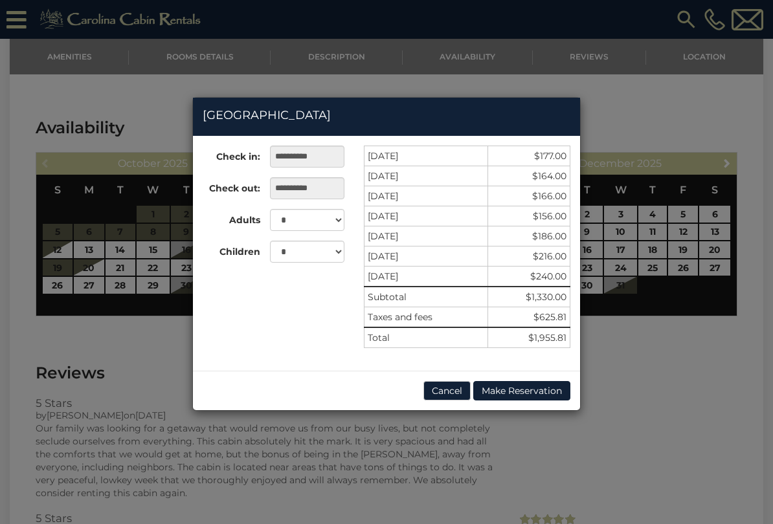
click at [453, 395] on button "Cancel" at bounding box center [446, 390] width 47 height 19
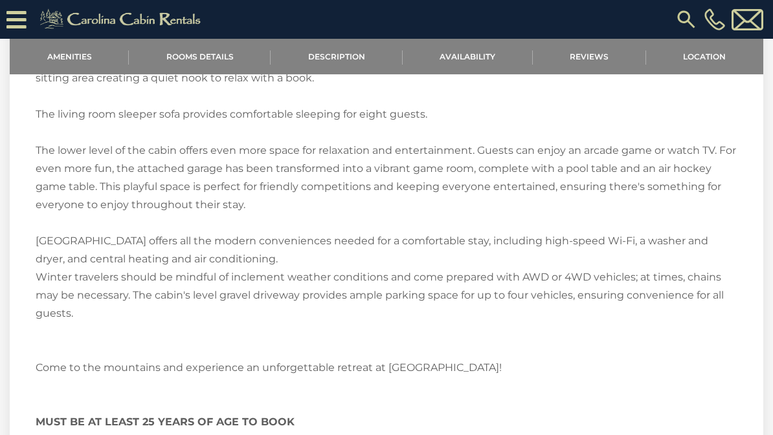
scroll to position [1594, 0]
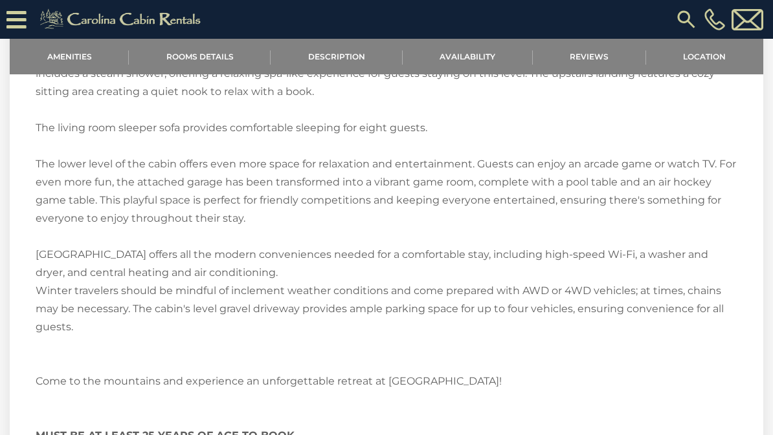
click at [475, 48] on link "Availability" at bounding box center [467, 57] width 130 height 36
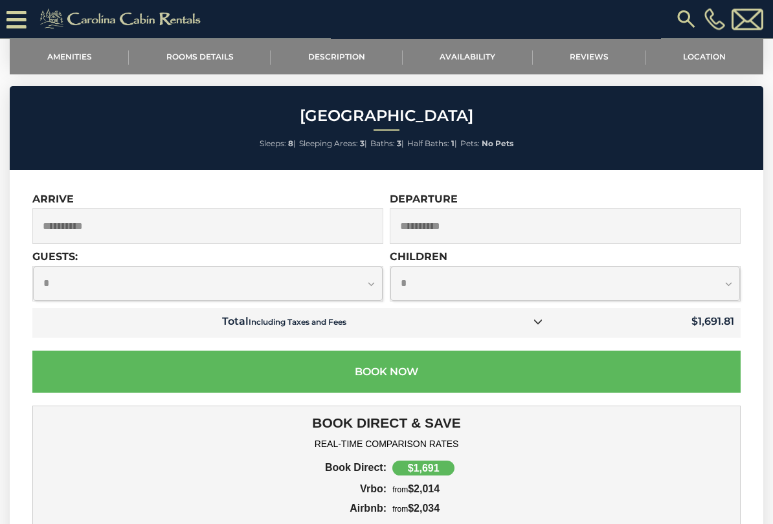
scroll to position [2939, 0]
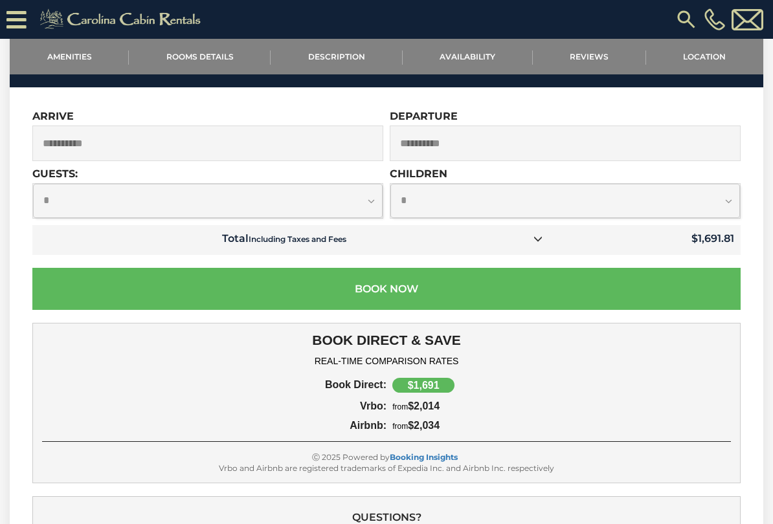
click at [455, 141] on input "**********" at bounding box center [564, 144] width 351 height 36
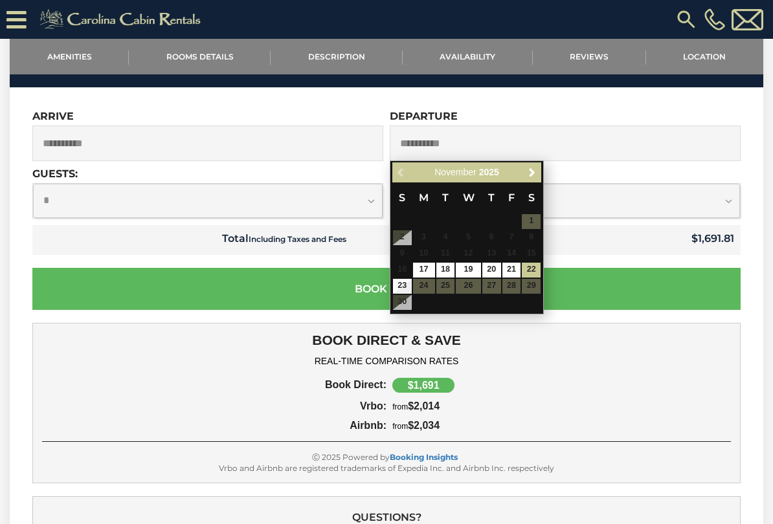
click at [400, 281] on link "23" at bounding box center [402, 286] width 19 height 15
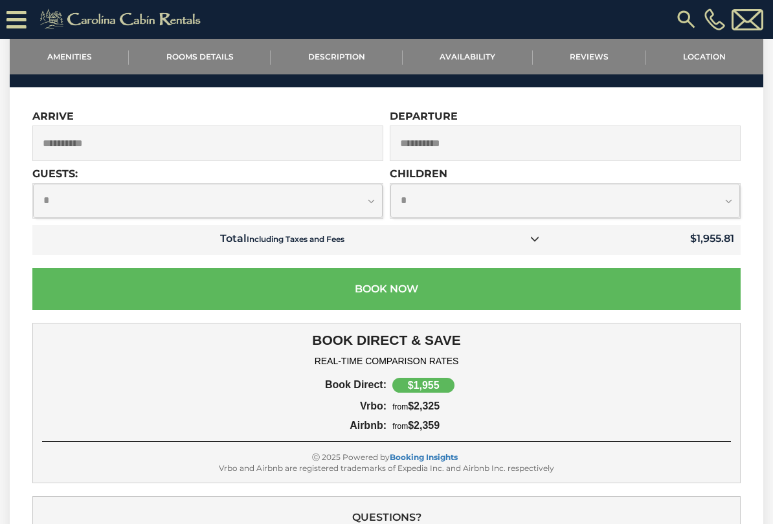
click at [483, 141] on input "**********" at bounding box center [564, 144] width 351 height 36
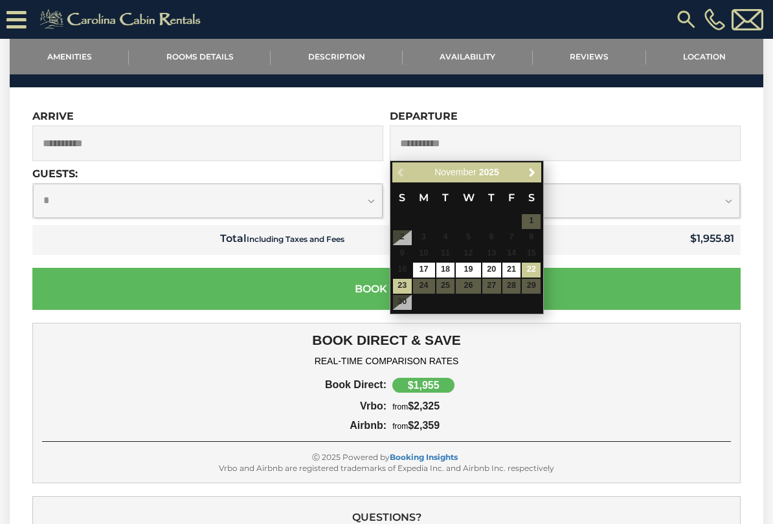
click at [532, 265] on link "22" at bounding box center [530, 270] width 19 height 15
type input "**********"
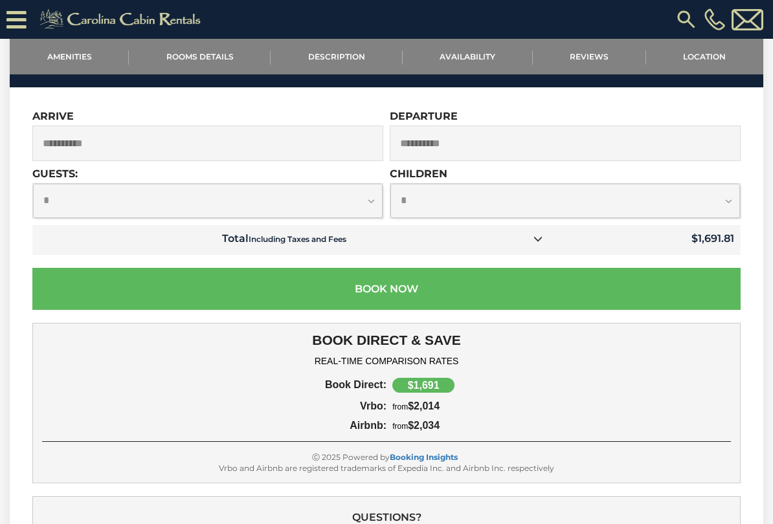
click at [198, 135] on input "**********" at bounding box center [207, 144] width 351 height 36
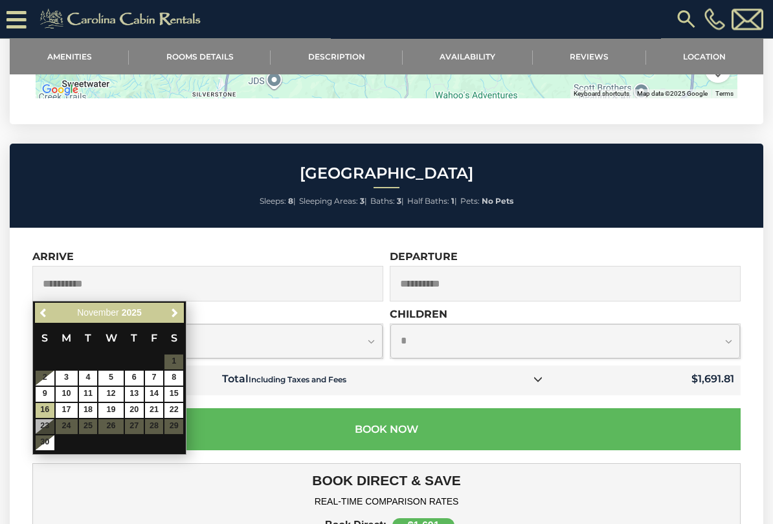
scroll to position [2798, 0]
click at [602, 433] on button "Book Now" at bounding box center [386, 429] width 708 height 42
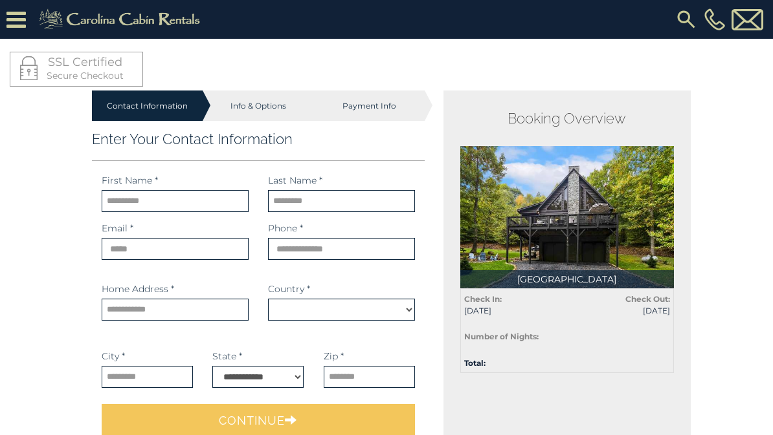
select select "*********"
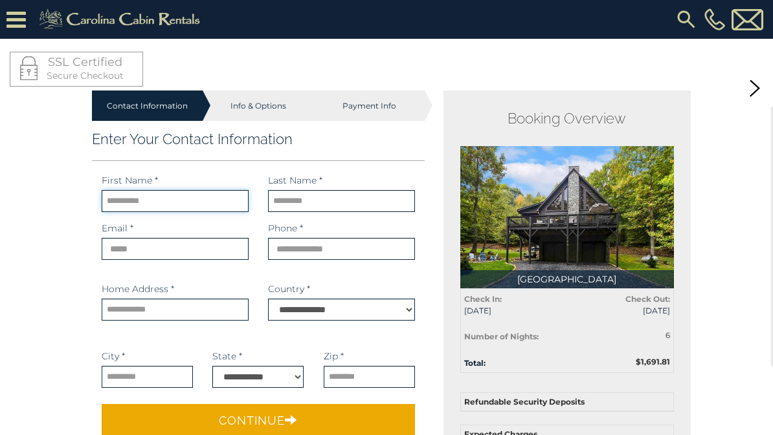
click at [182, 204] on input "text" at bounding box center [175, 201] width 147 height 22
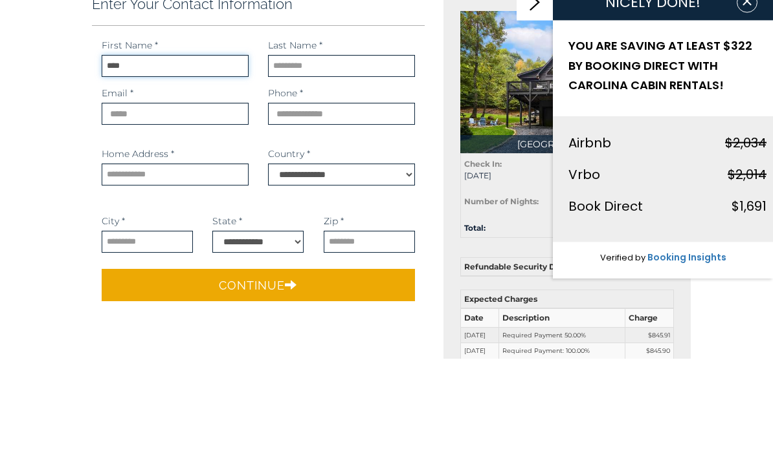
type input "****"
click at [327, 151] on input "text" at bounding box center [341, 162] width 147 height 22
type input "******"
click at [191, 199] on input "email" at bounding box center [175, 210] width 147 height 22
type input "**********"
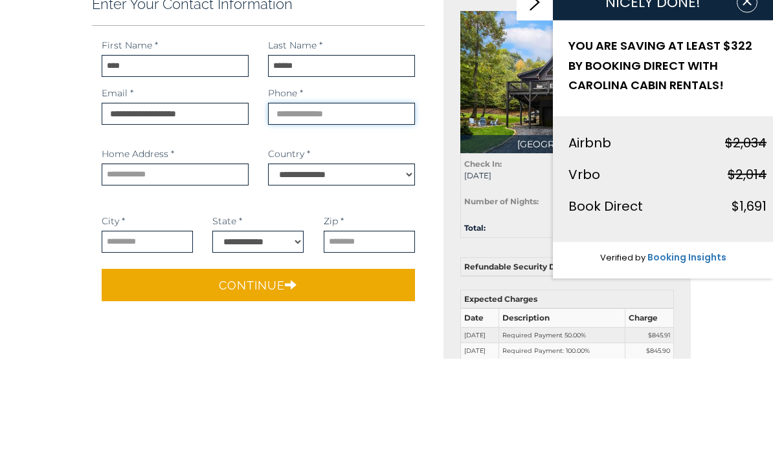
click at [358, 199] on input "phone" at bounding box center [341, 210] width 147 height 22
type input "**********"
click at [210, 260] on input "text" at bounding box center [175, 271] width 147 height 22
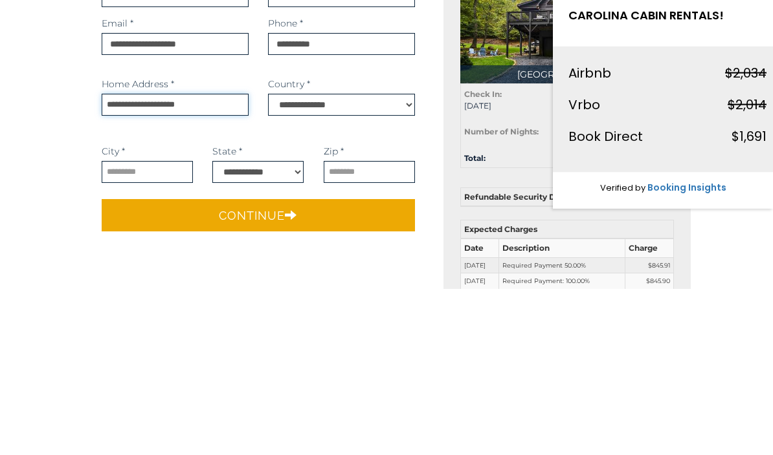
type input "**********"
click at [160, 327] on input "text" at bounding box center [147, 338] width 91 height 22
type input "*********"
click at [268, 327] on select "**********" at bounding box center [257, 338] width 91 height 22
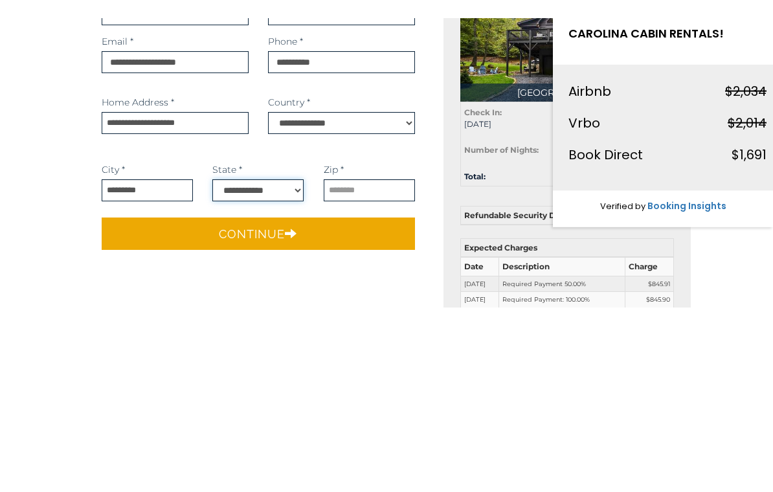
scroll to position [166, 0]
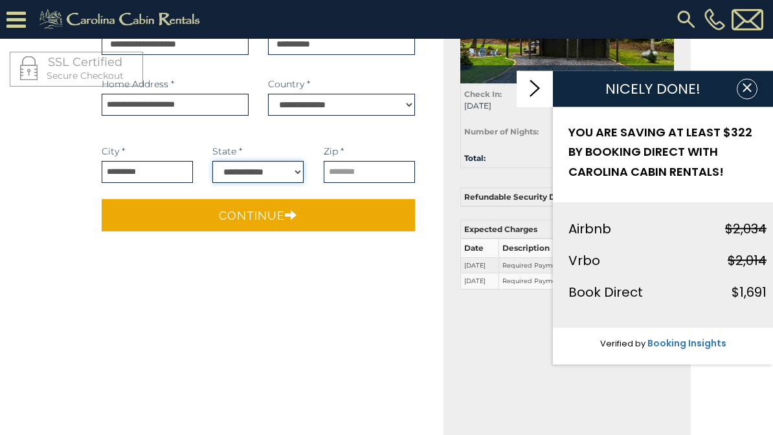
select select "**"
click at [137, 168] on input "*********" at bounding box center [147, 172] width 91 height 22
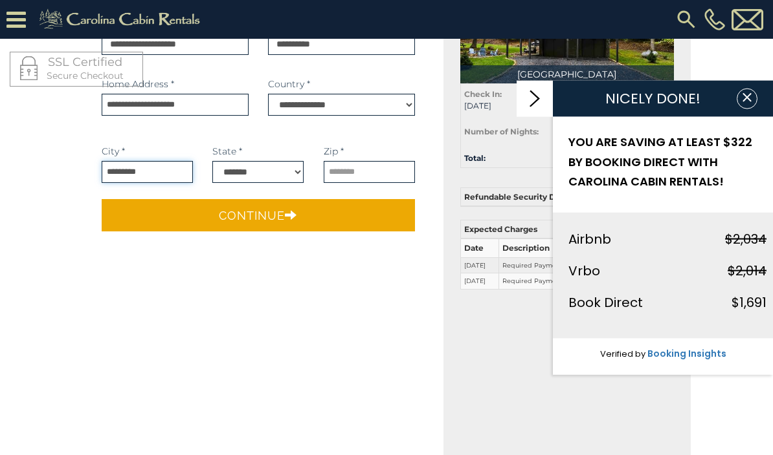
type input "*********"
click at [369, 173] on input "text" at bounding box center [368, 172] width 91 height 22
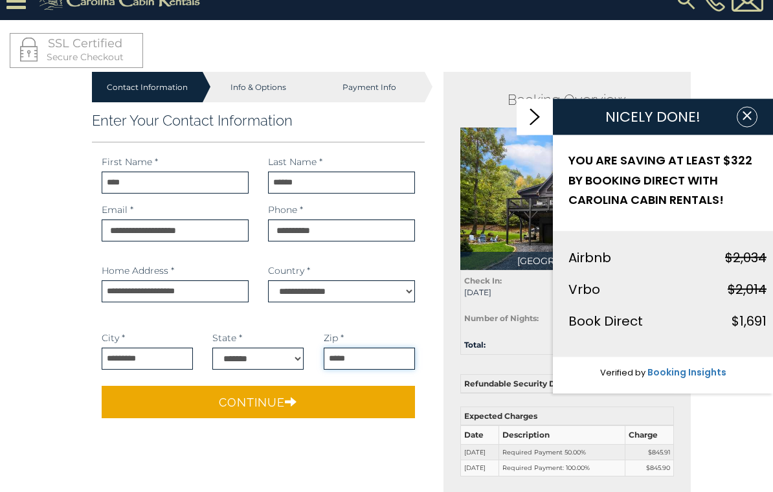
scroll to position [17, 0]
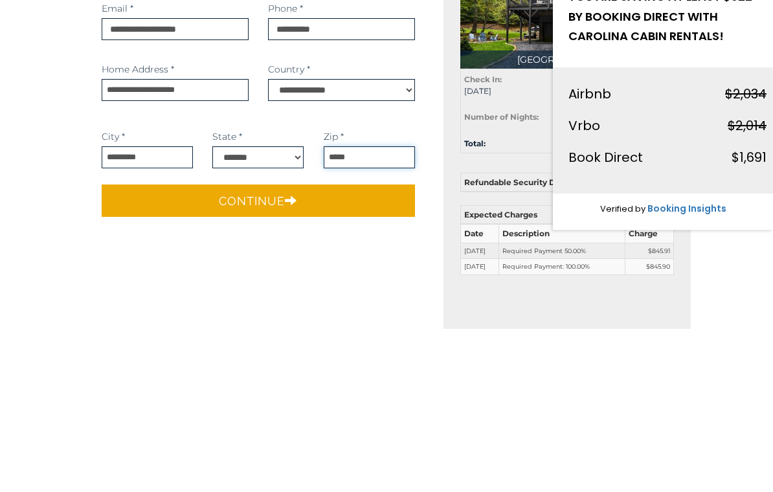
type input "*****"
click at [341, 348] on button "Continue" at bounding box center [258, 364] width 313 height 32
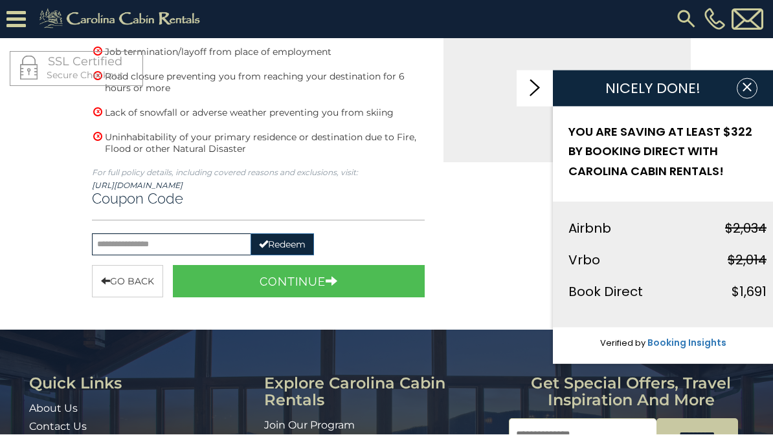
scroll to position [538, 0]
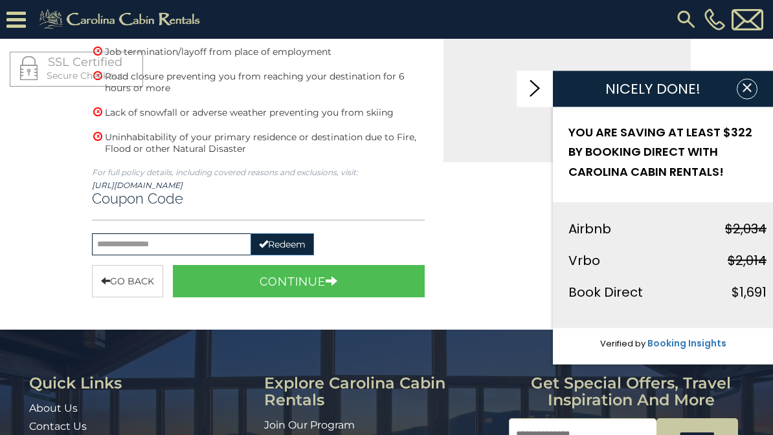
click at [313, 281] on button "Continue" at bounding box center [299, 281] width 252 height 32
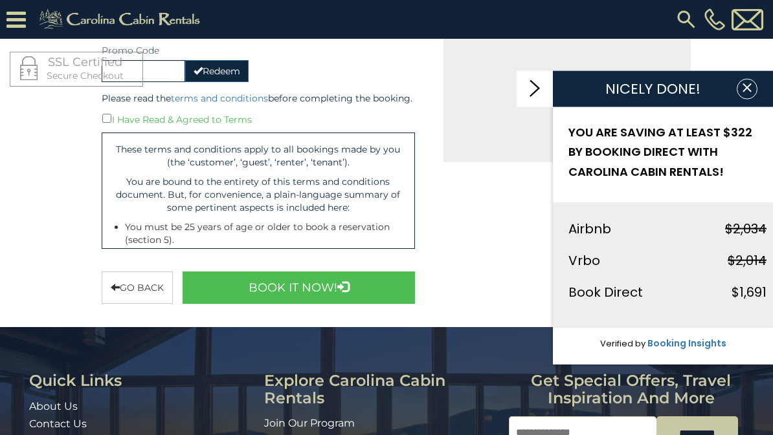
click at [315, 298] on button "Book It Now!" at bounding box center [298, 288] width 232 height 32
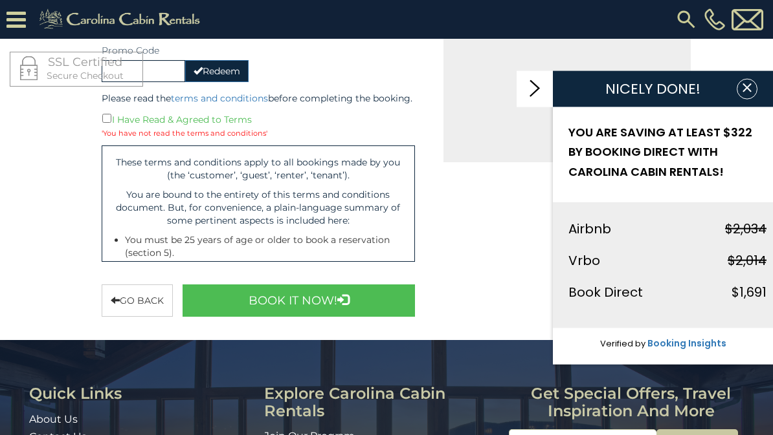
click at [748, 89] on icon "button" at bounding box center [746, 87] width 8 height 8
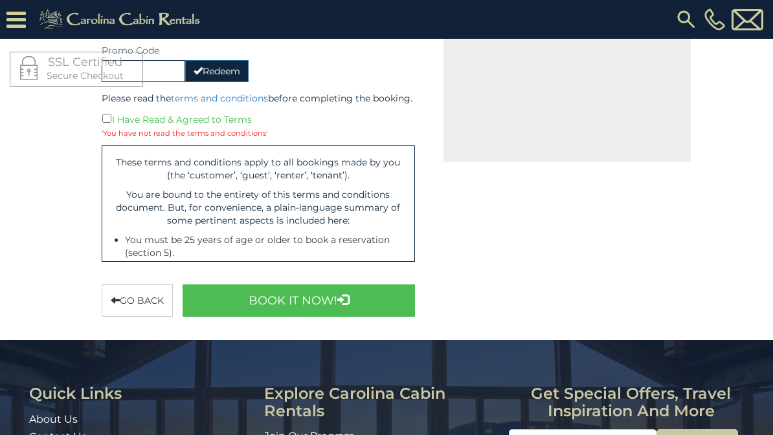
click at [312, 306] on button "Book It Now!" at bounding box center [298, 301] width 232 height 32
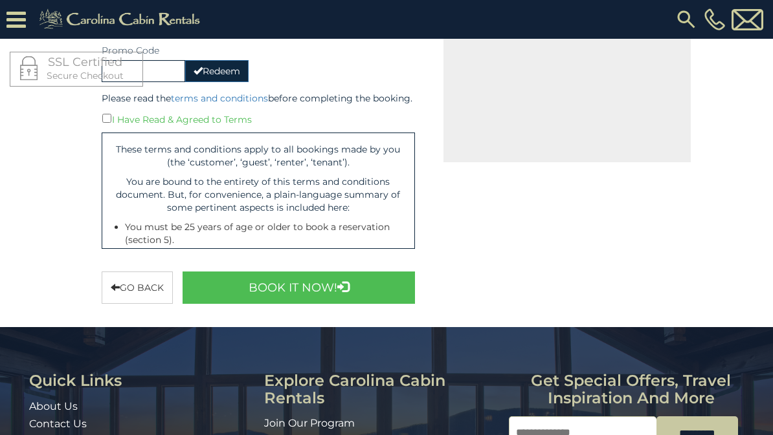
click at [312, 298] on button "Book It Now!" at bounding box center [298, 288] width 232 height 32
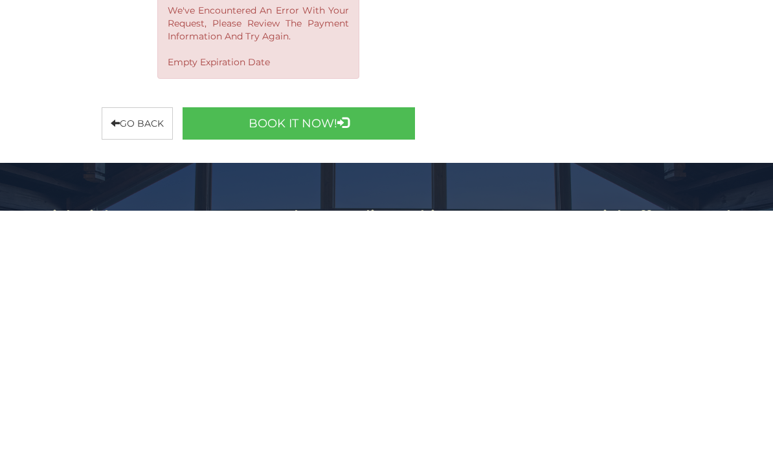
scroll to position [575, 0]
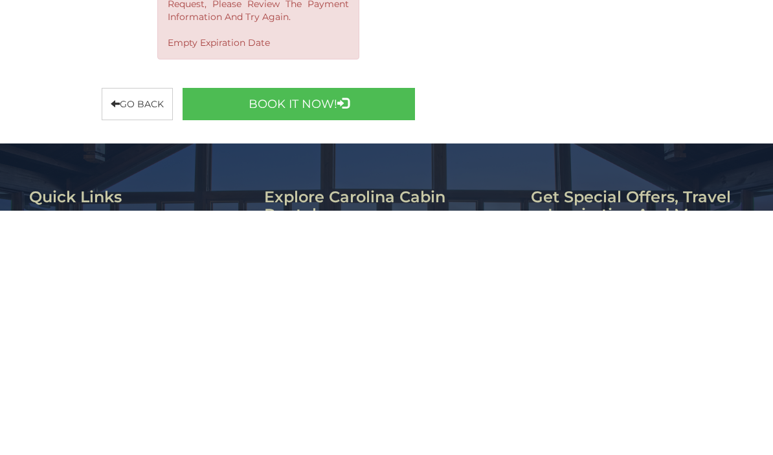
click at [339, 342] on icon "submit" at bounding box center [343, 348] width 12 height 12
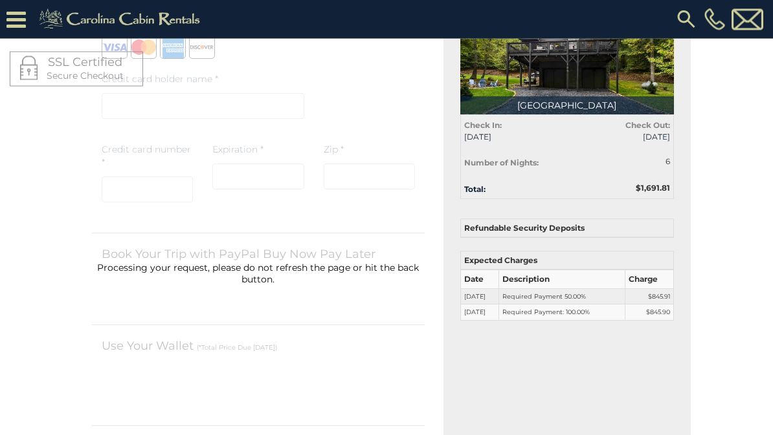
scroll to position [0, 0]
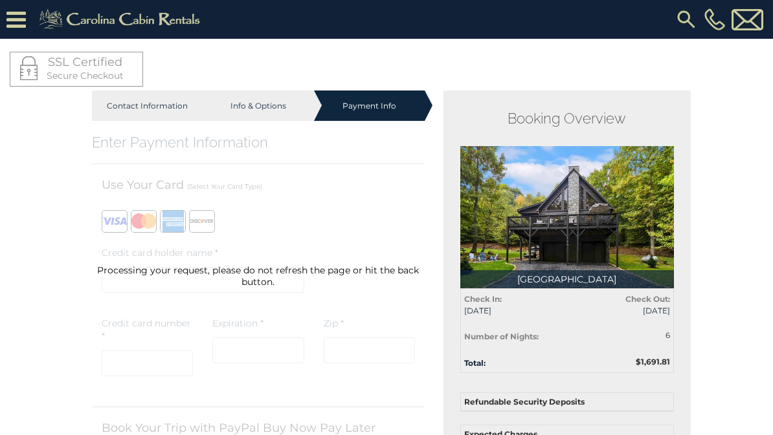
click at [610, 227] on img at bounding box center [567, 217] width 214 height 142
click at [608, 219] on img at bounding box center [567, 217] width 214 height 142
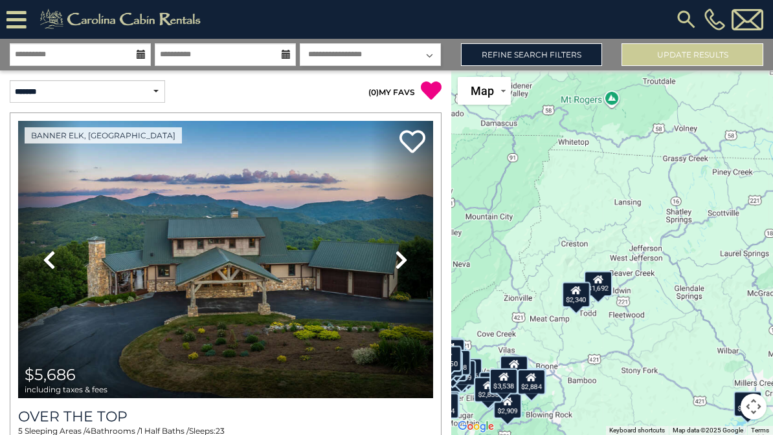
select select "*"
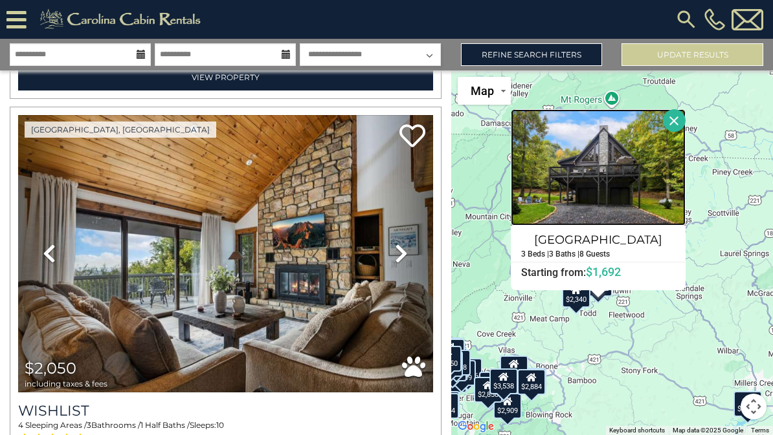
click at [643, 196] on img at bounding box center [597, 167] width 175 height 116
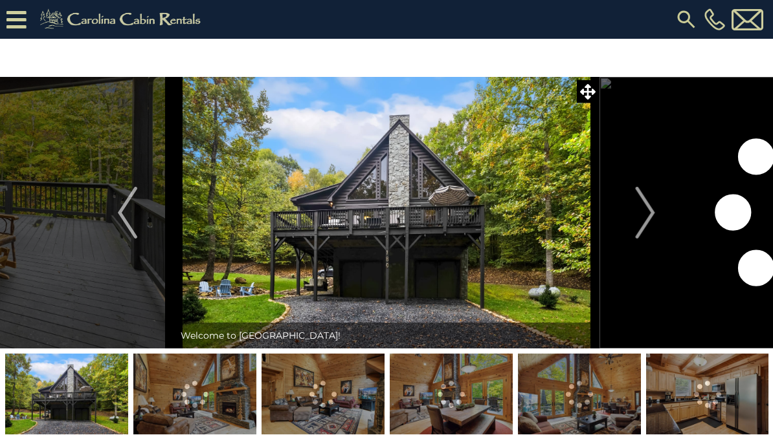
click at [514, 234] on img at bounding box center [386, 213] width 425 height 272
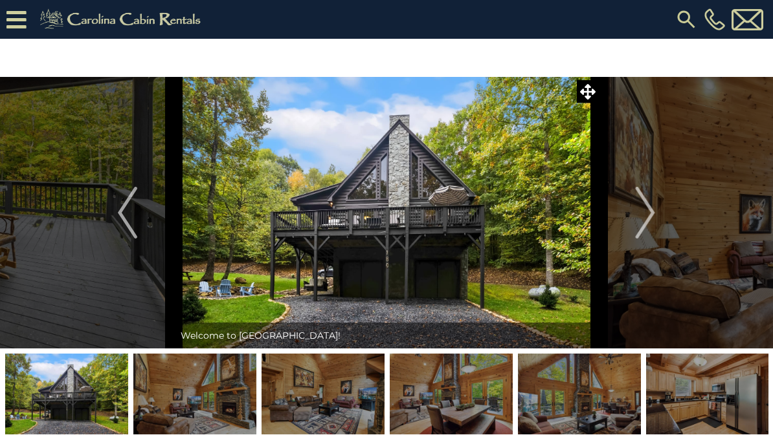
click at [490, 238] on img at bounding box center [386, 213] width 425 height 272
click at [656, 224] on button "Next" at bounding box center [644, 213] width 93 height 272
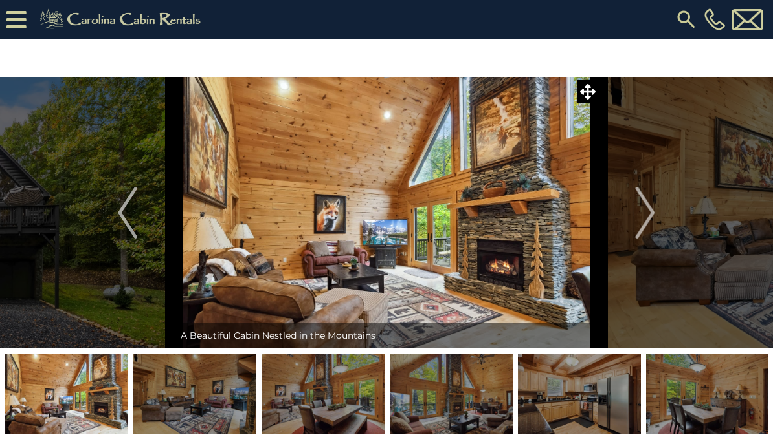
click at [657, 218] on button "Next" at bounding box center [644, 213] width 93 height 272
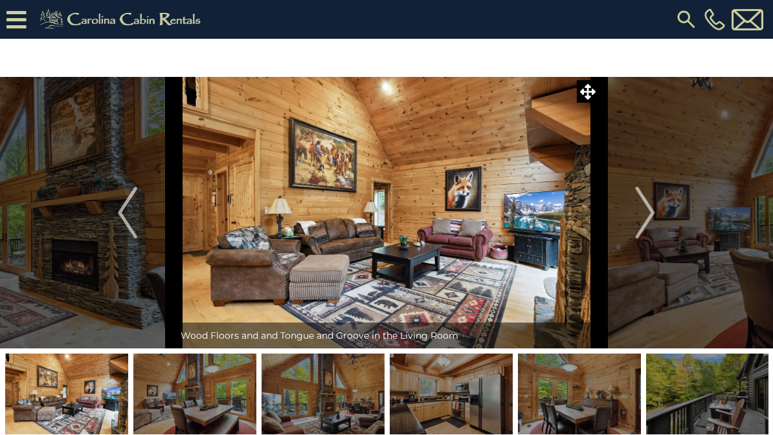
click at [655, 209] on img "Next" at bounding box center [644, 213] width 19 height 52
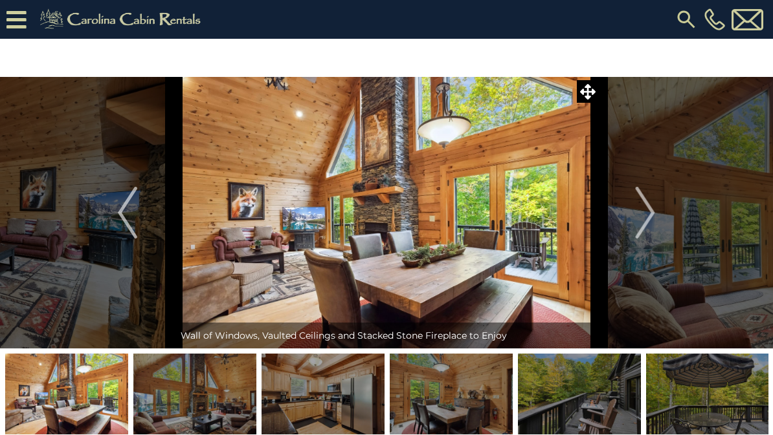
click at [652, 211] on img "Next" at bounding box center [644, 213] width 19 height 52
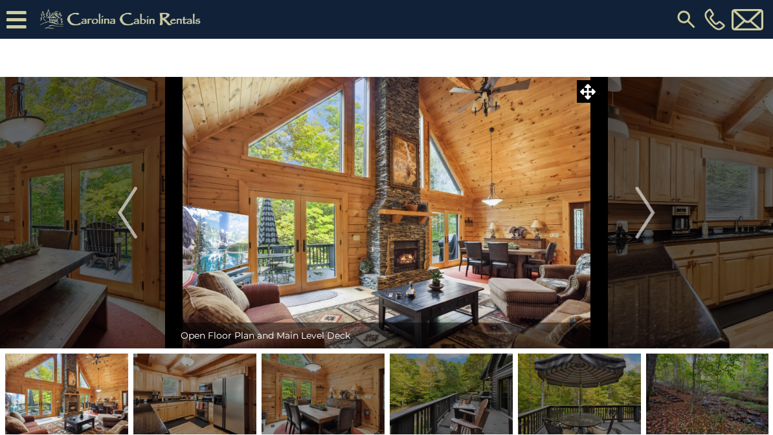
click at [652, 215] on img "Next" at bounding box center [644, 213] width 19 height 52
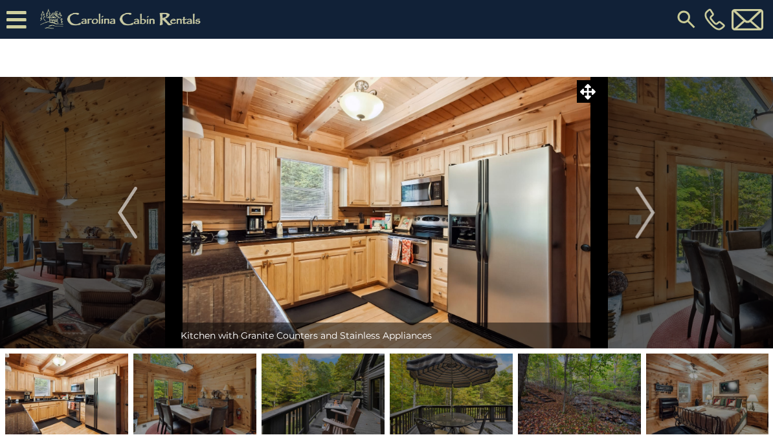
click at [659, 207] on button "Next" at bounding box center [644, 213] width 93 height 272
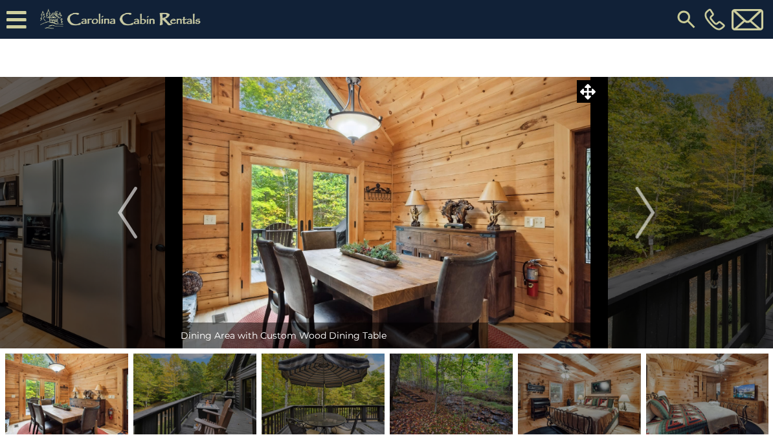
click at [658, 208] on button "Next" at bounding box center [644, 213] width 93 height 272
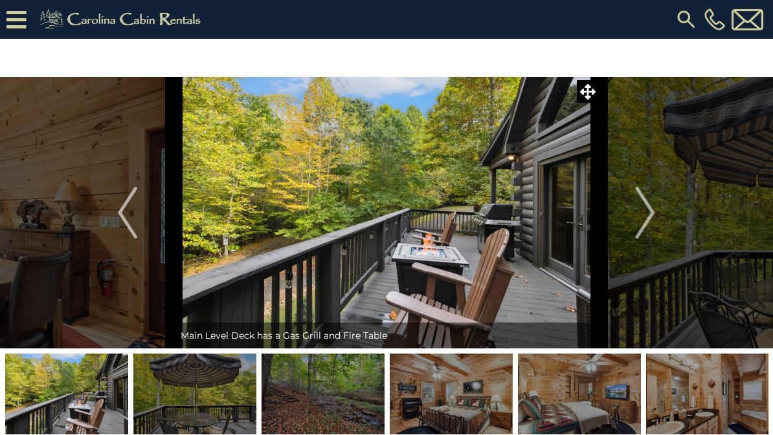
click at [659, 208] on button "Next" at bounding box center [644, 213] width 93 height 272
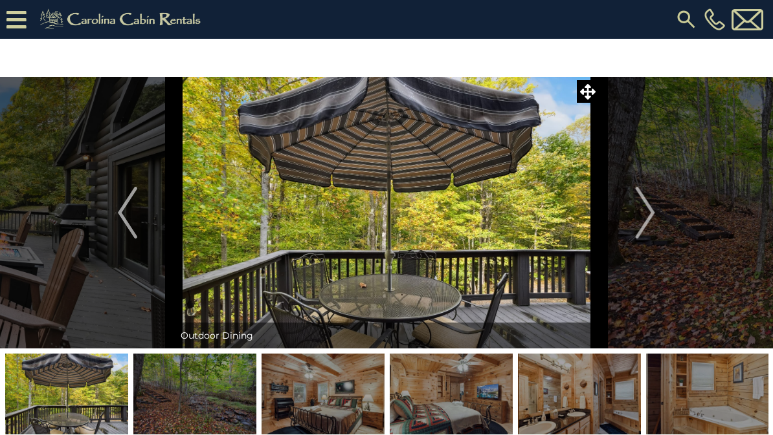
click at [656, 207] on button "Next" at bounding box center [644, 213] width 93 height 272
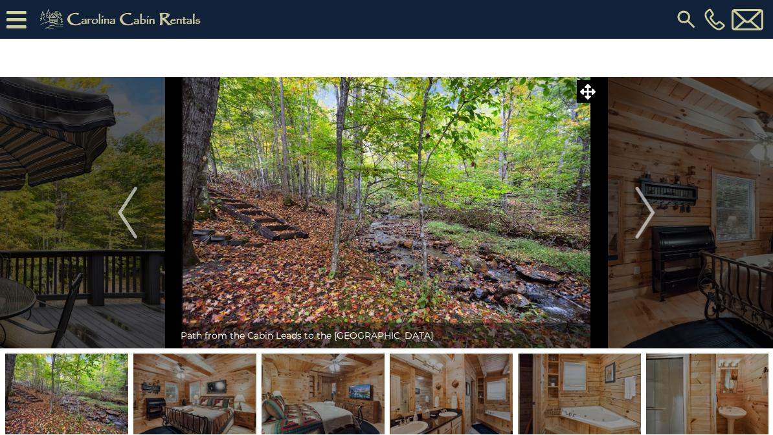
click at [654, 214] on img "Next" at bounding box center [644, 213] width 19 height 52
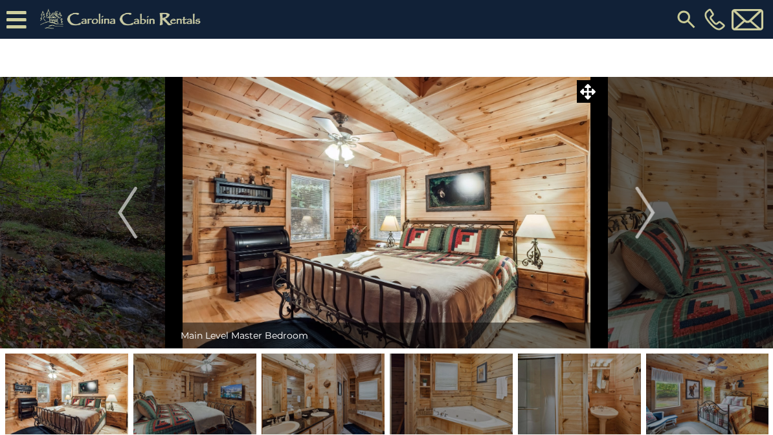
click at [652, 212] on img "Next" at bounding box center [644, 213] width 19 height 52
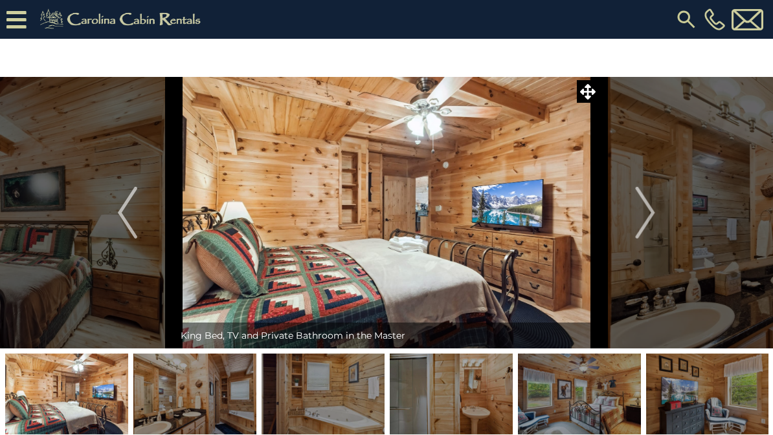
click at [652, 208] on img "Next" at bounding box center [644, 213] width 19 height 52
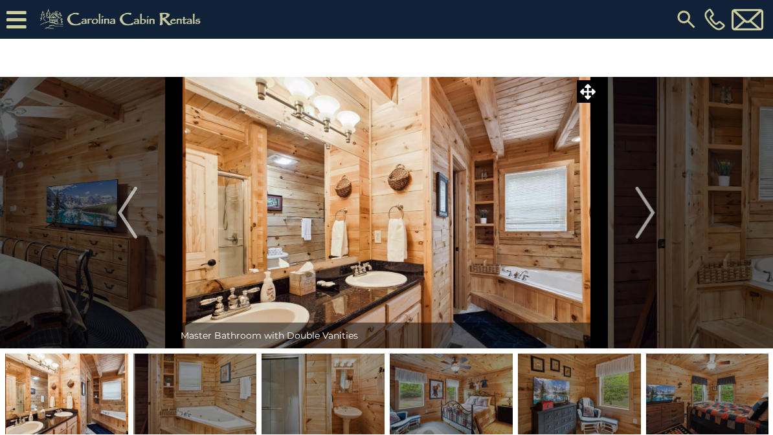
click at [649, 214] on img "Next" at bounding box center [644, 213] width 19 height 52
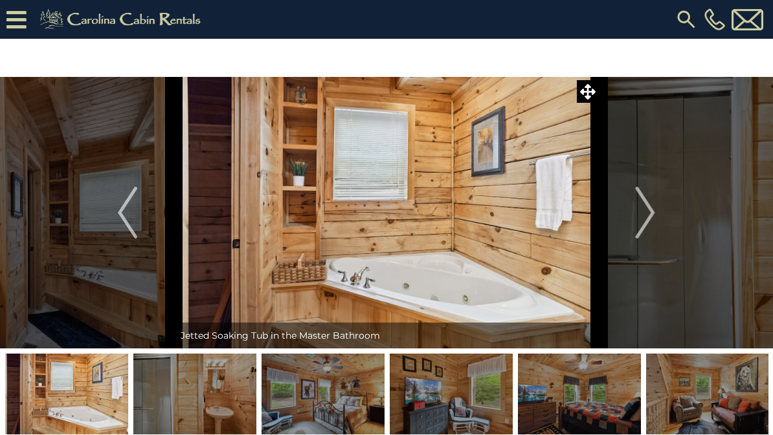
click at [649, 211] on img "Next" at bounding box center [644, 213] width 19 height 52
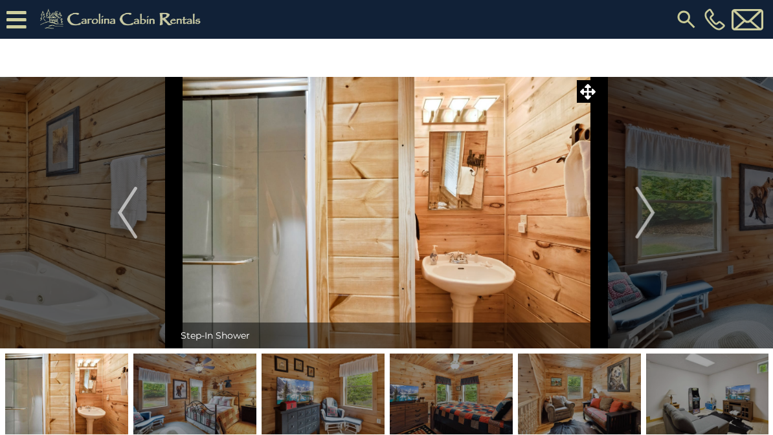
click at [657, 213] on button "Next" at bounding box center [644, 213] width 93 height 272
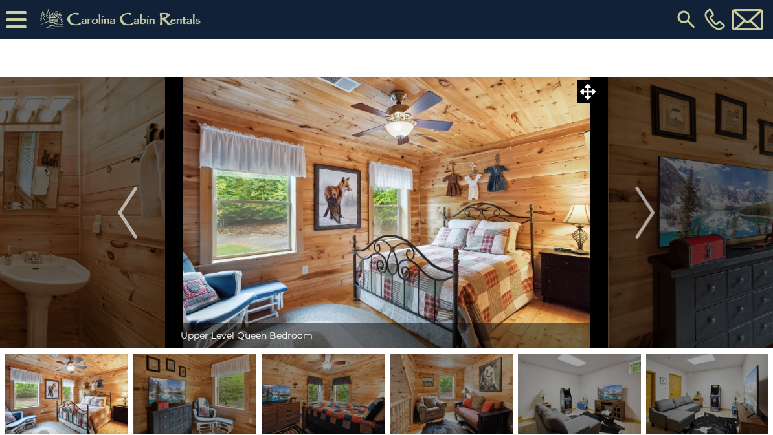
click at [655, 211] on img "Next" at bounding box center [644, 213] width 19 height 52
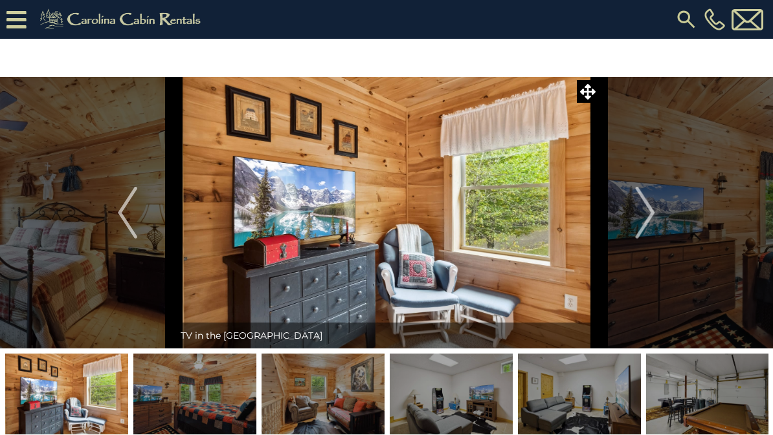
click at [652, 211] on img "Next" at bounding box center [644, 213] width 19 height 52
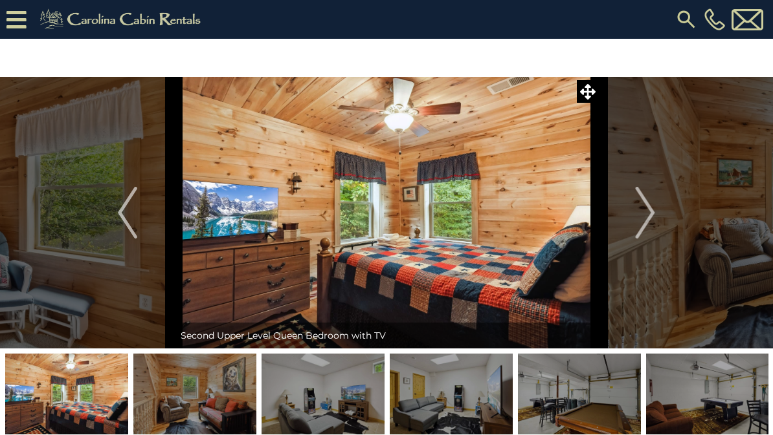
click at [653, 215] on img "Next" at bounding box center [644, 213] width 19 height 52
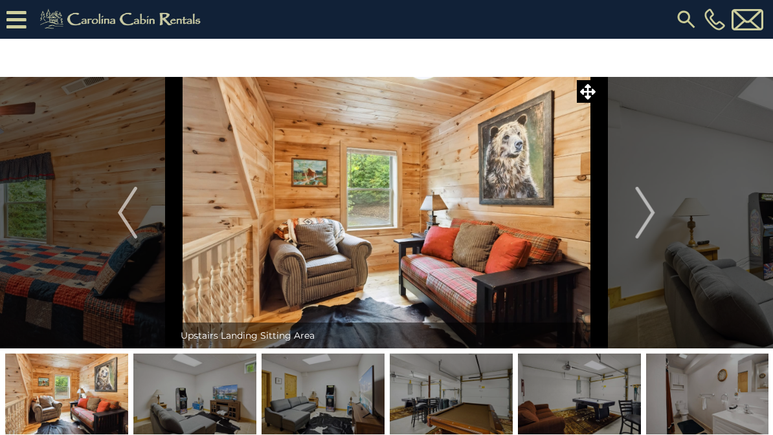
click at [652, 214] on img "Next" at bounding box center [644, 213] width 19 height 52
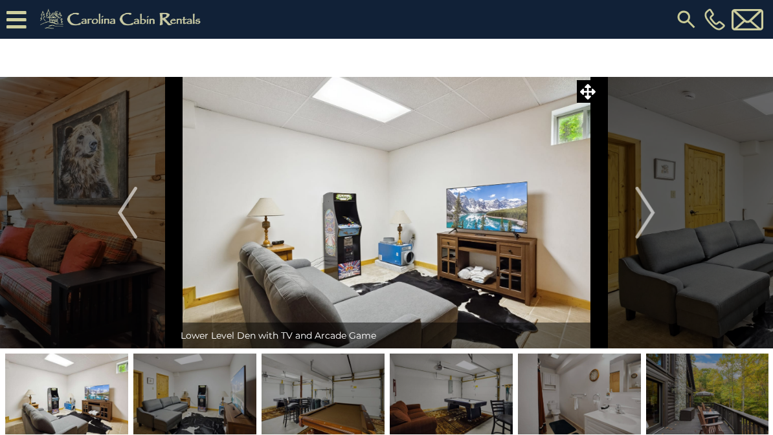
click at [651, 213] on img "Next" at bounding box center [644, 213] width 19 height 52
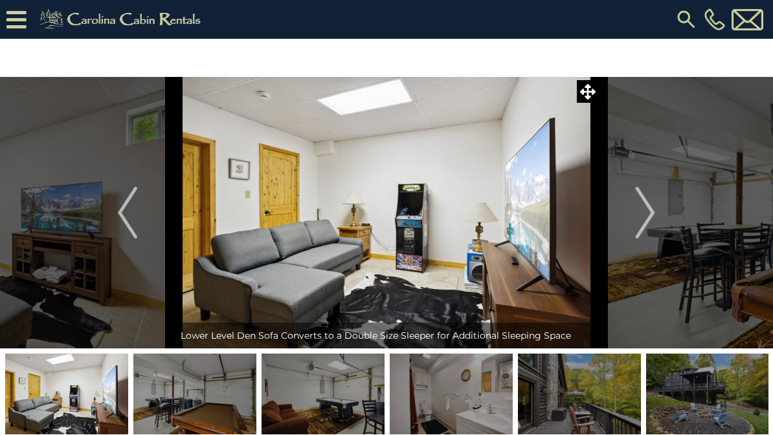
click at [655, 205] on button "Next" at bounding box center [644, 213] width 93 height 272
